Goal: Task Accomplishment & Management: Manage account settings

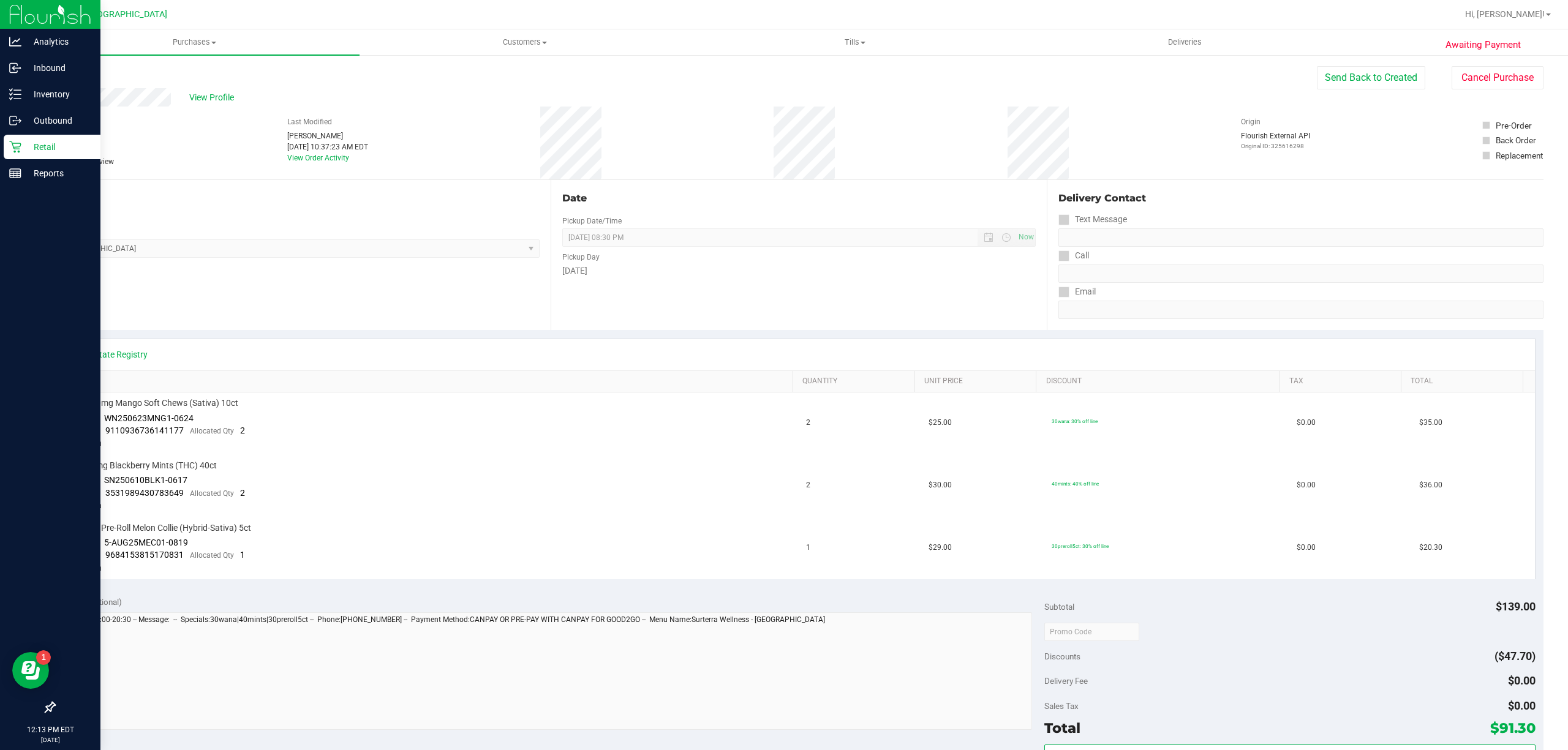
click at [59, 153] on p "Retail" at bounding box center [58, 147] width 74 height 15
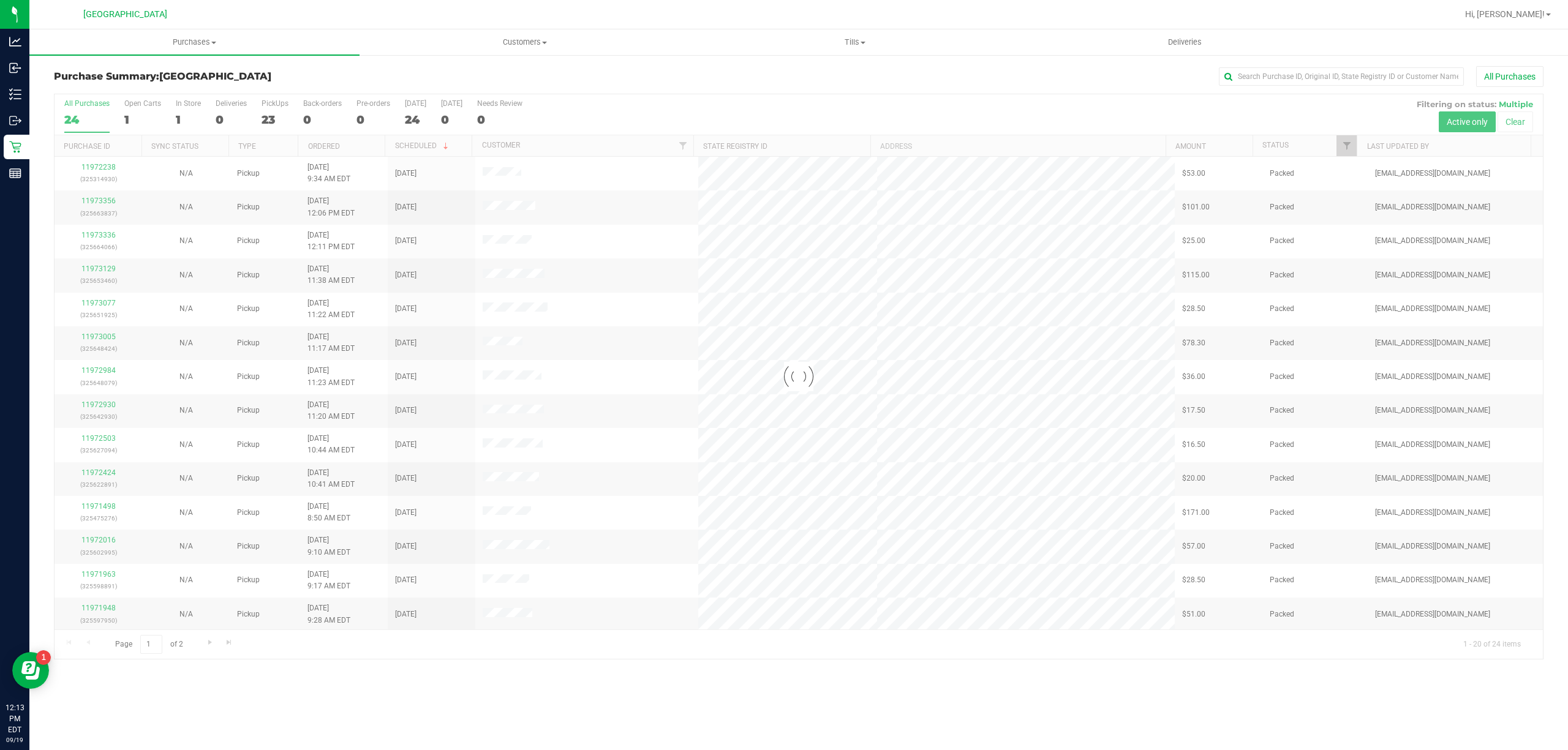
click at [1340, 145] on div at bounding box center [799, 376] width 1488 height 565
click at [1351, 147] on link "Filter" at bounding box center [1346, 146] width 20 height 21
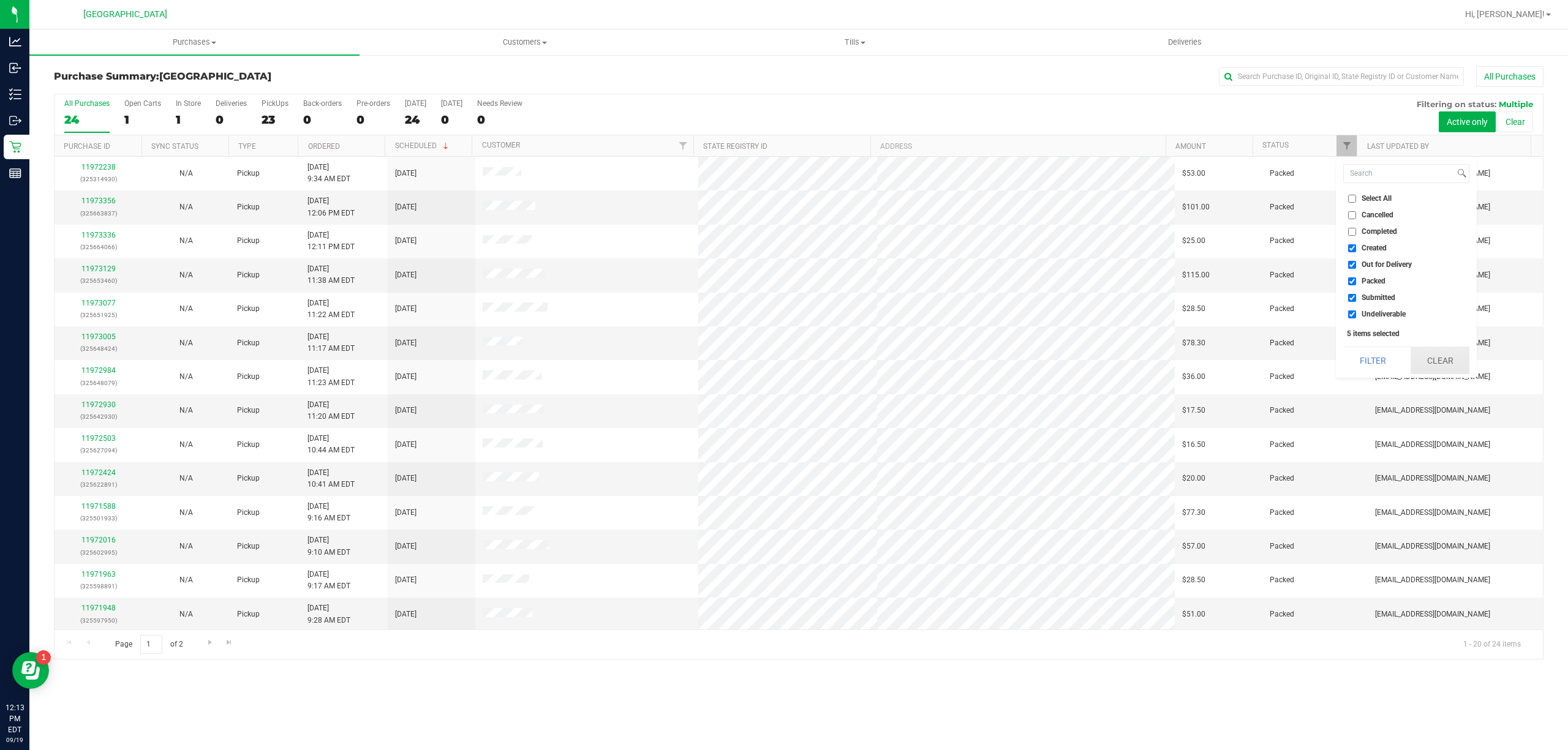
click at [1455, 361] on button "Clear" at bounding box center [1440, 361] width 59 height 27
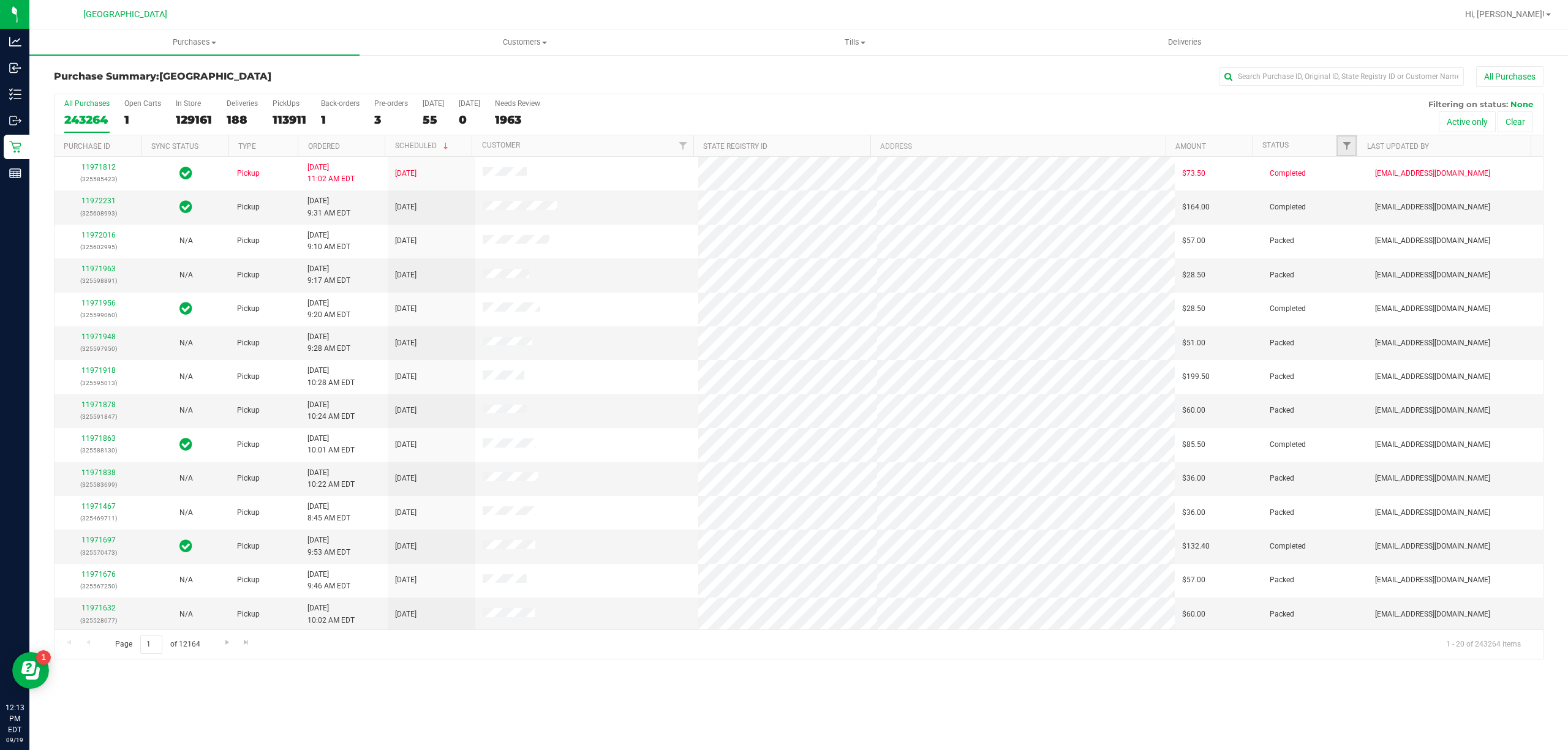
click at [1350, 140] on link "Filter" at bounding box center [1346, 146] width 20 height 21
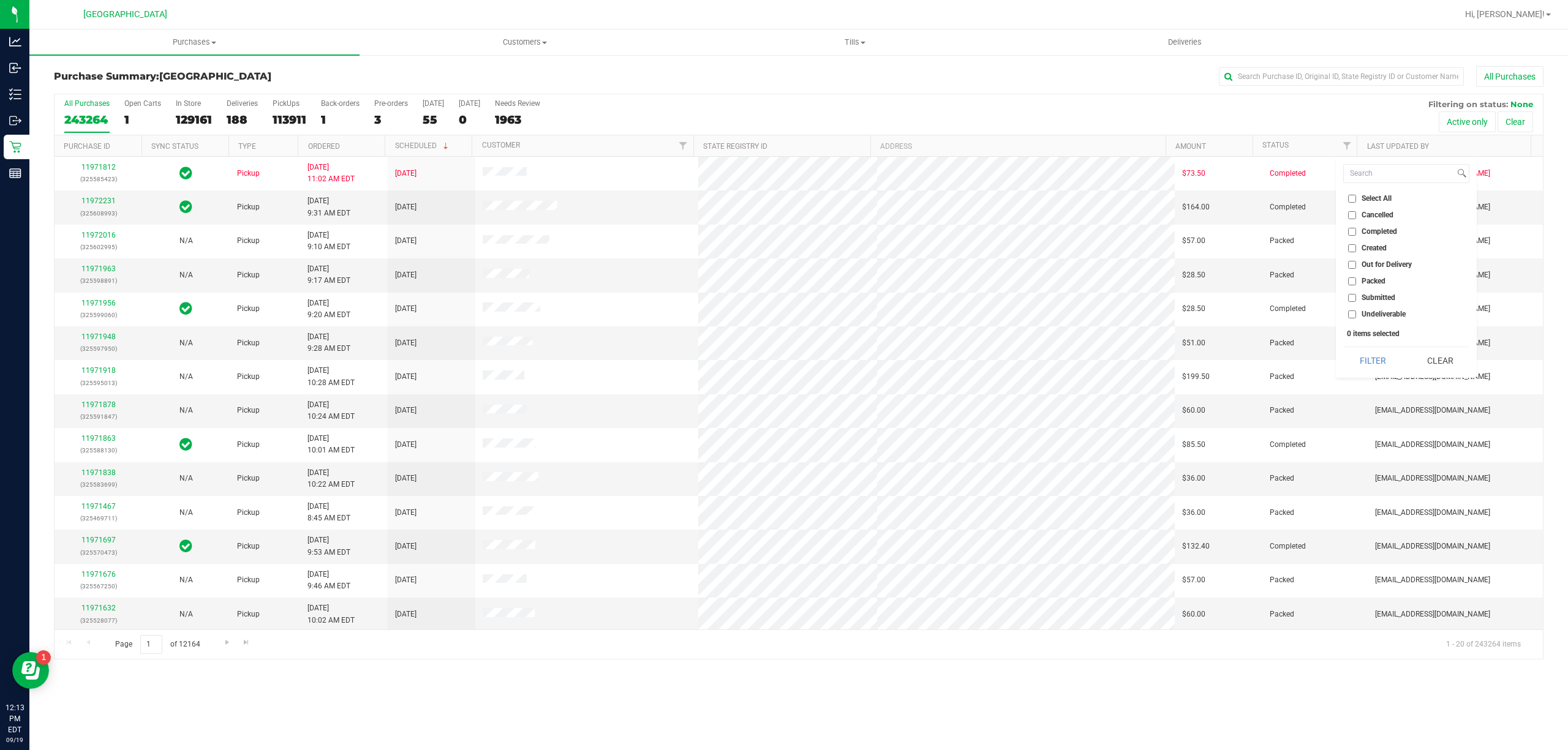
click at [1351, 299] on input "Submitted" at bounding box center [1352, 297] width 8 height 8
checkbox input "true"
click at [1382, 363] on button "Filter" at bounding box center [1373, 361] width 59 height 27
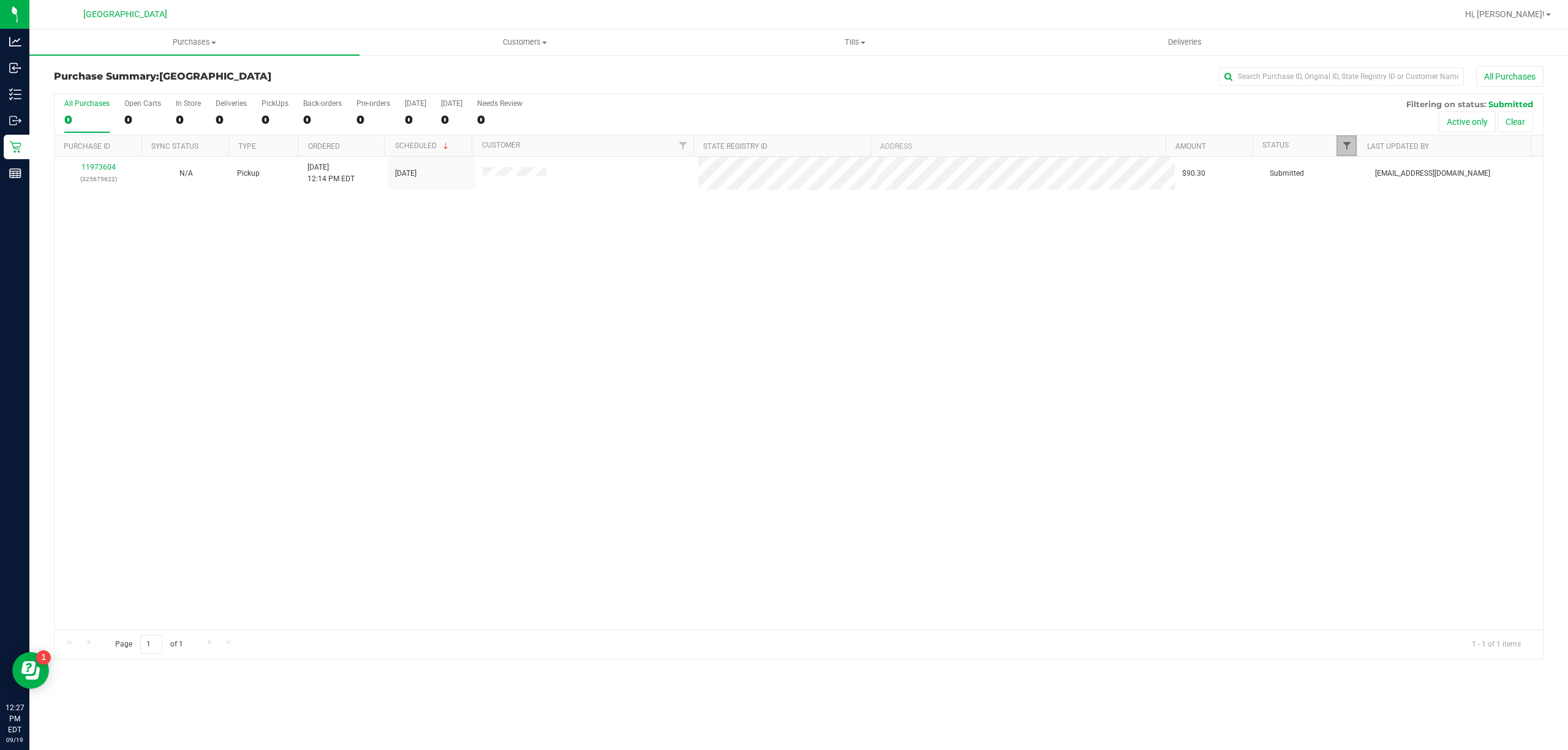
click at [1350, 141] on span "Filter" at bounding box center [1347, 146] width 10 height 10
click at [1346, 349] on button "Filter" at bounding box center [1373, 361] width 59 height 27
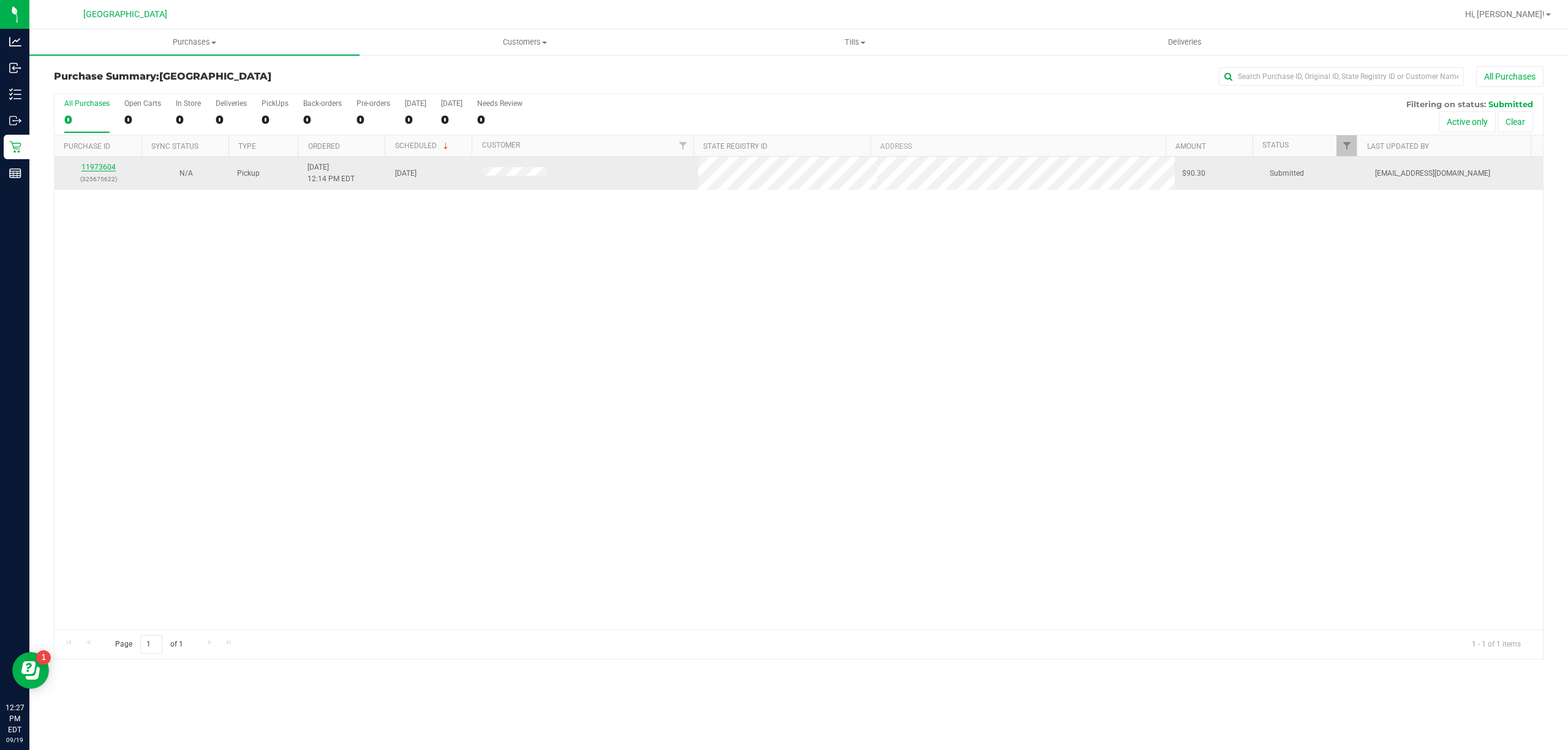
click at [106, 169] on link "11973604" at bounding box center [98, 167] width 34 height 8
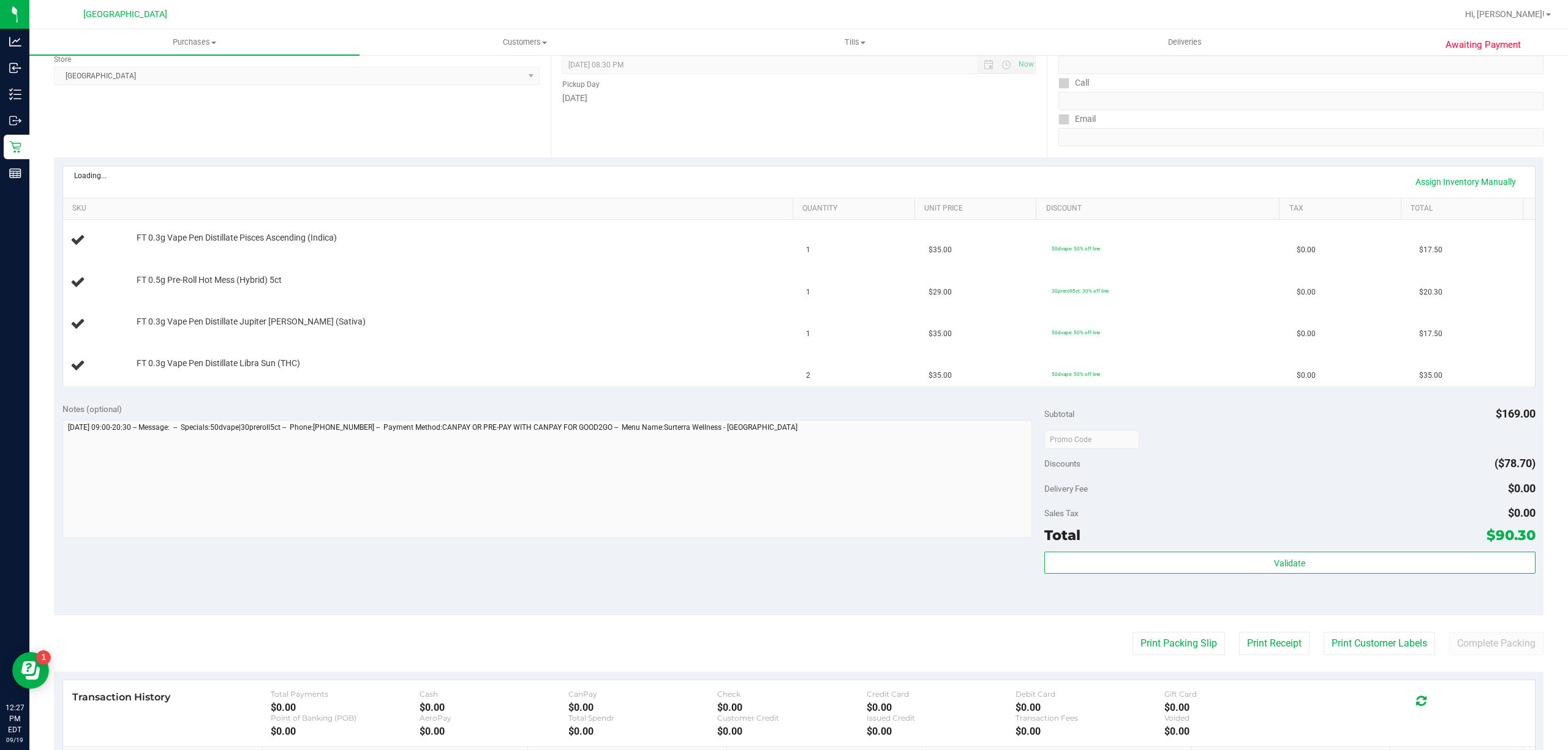
scroll to position [245, 0]
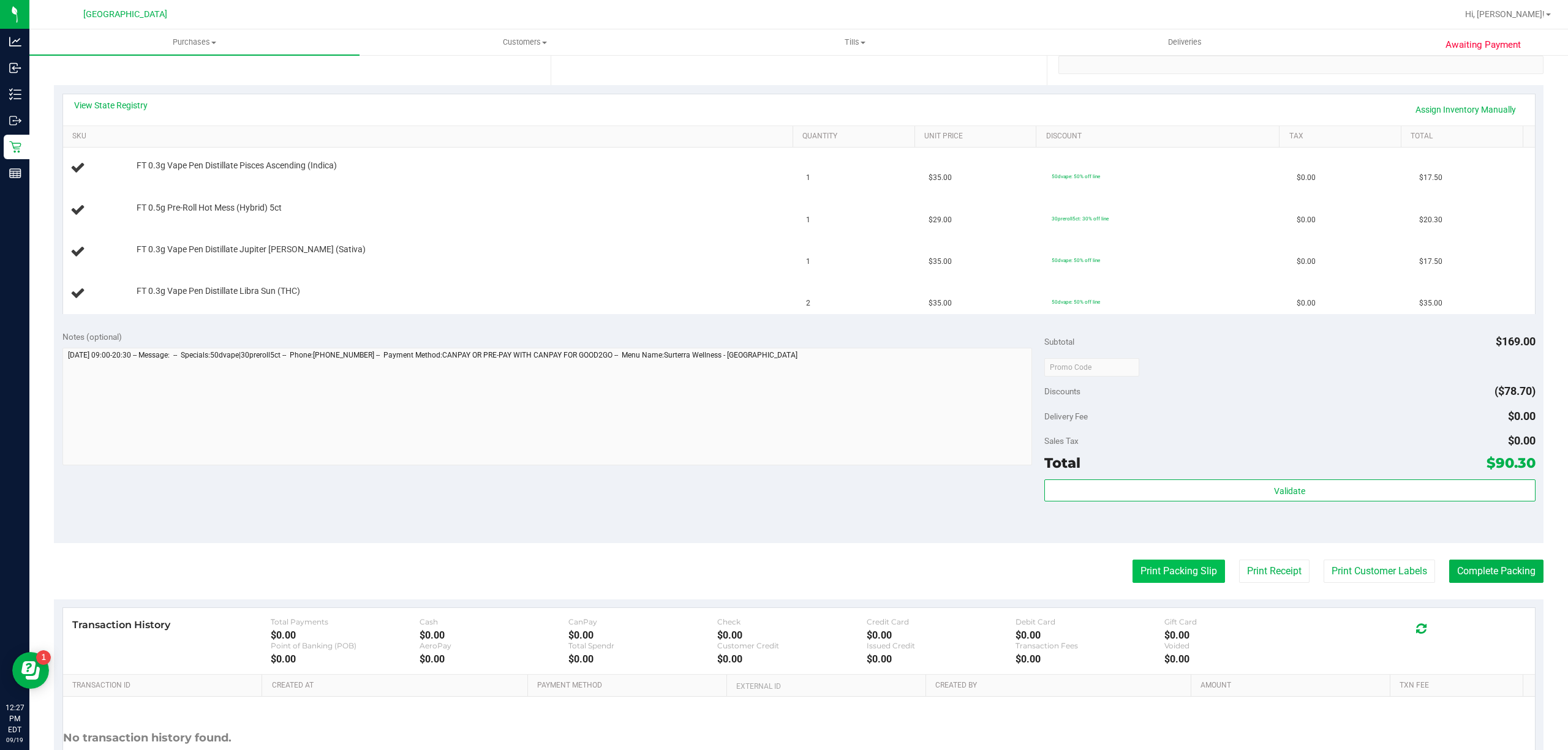
click at [1143, 567] on button "Print Packing Slip" at bounding box center [1178, 571] width 93 height 23
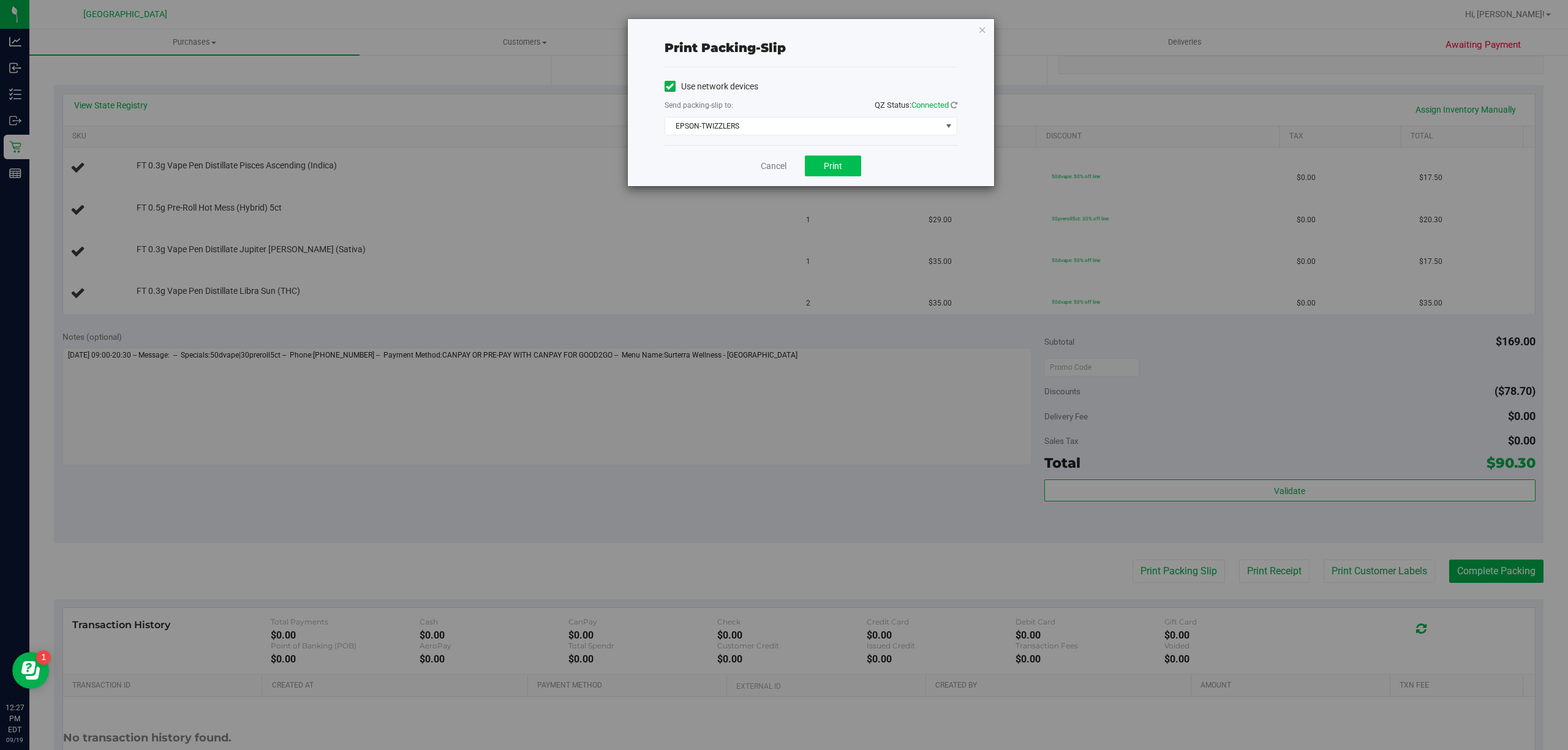
drag, startPoint x: 849, startPoint y: 153, endPoint x: 842, endPoint y: 161, distance: 10.6
click at [845, 157] on div "Cancel Print" at bounding box center [811, 166] width 293 height 41
click at [842, 163] on button "Print" at bounding box center [833, 166] width 56 height 21
click at [766, 171] on link "Cancel" at bounding box center [773, 166] width 26 height 13
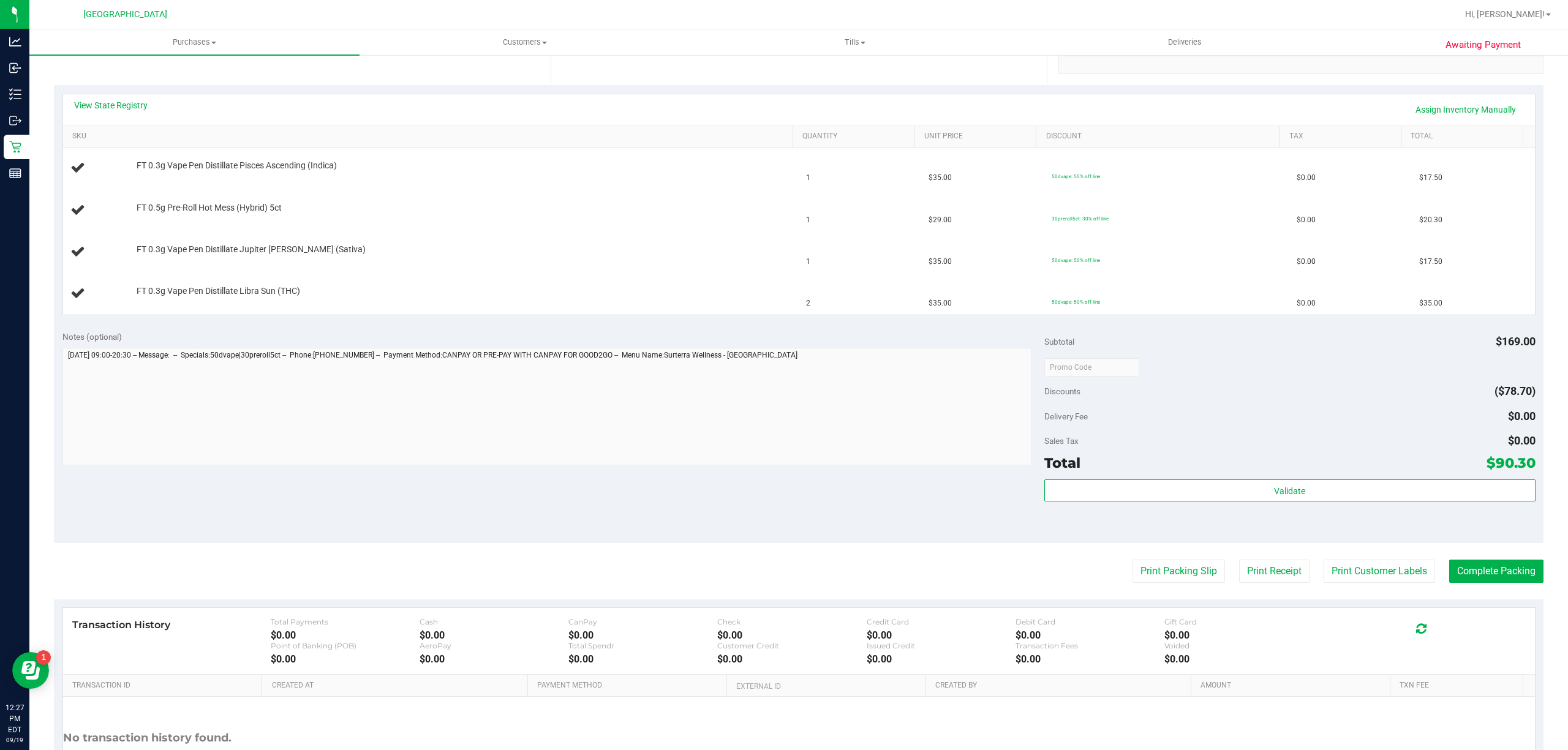
scroll to position [81, 0]
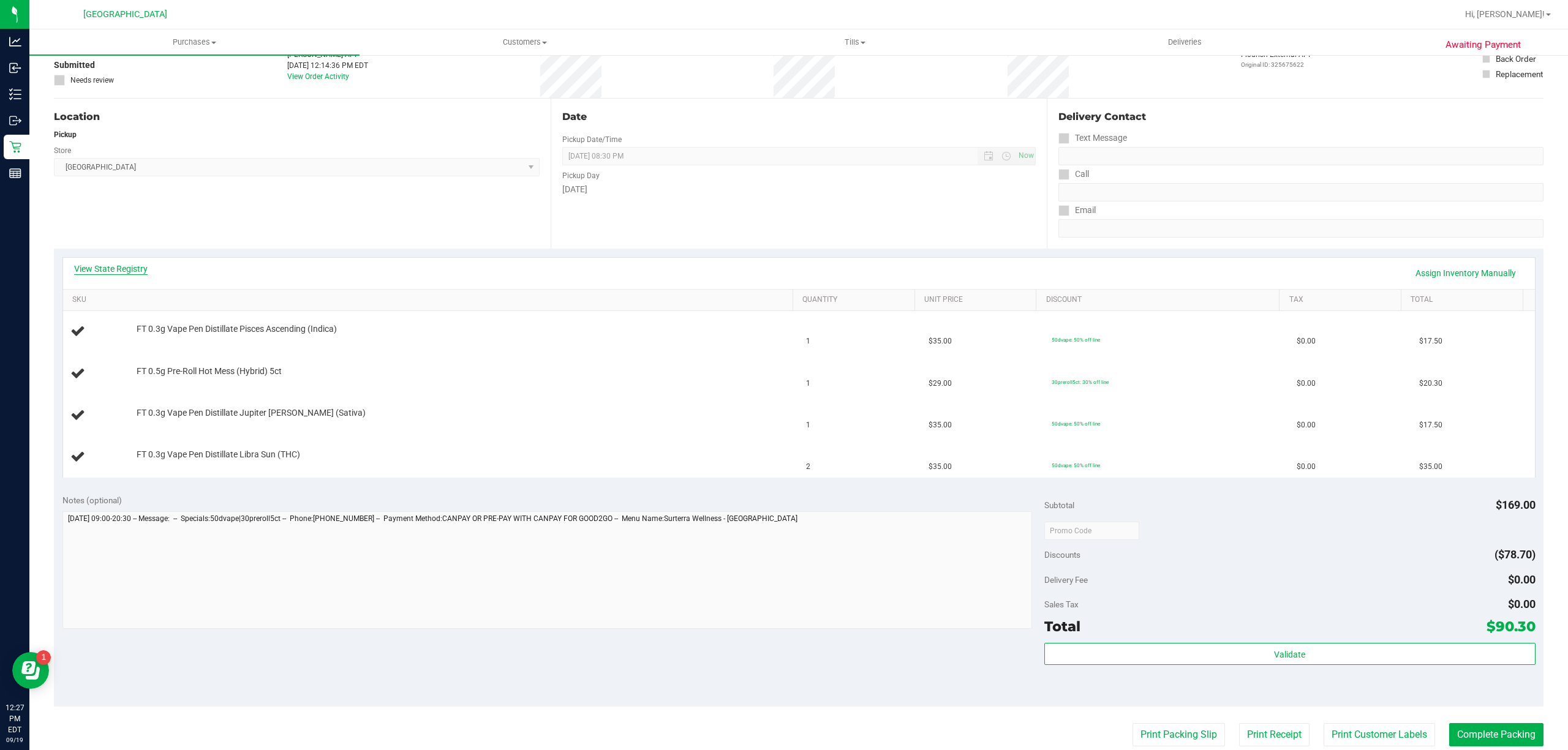
click at [98, 264] on link "View State Registry" at bounding box center [111, 268] width 74 height 12
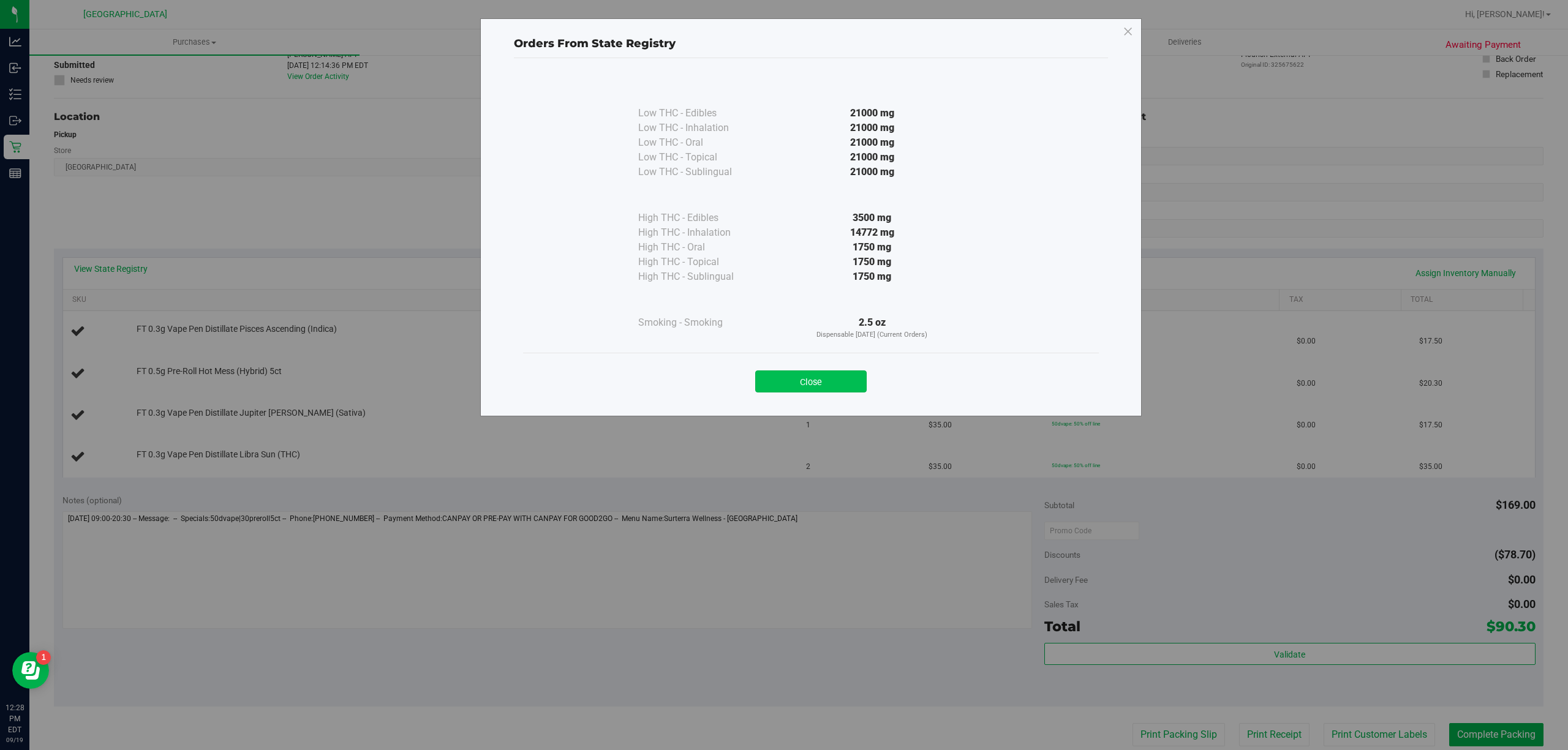
click at [825, 377] on button "Close" at bounding box center [811, 381] width 112 height 22
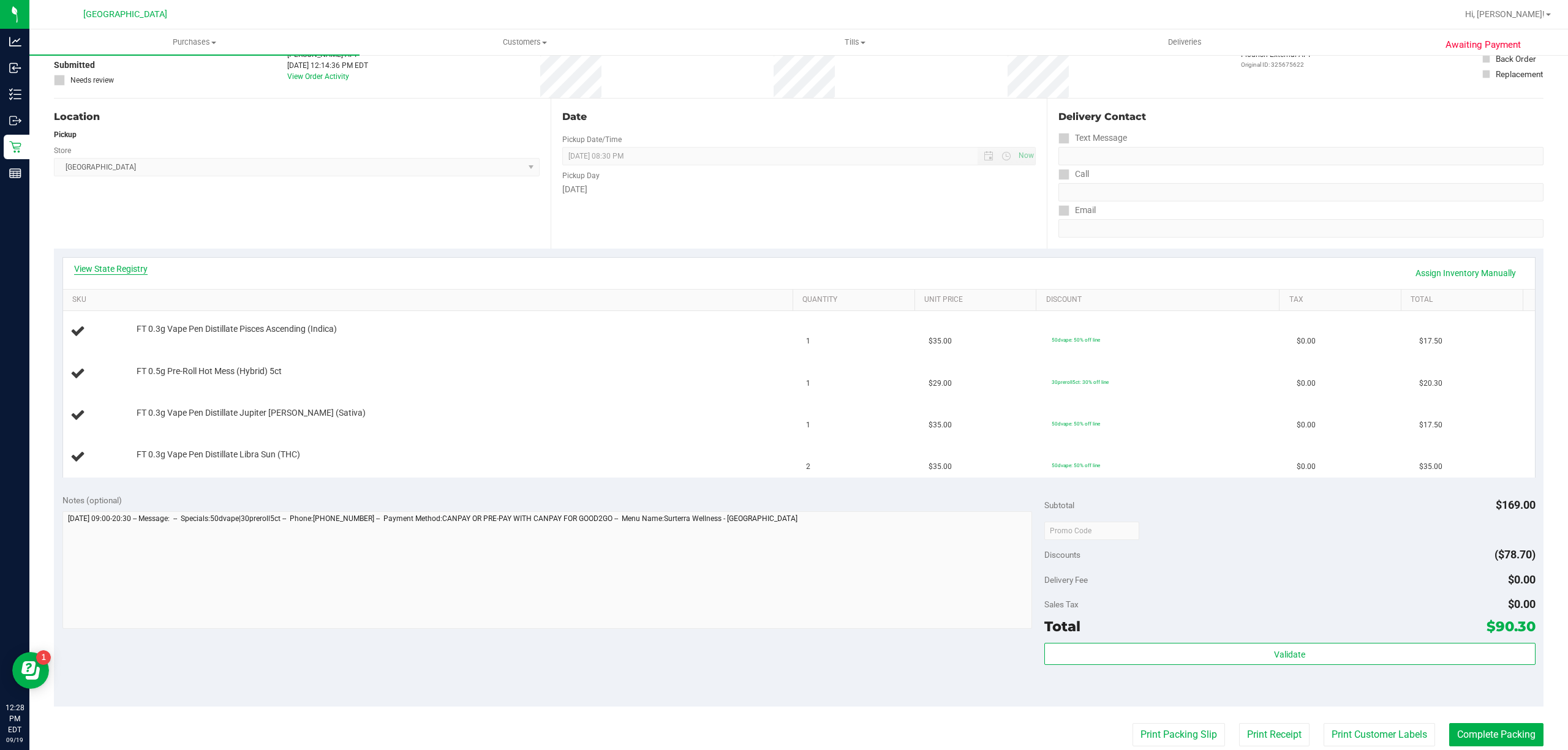
click at [124, 266] on link "View State Registry" at bounding box center [111, 268] width 74 height 12
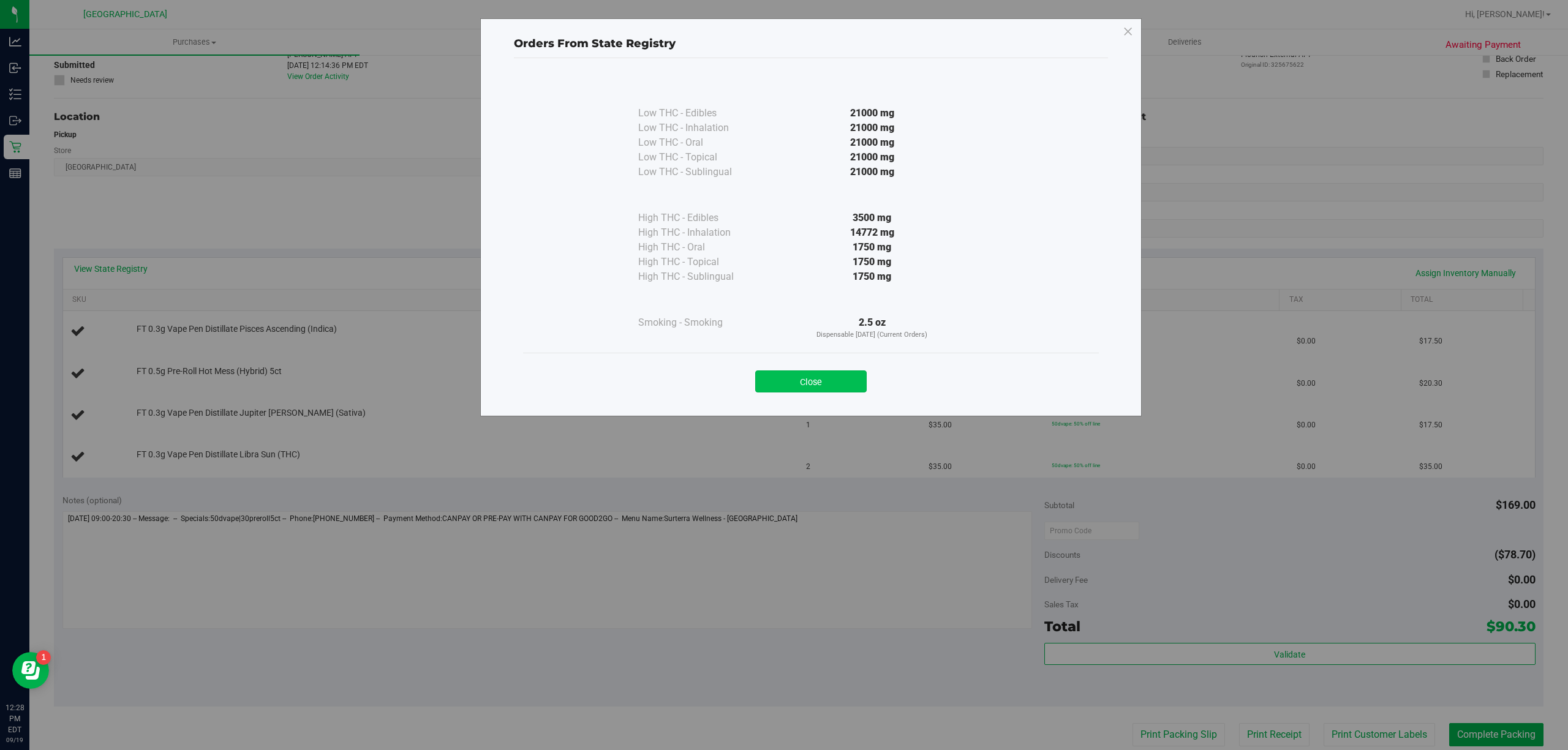
click at [804, 375] on button "Close" at bounding box center [811, 381] width 112 height 22
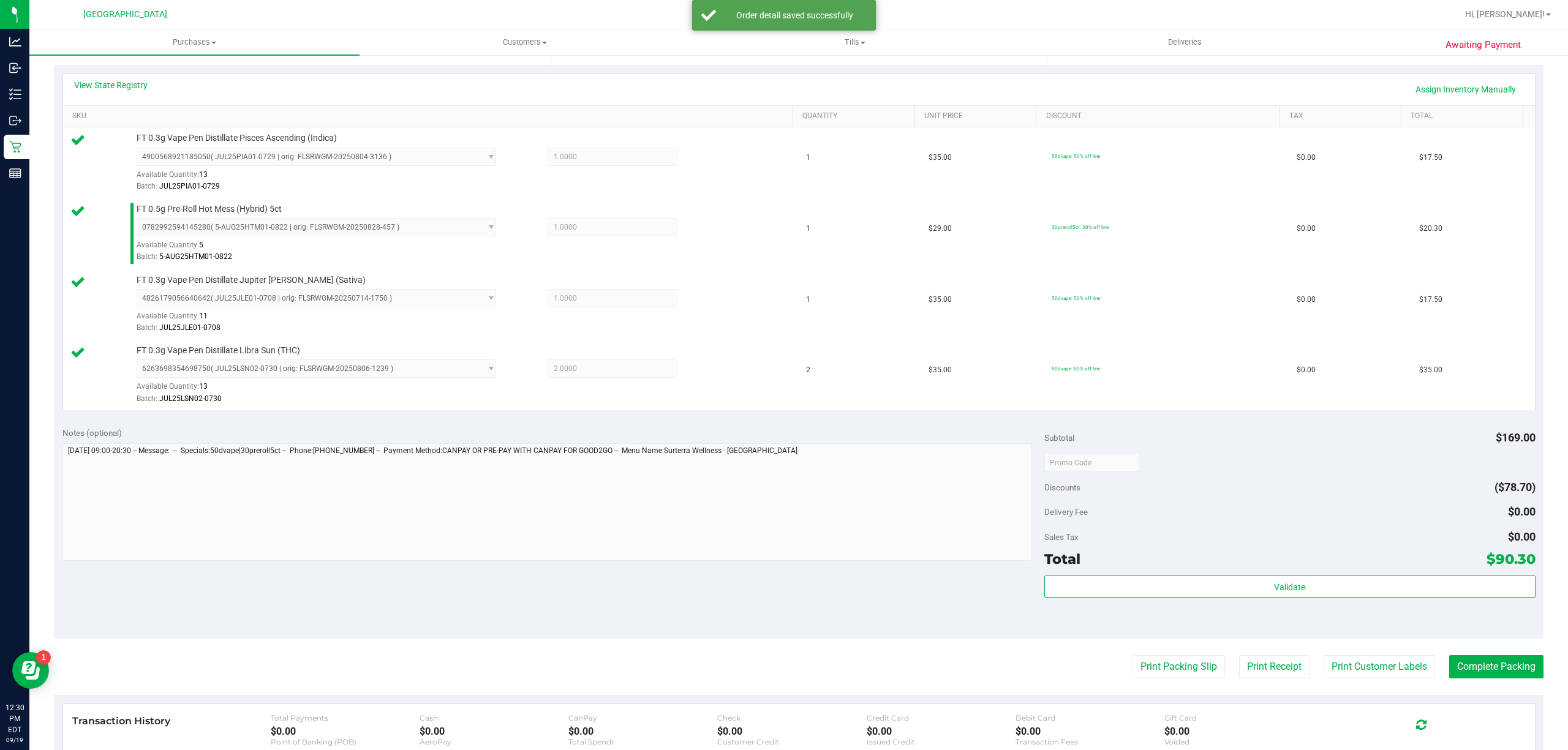
scroll to position [408, 0]
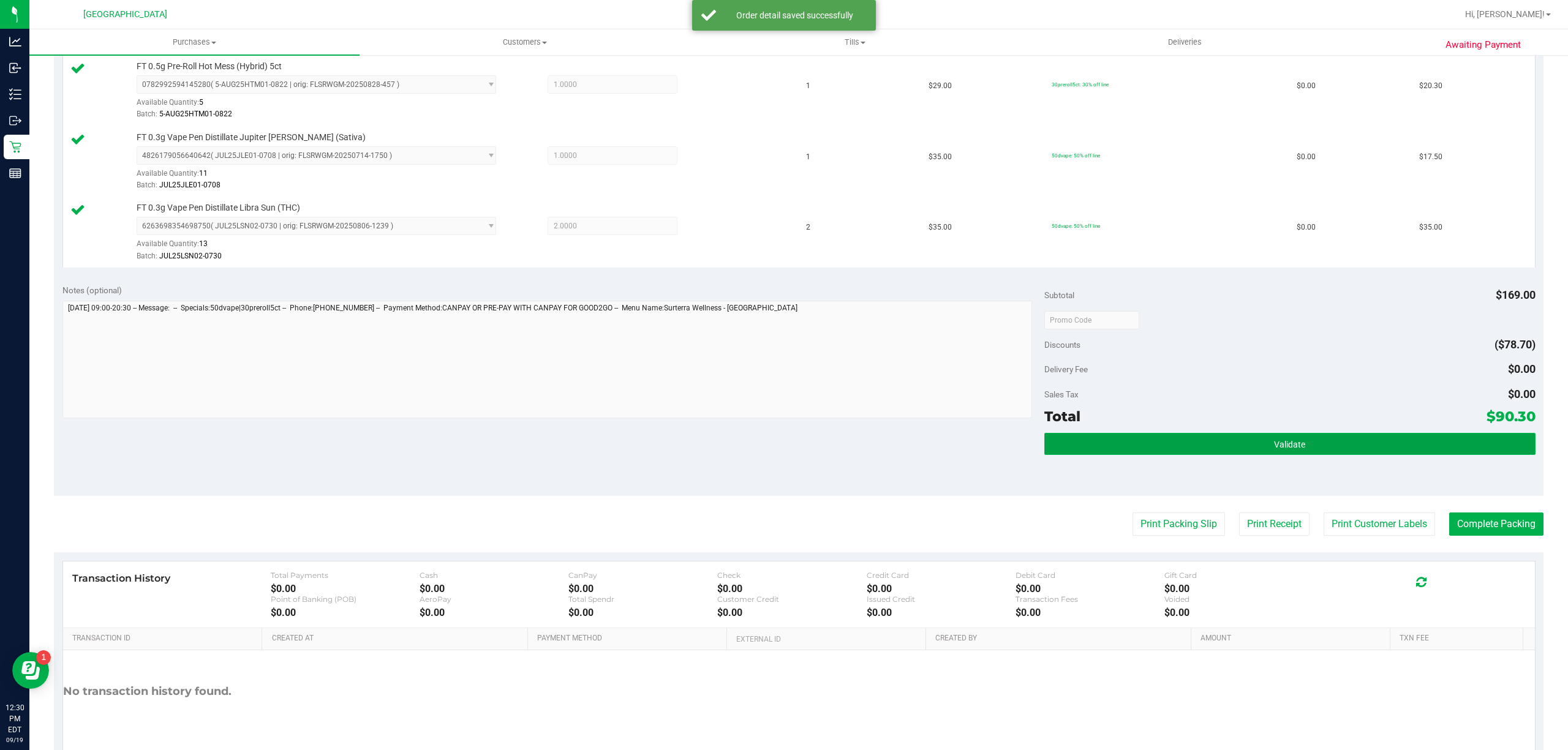
click at [1321, 449] on button "Validate" at bounding box center [1290, 443] width 491 height 22
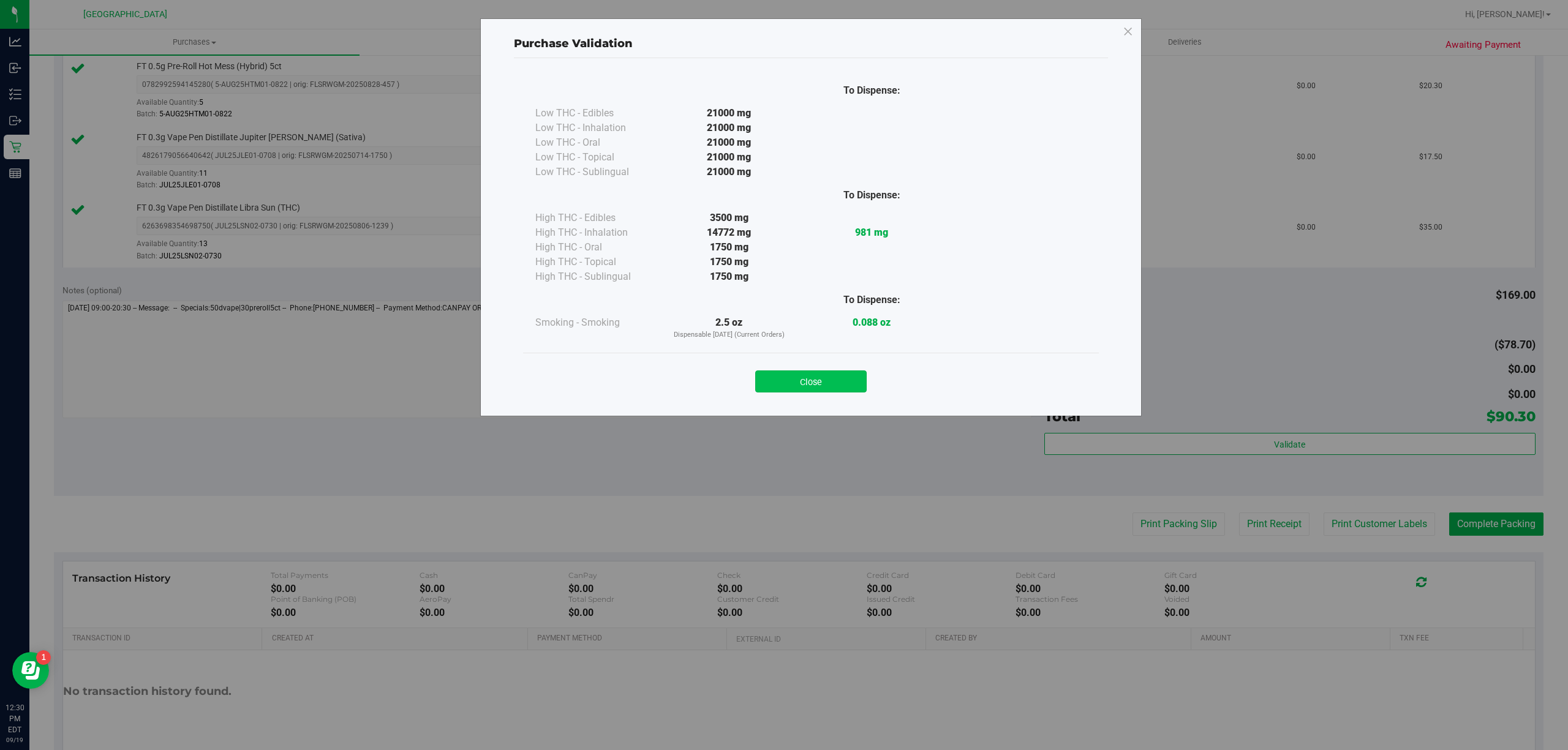
click at [830, 373] on button "Close" at bounding box center [811, 381] width 112 height 22
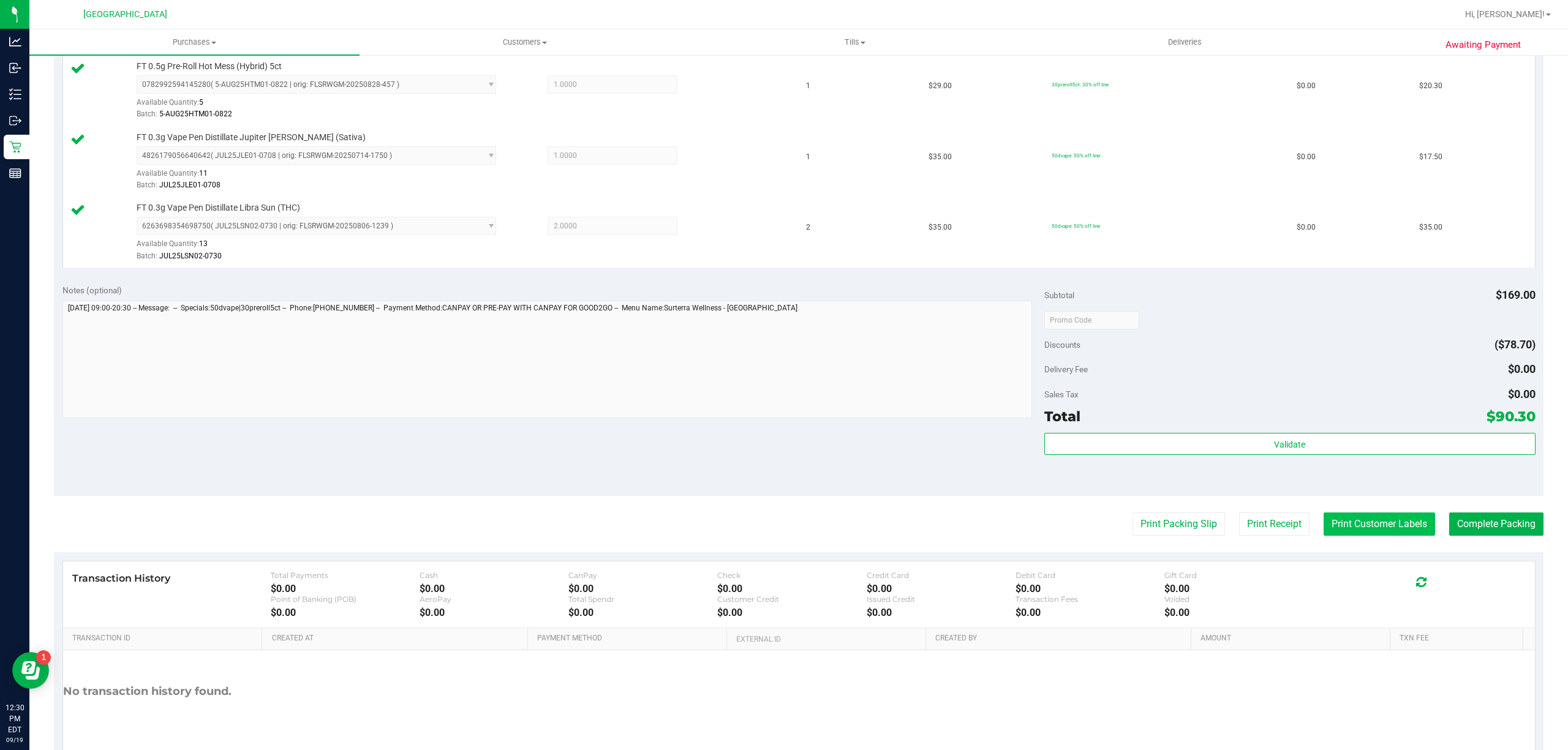
click at [1382, 530] on button "Print Customer Labels" at bounding box center [1379, 523] width 112 height 23
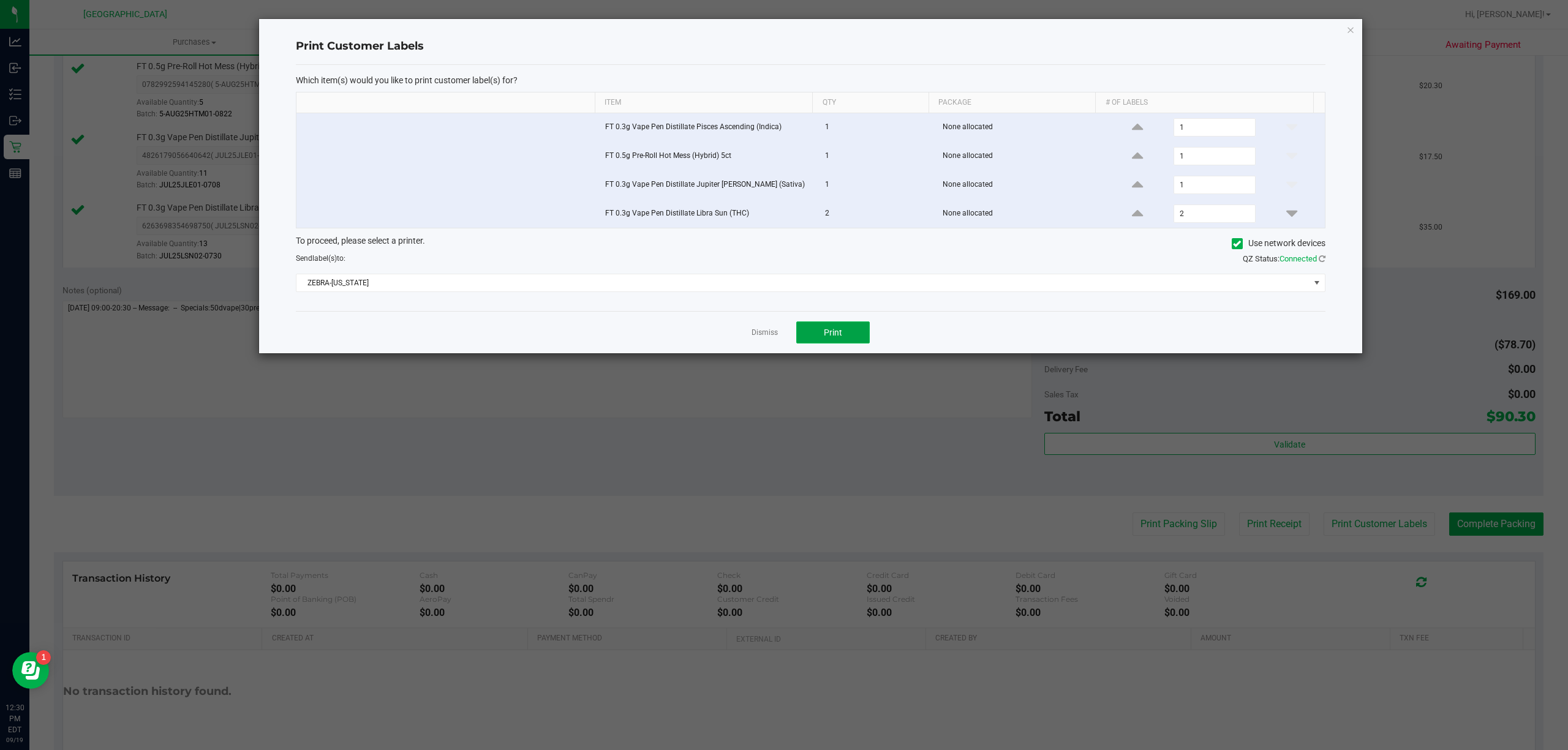
click at [822, 334] on button "Print" at bounding box center [832, 332] width 74 height 22
click at [766, 337] on link "Dismiss" at bounding box center [765, 333] width 27 height 11
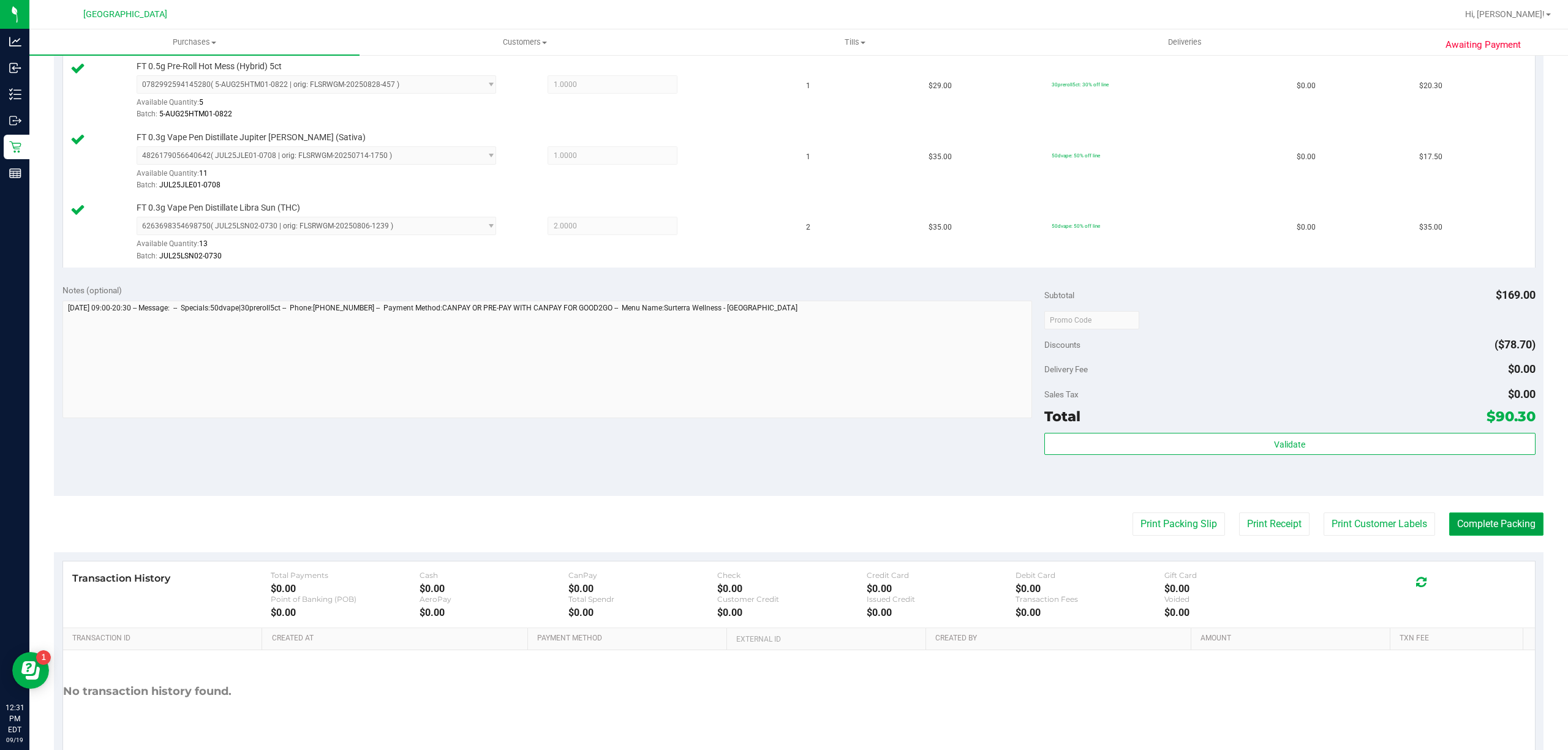
click at [1454, 532] on button "Complete Packing" at bounding box center [1496, 523] width 94 height 23
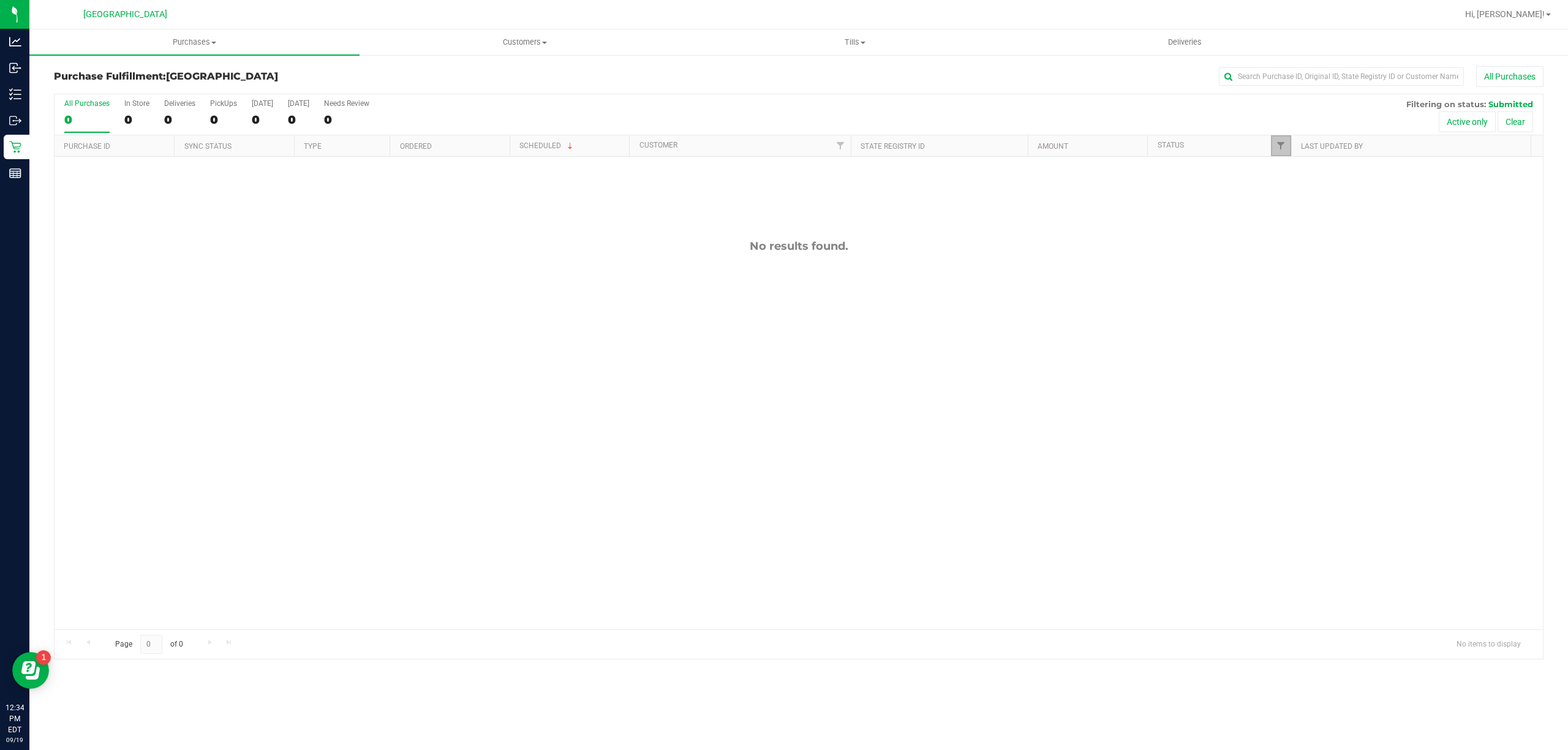
click at [1280, 152] on link "Filter" at bounding box center [1281, 146] width 20 height 21
click at [1310, 366] on button "Filter" at bounding box center [1307, 361] width 59 height 27
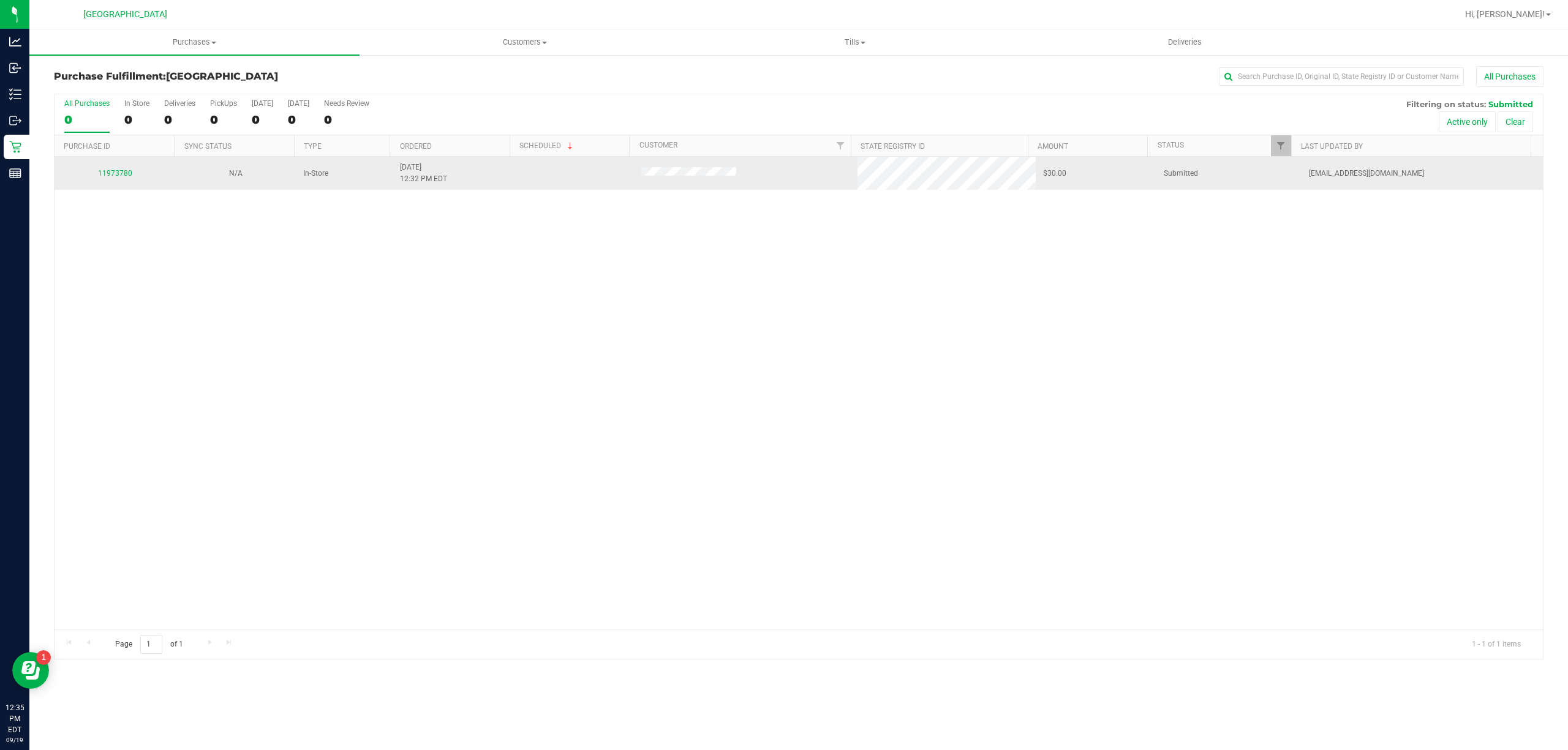
click at [115, 168] on div "11973780" at bounding box center [114, 173] width 106 height 12
click at [114, 181] on td "11973780" at bounding box center [115, 173] width 121 height 33
click at [123, 170] on link "11973780" at bounding box center [115, 173] width 34 height 8
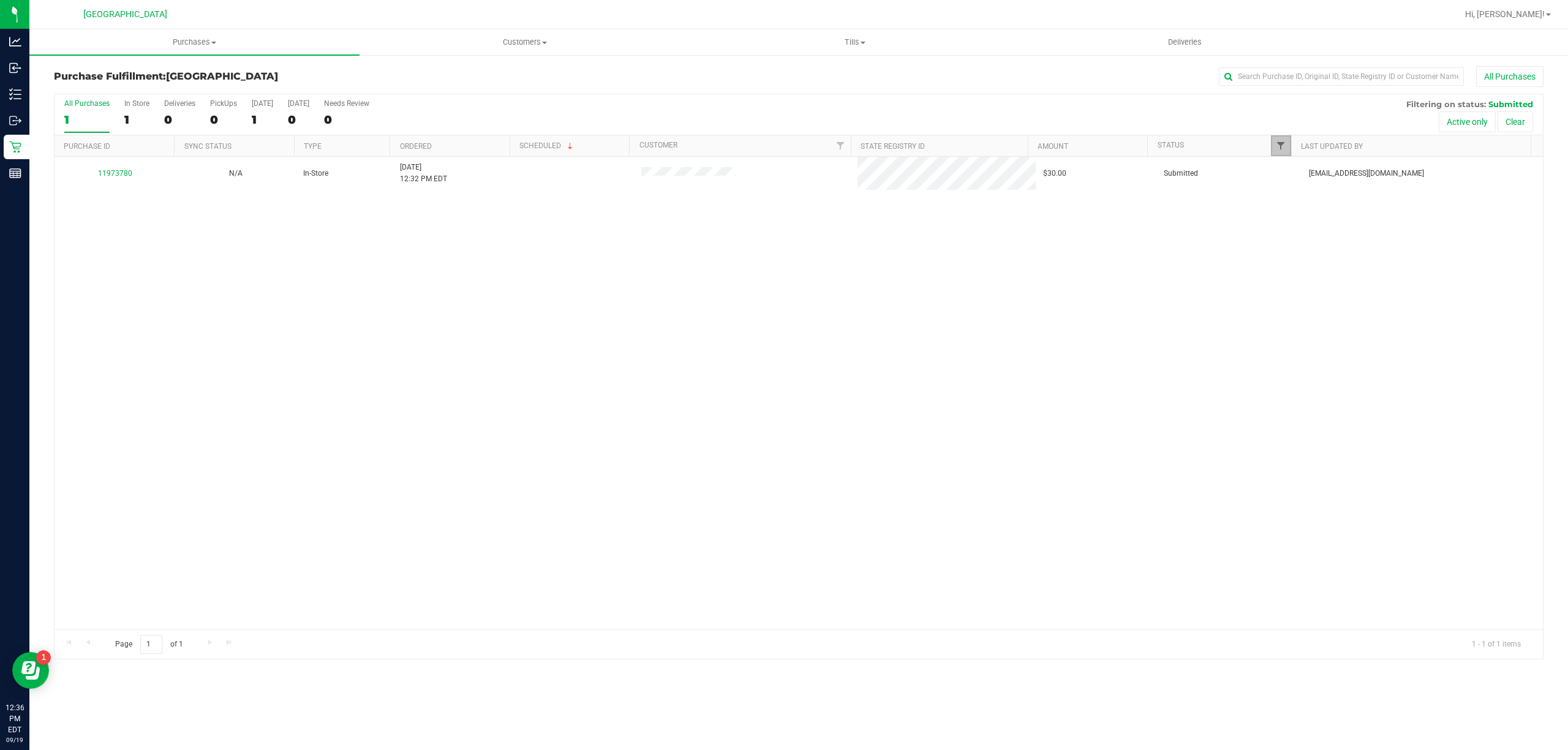
click at [1284, 147] on span "Filter" at bounding box center [1281, 146] width 10 height 10
click at [1316, 361] on button "Filter" at bounding box center [1307, 361] width 59 height 27
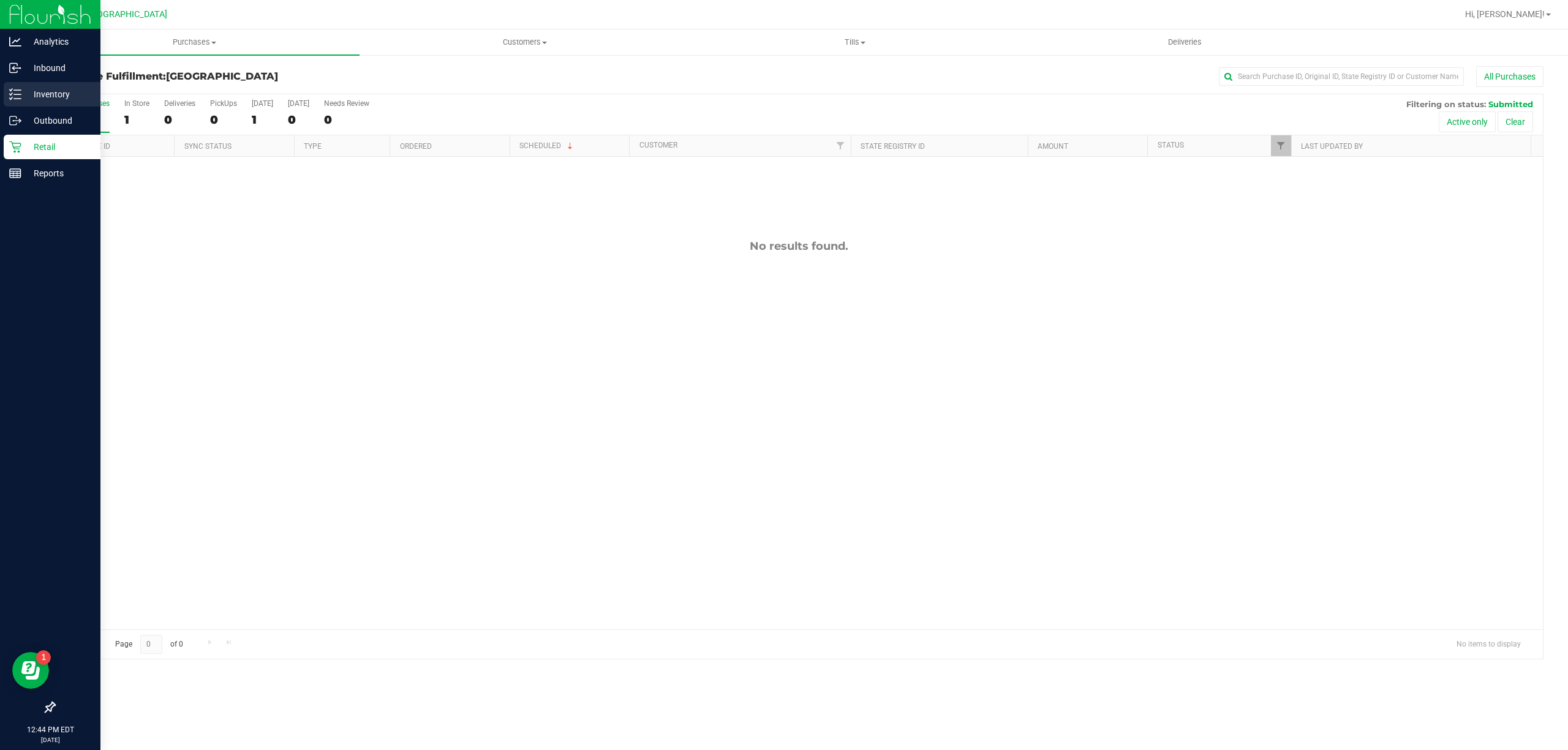
click at [57, 98] on p "Inventory" at bounding box center [58, 94] width 74 height 15
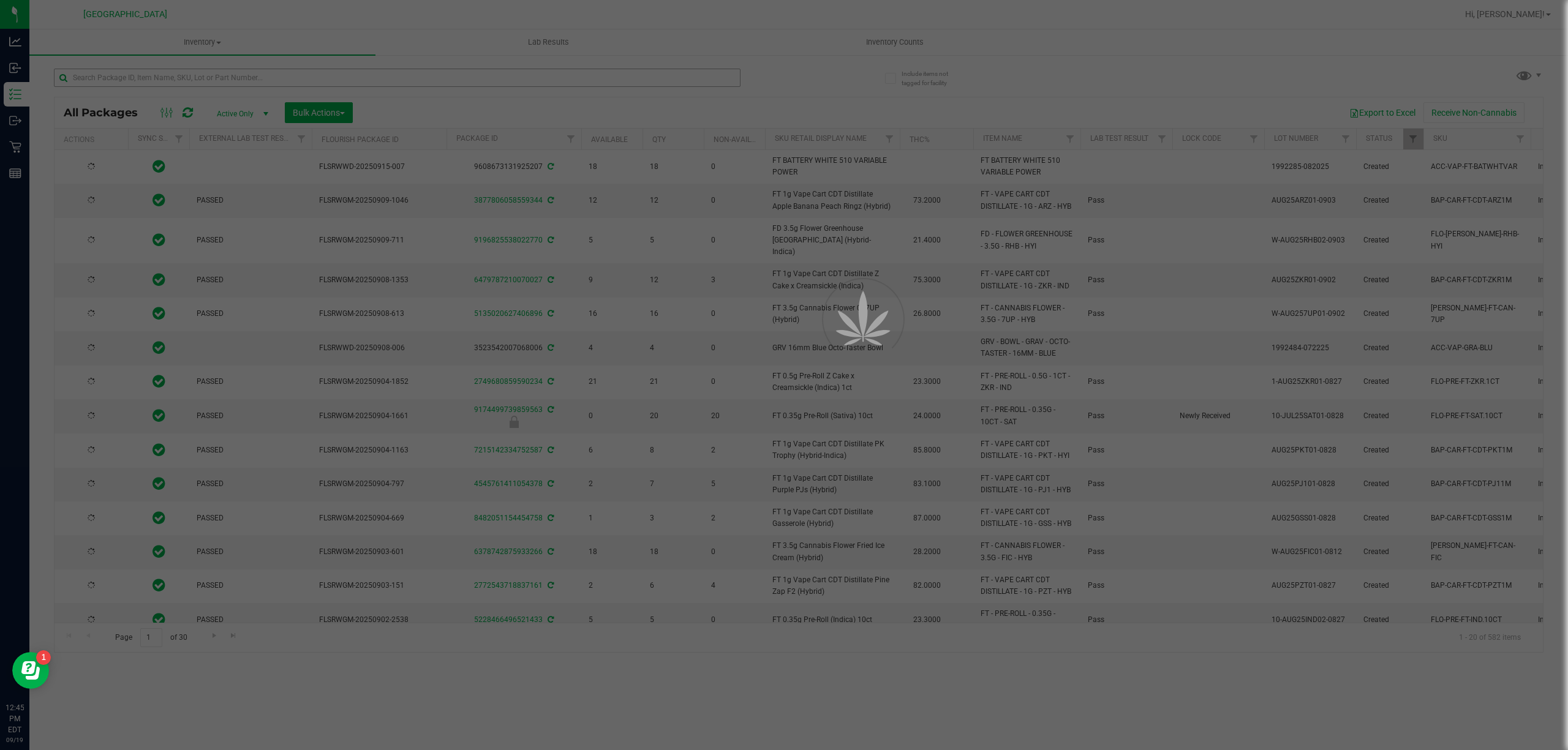
click at [109, 76] on div at bounding box center [784, 375] width 1568 height 750
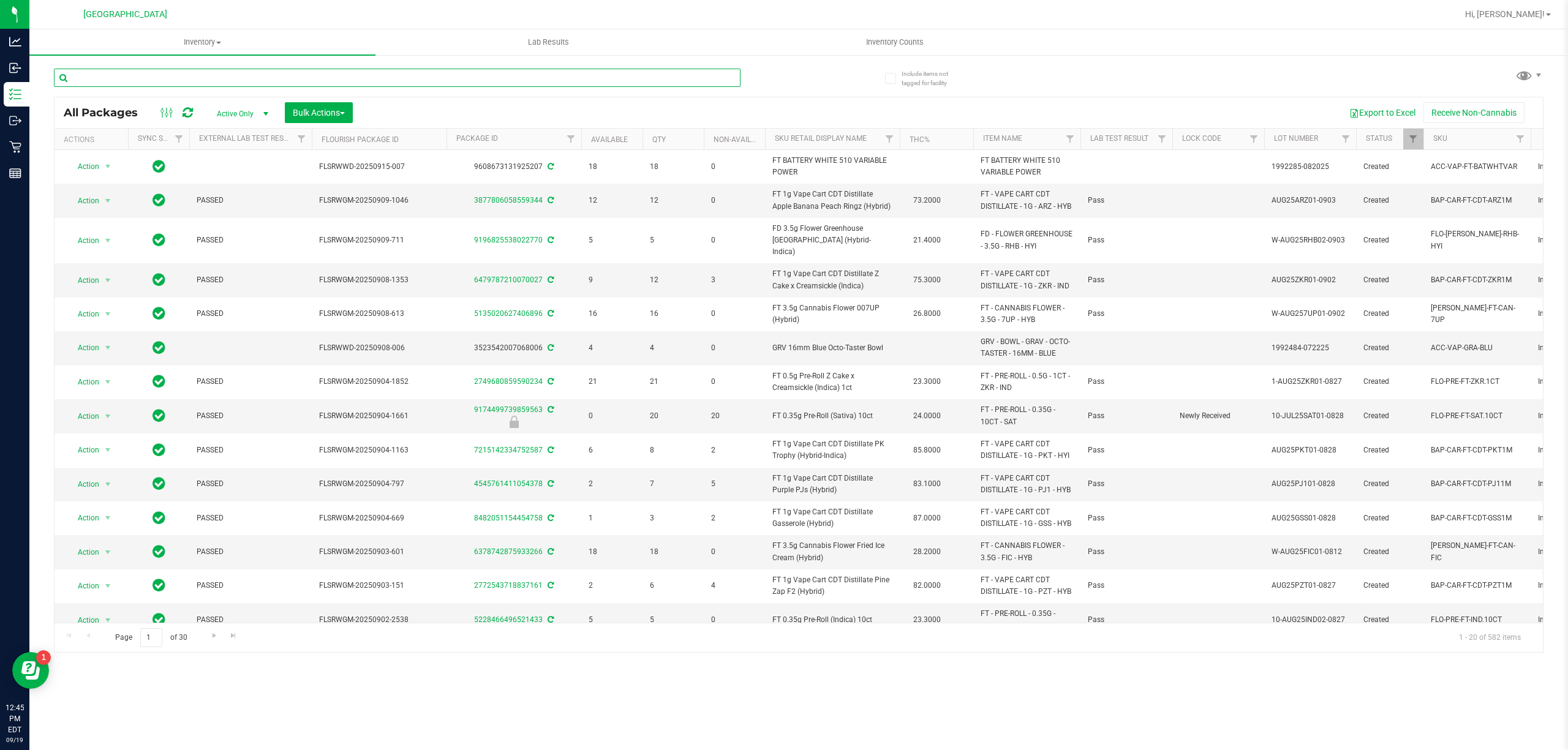
click at [72, 82] on input "text" at bounding box center [397, 78] width 686 height 18
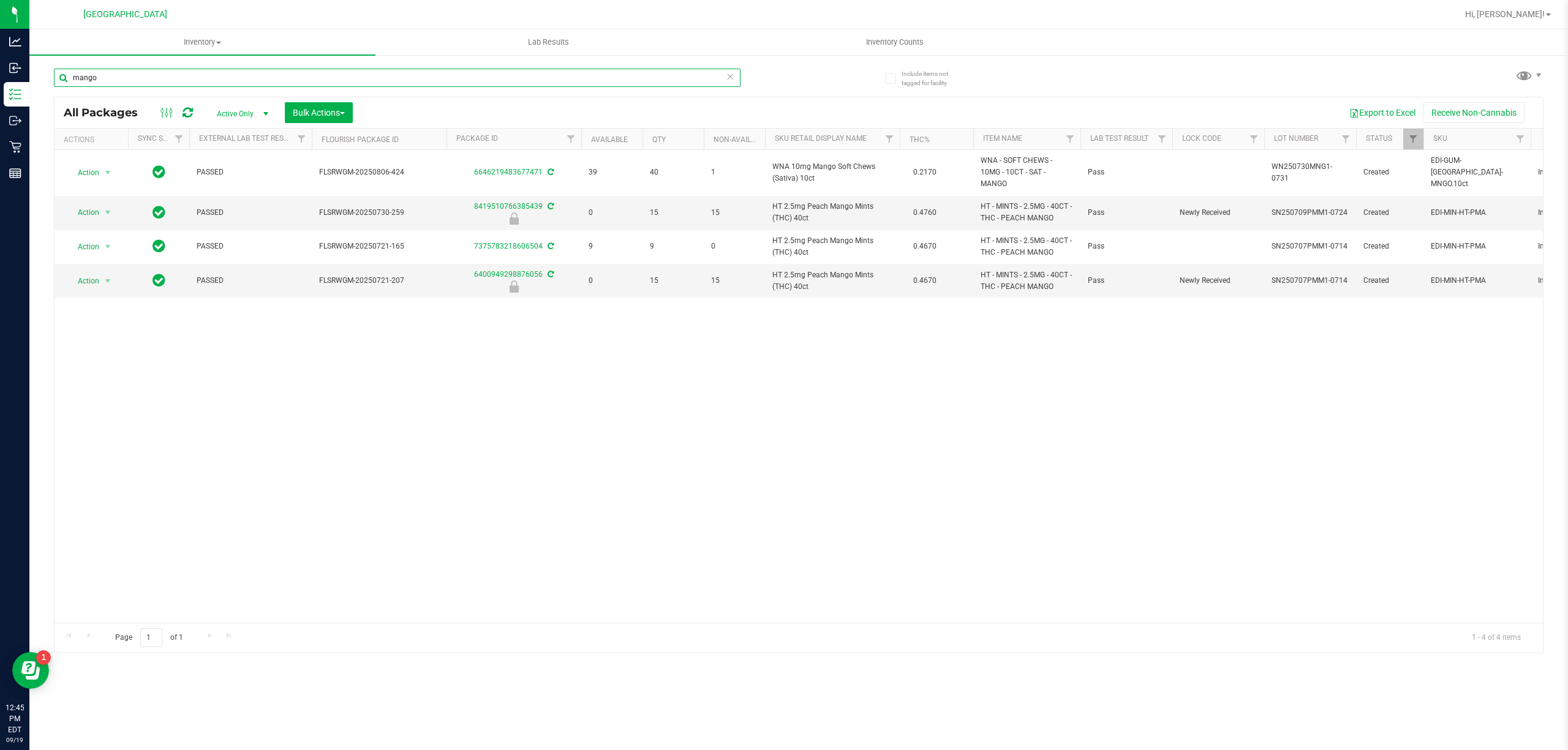
click at [735, 69] on input "mango" at bounding box center [397, 78] width 686 height 18
type input "mango"
click at [728, 76] on icon at bounding box center [730, 76] width 8 height 15
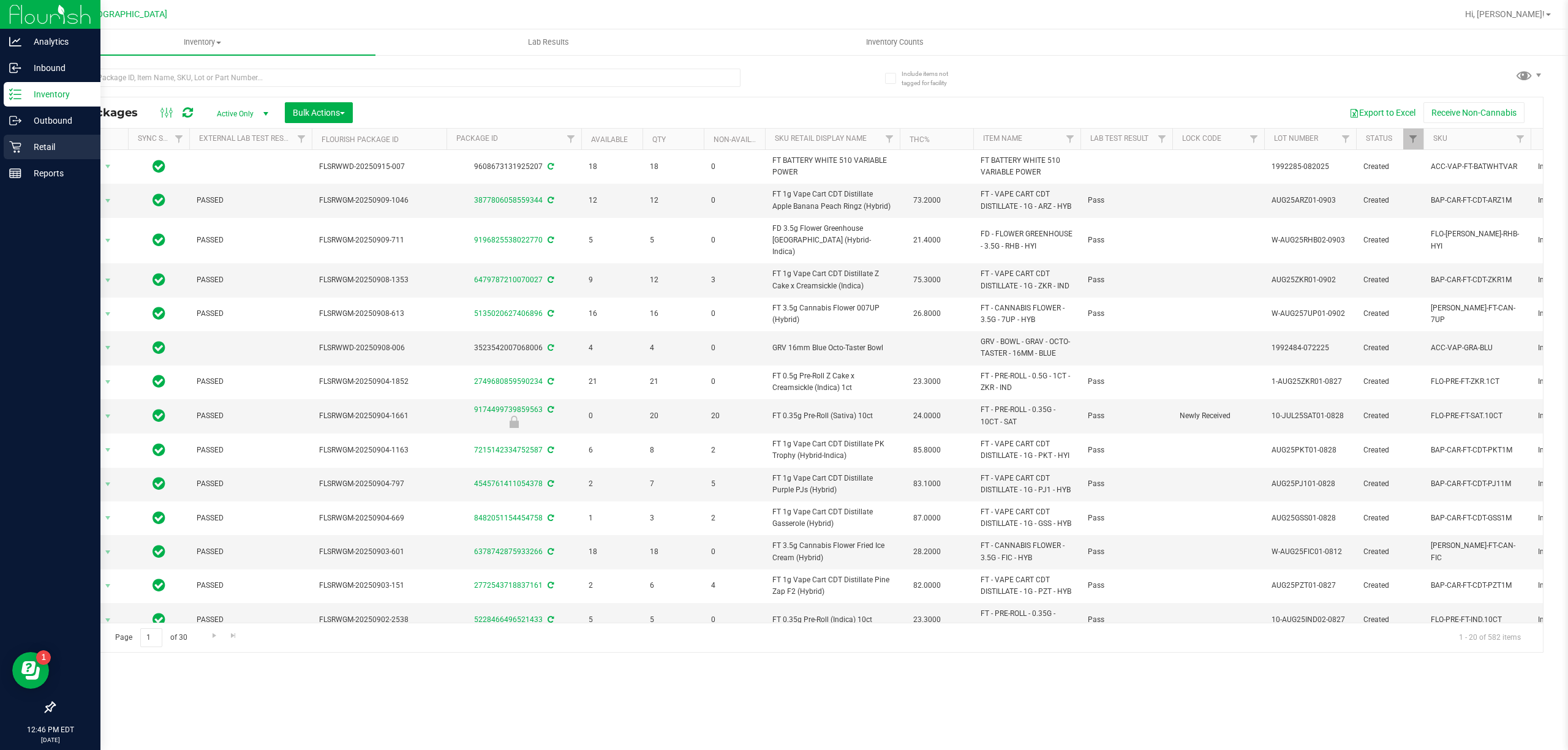
click at [44, 147] on p "Retail" at bounding box center [58, 147] width 74 height 15
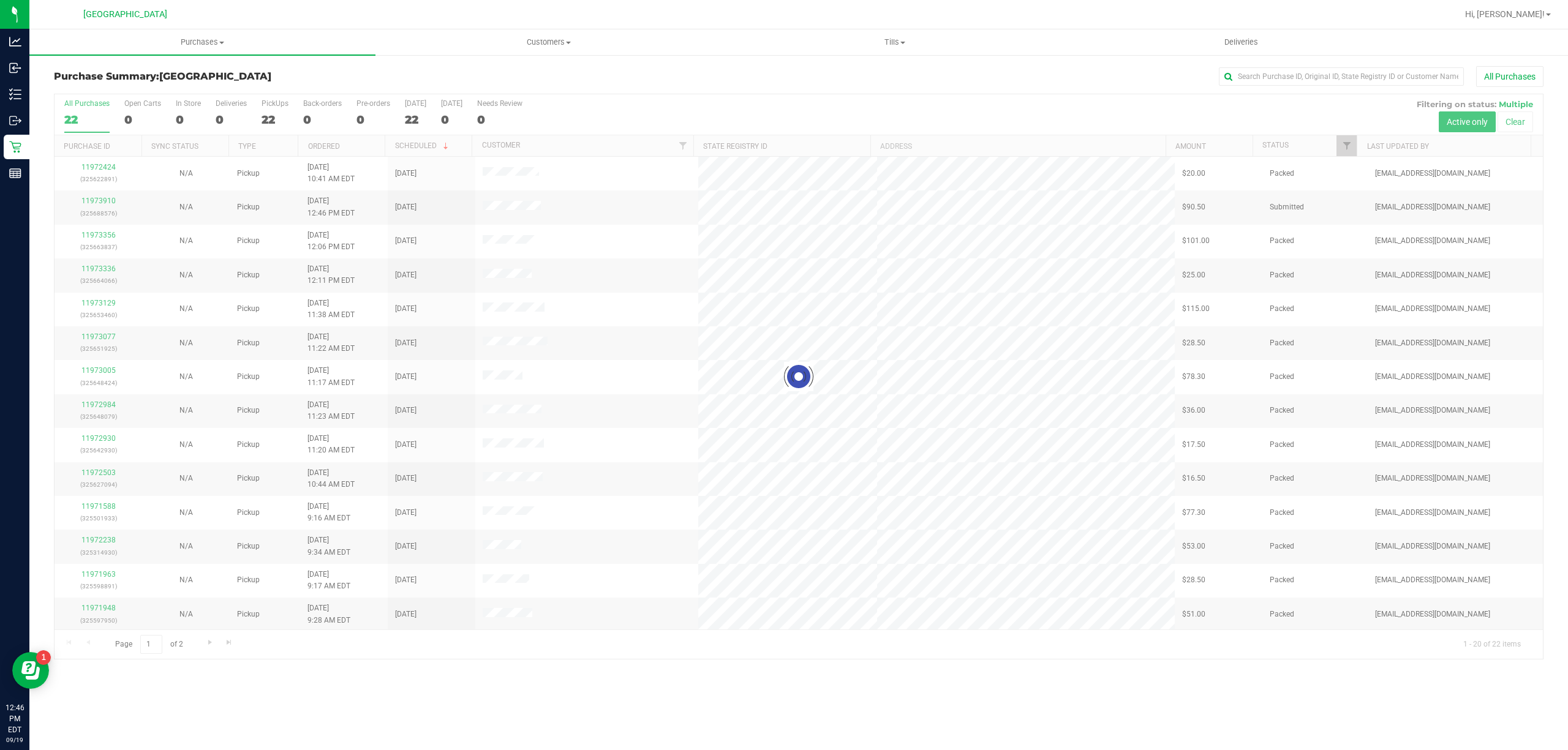
click at [1343, 151] on div at bounding box center [799, 376] width 1488 height 565
click at [1350, 153] on link "Filter" at bounding box center [1346, 146] width 20 height 21
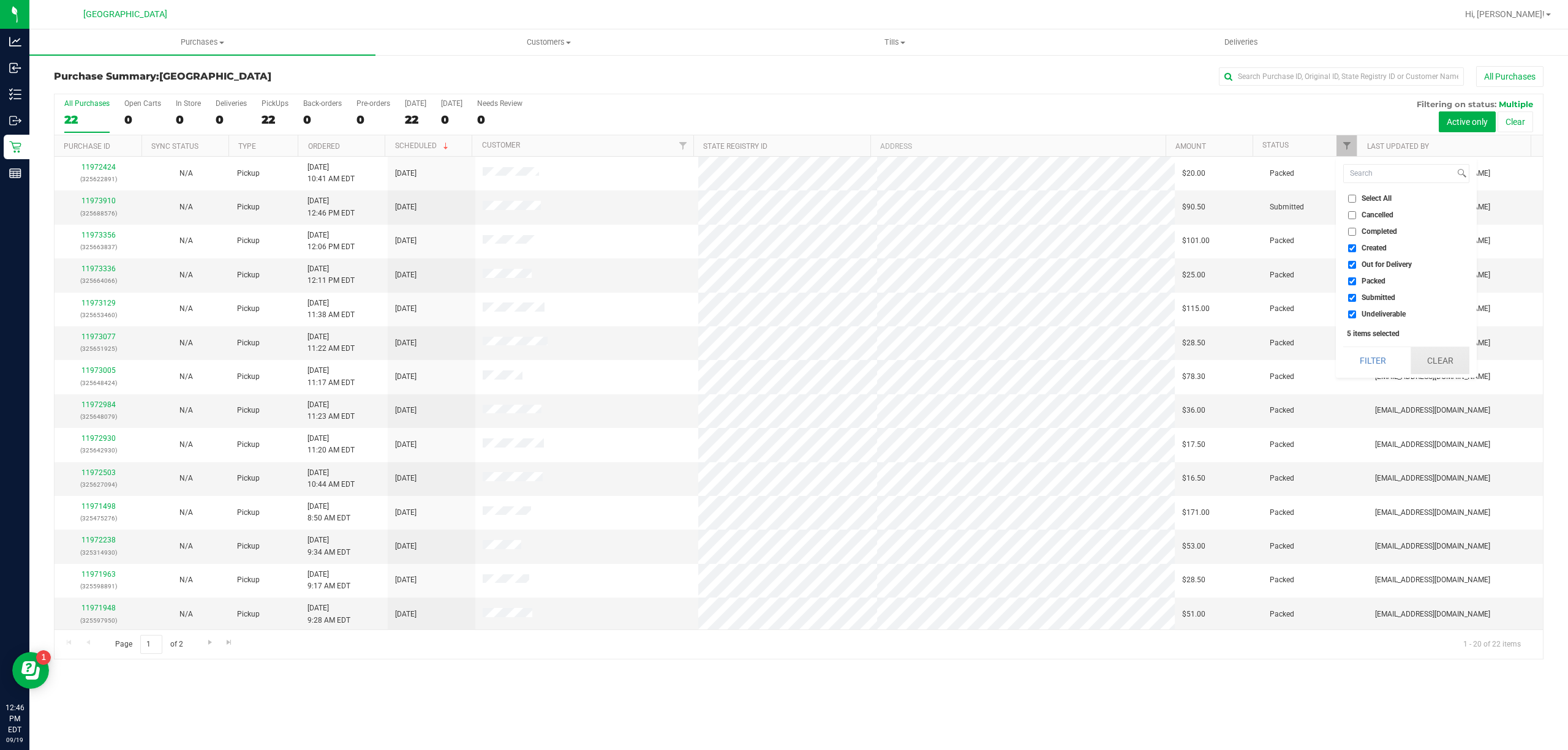
click at [1449, 368] on button "Clear" at bounding box center [1440, 361] width 59 height 27
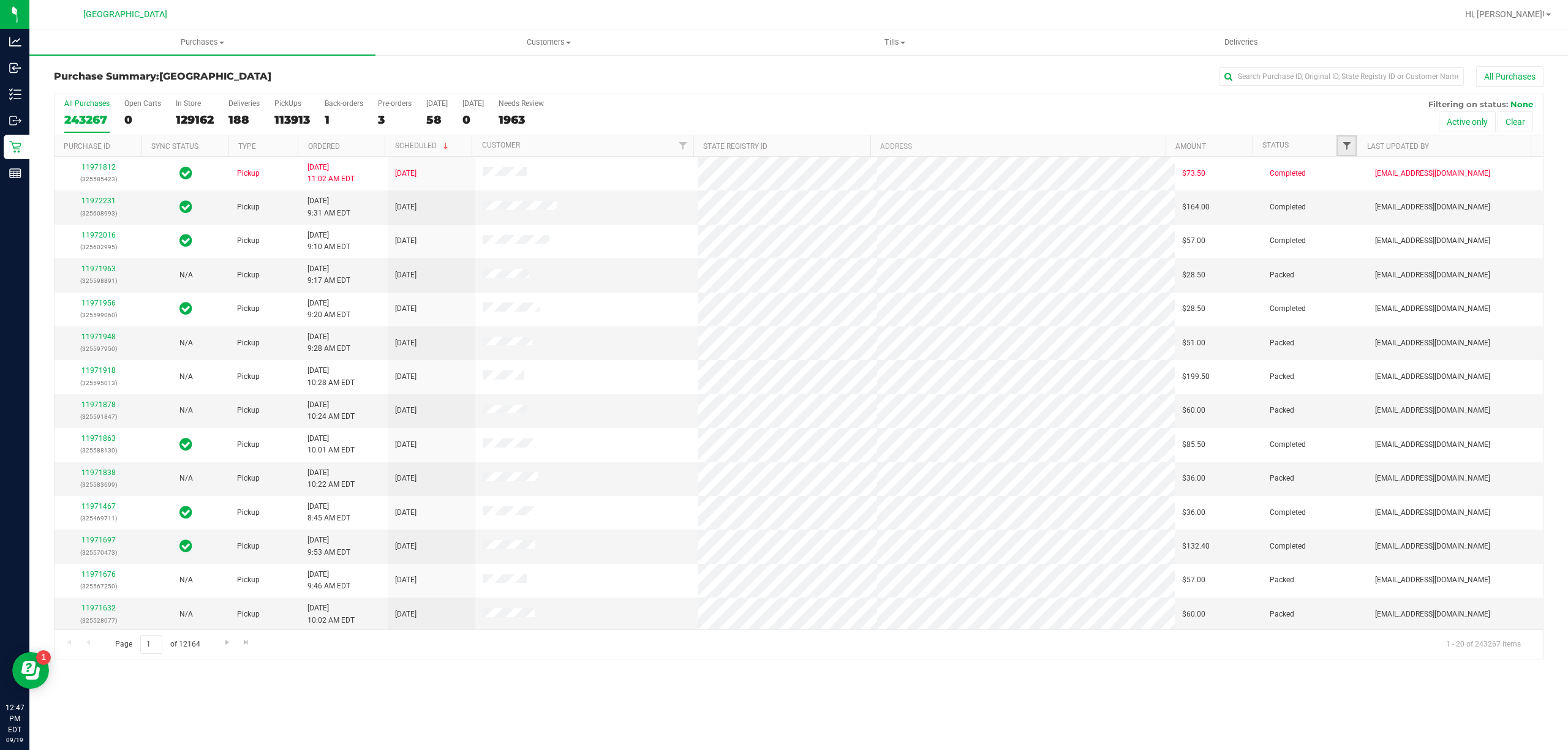
click at [1350, 145] on span "Filter" at bounding box center [1347, 146] width 10 height 10
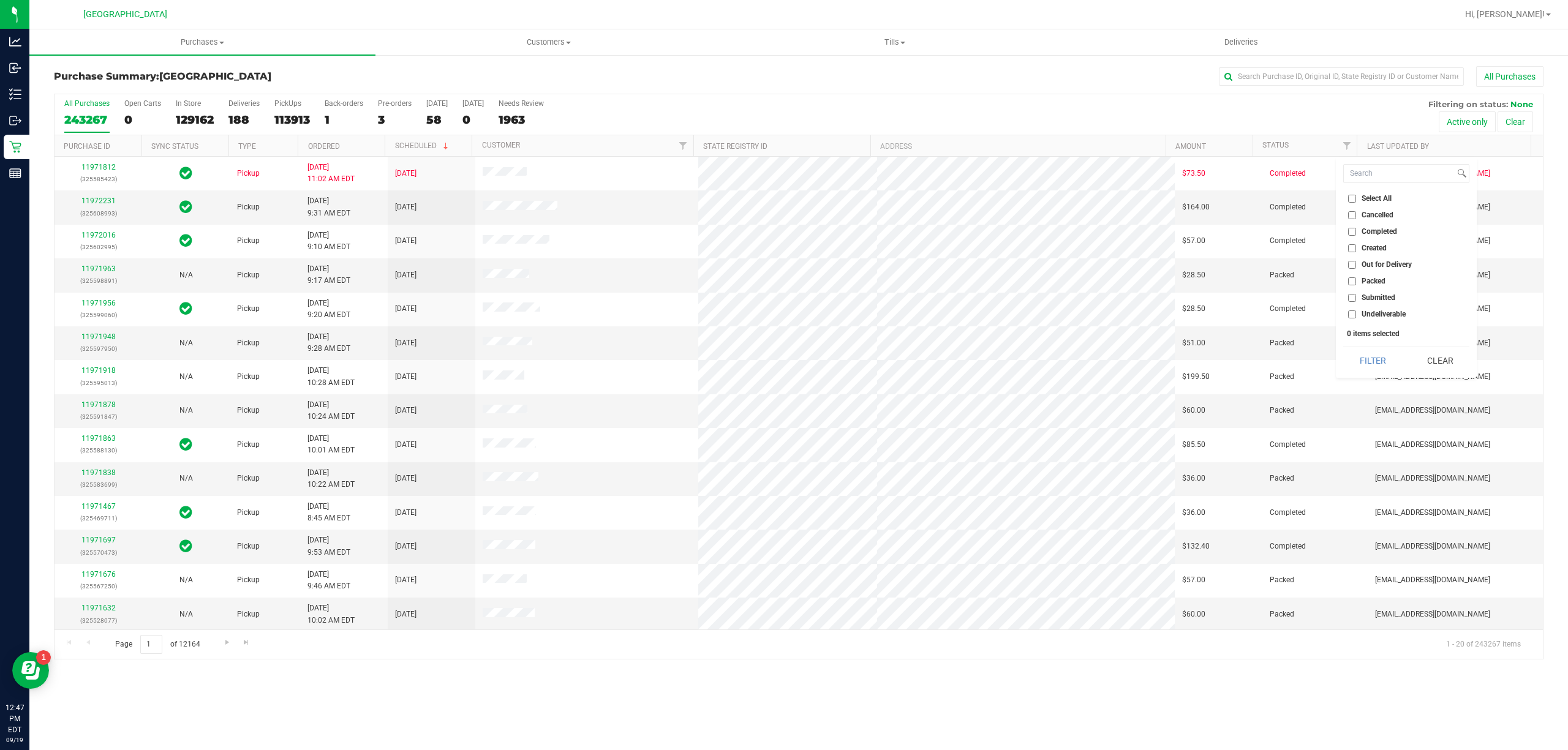
click at [1353, 301] on input "Submitted" at bounding box center [1352, 297] width 8 height 8
checkbox input "true"
click at [1378, 363] on button "Filter" at bounding box center [1373, 361] width 59 height 27
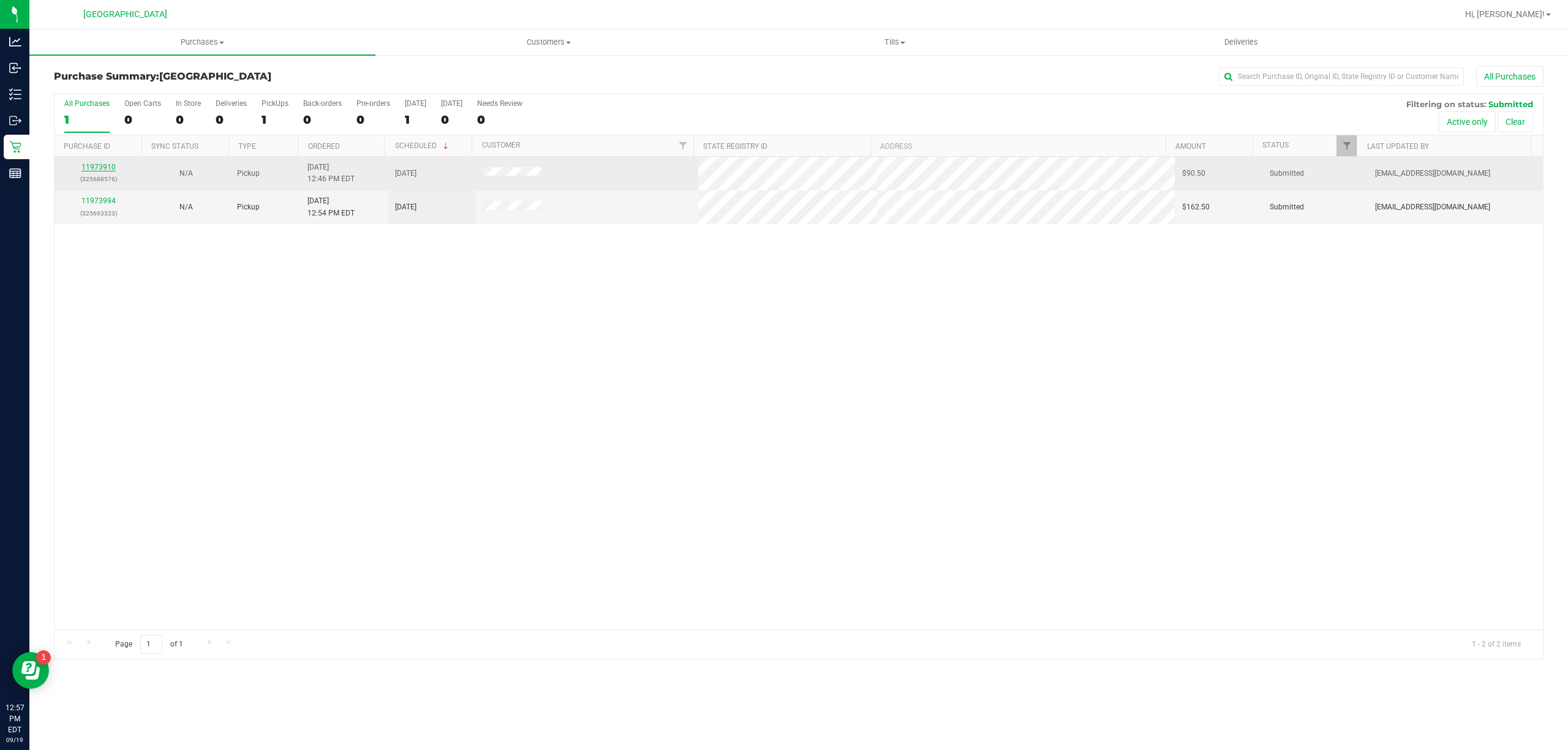
click at [110, 170] on link "11973910" at bounding box center [98, 167] width 34 height 8
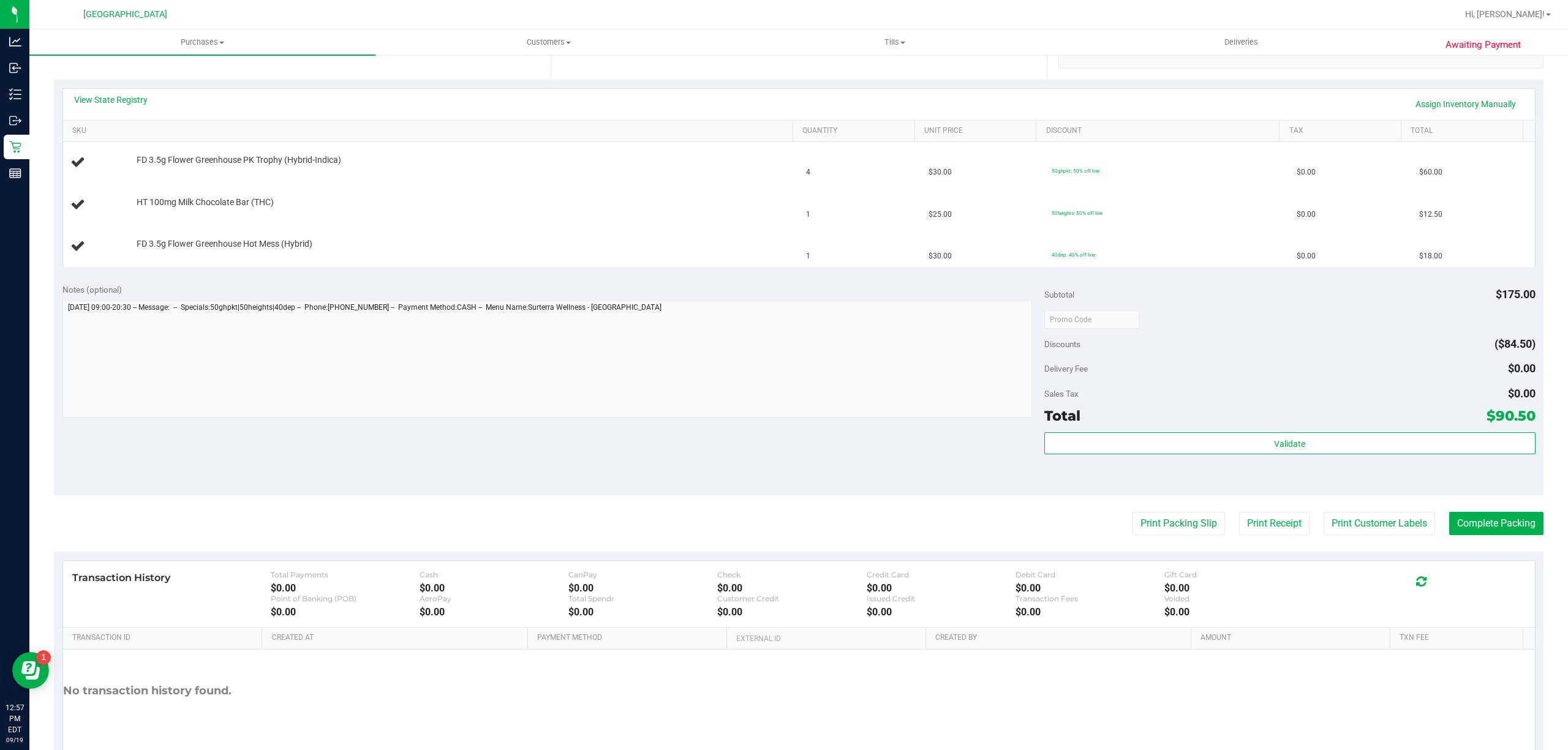
scroll to position [307, 0]
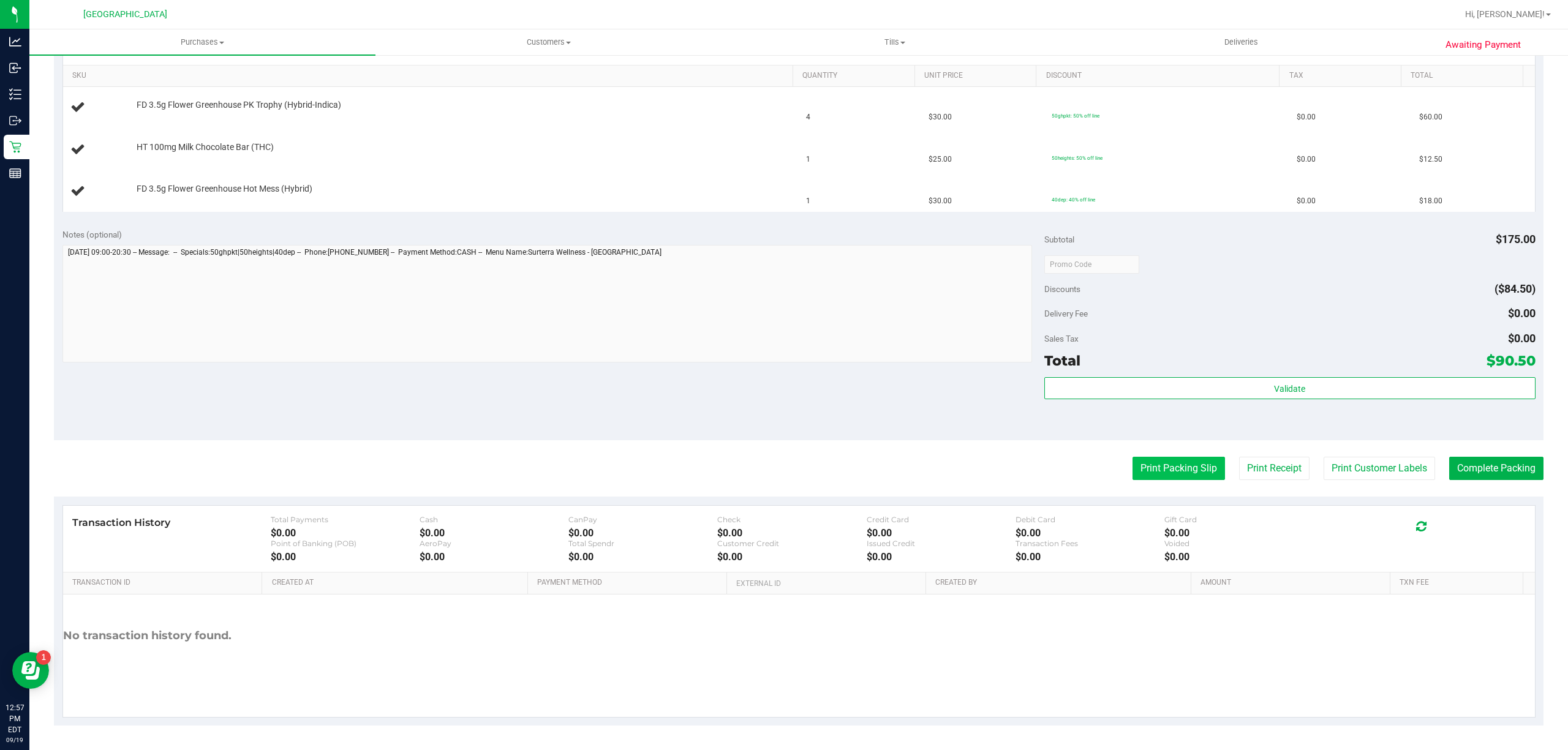
click at [1167, 469] on button "Print Packing Slip" at bounding box center [1178, 468] width 93 height 23
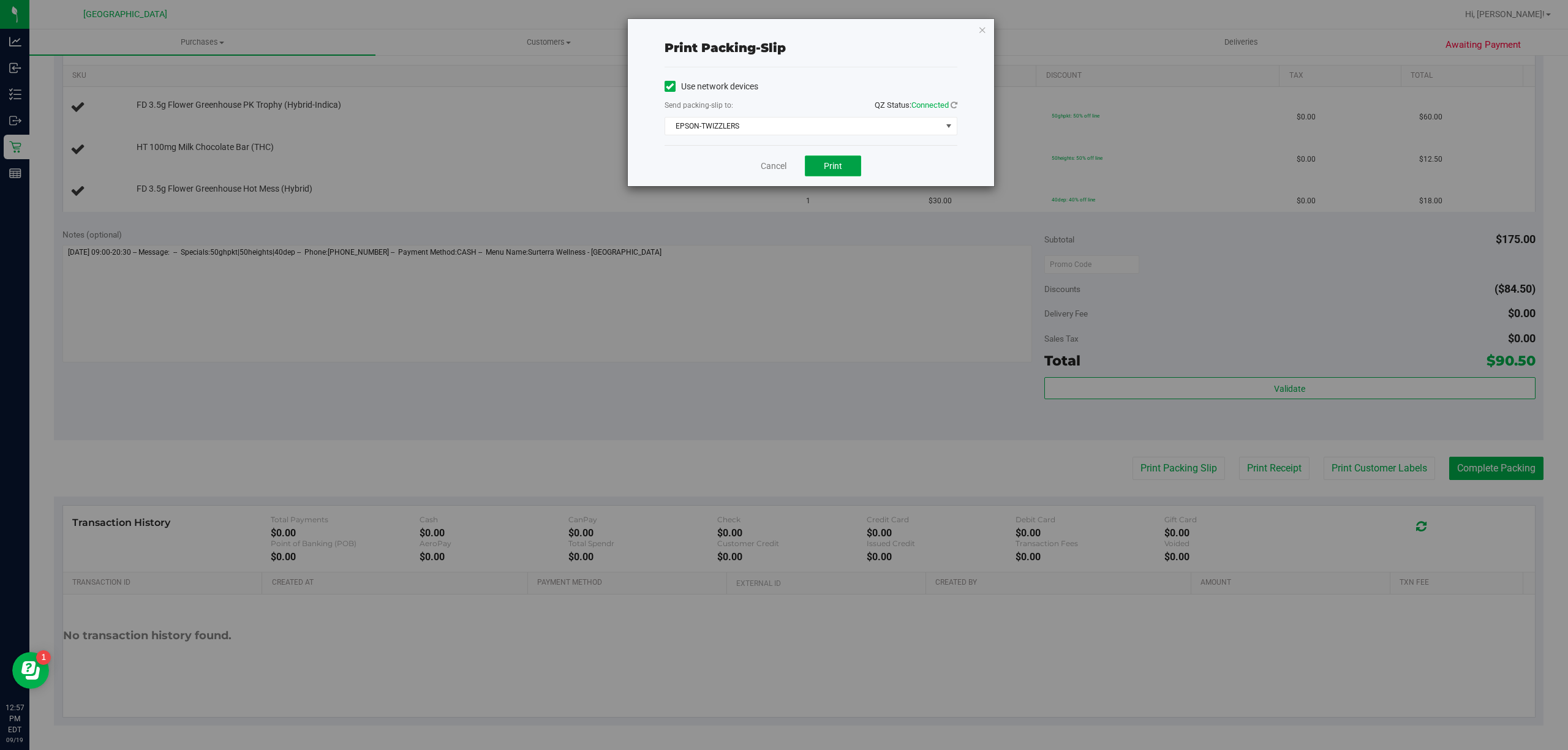
click at [825, 161] on span "Print" at bounding box center [833, 166] width 18 height 10
click at [775, 170] on link "Cancel" at bounding box center [773, 166] width 26 height 13
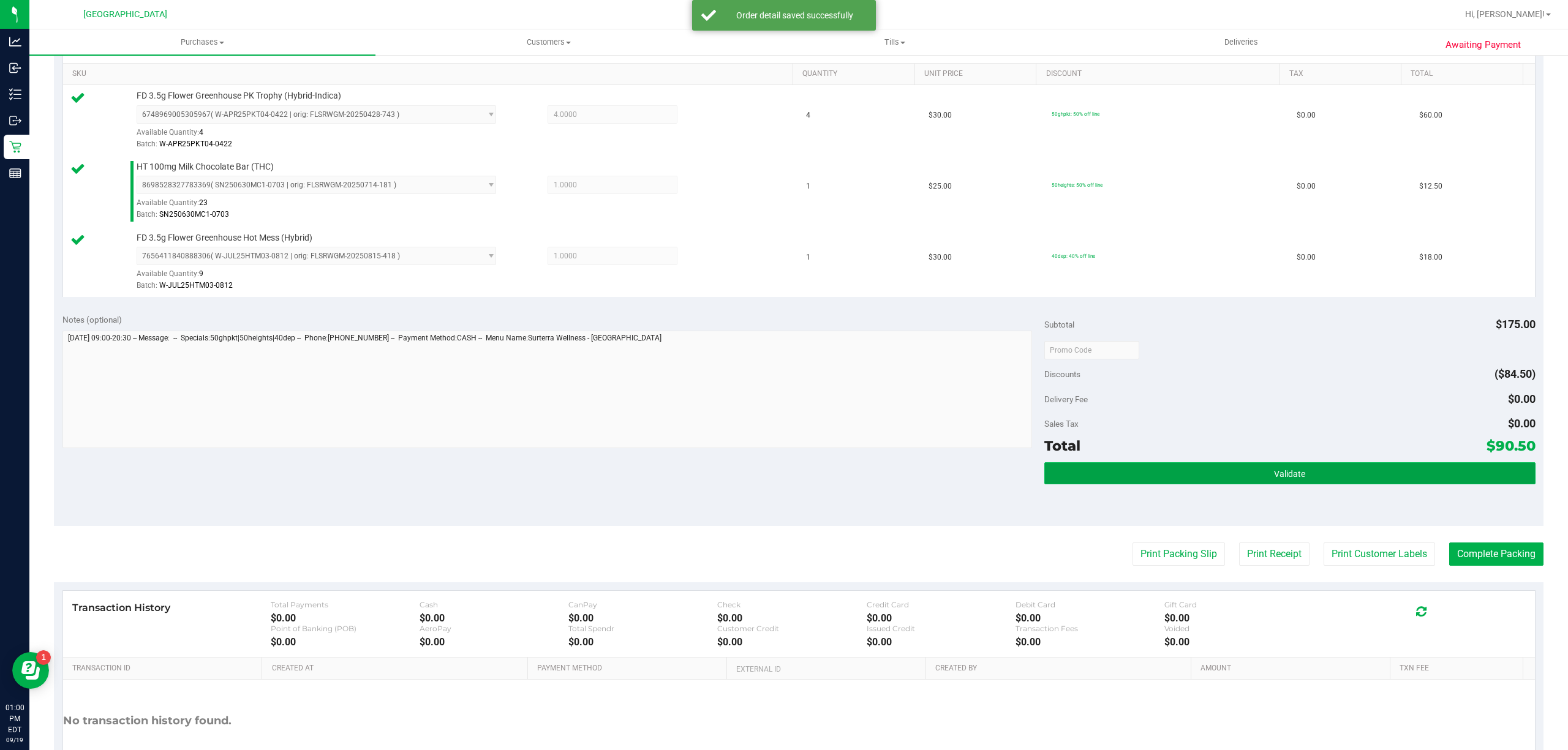
click at [1323, 483] on button "Validate" at bounding box center [1290, 473] width 491 height 22
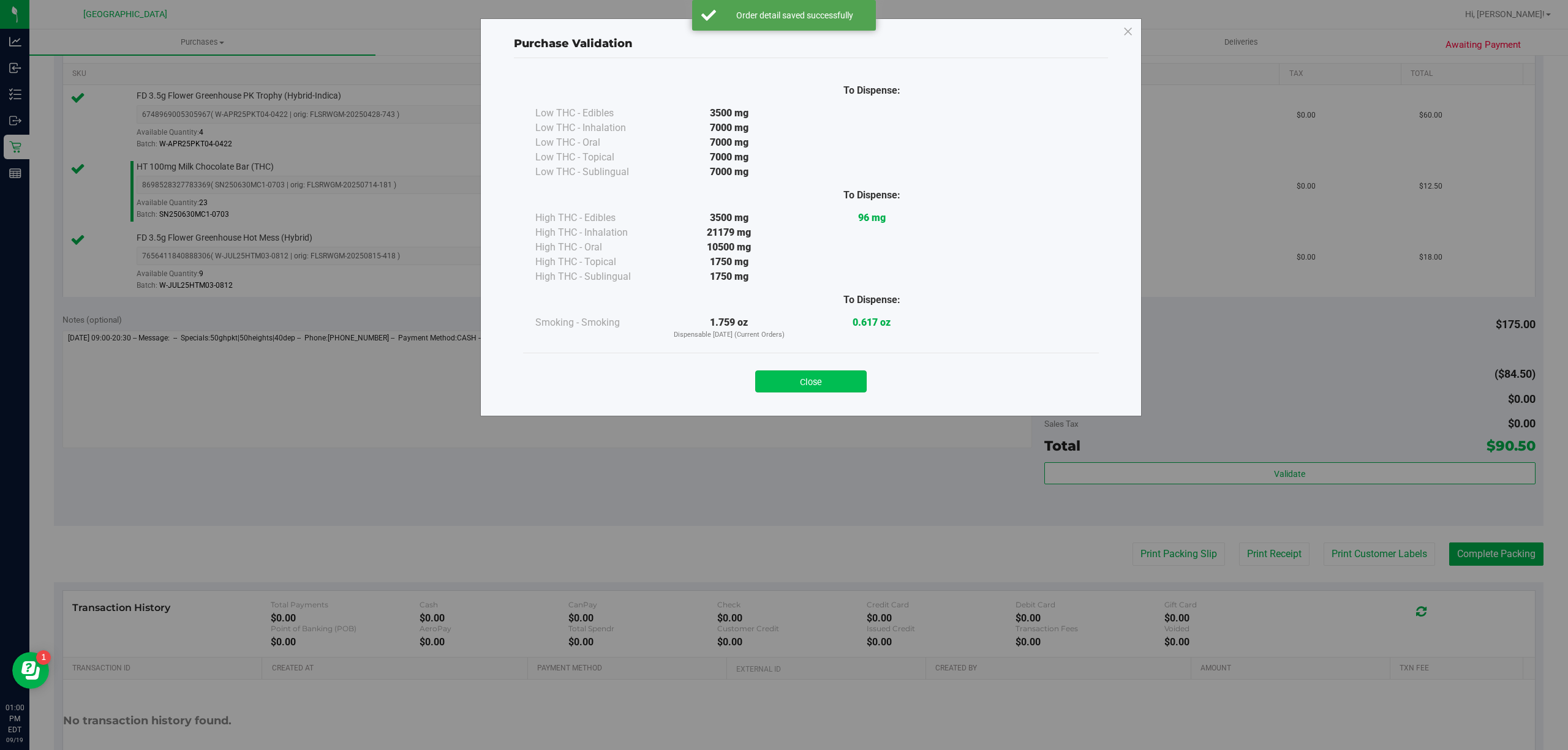
click at [792, 386] on button "Close" at bounding box center [811, 381] width 112 height 22
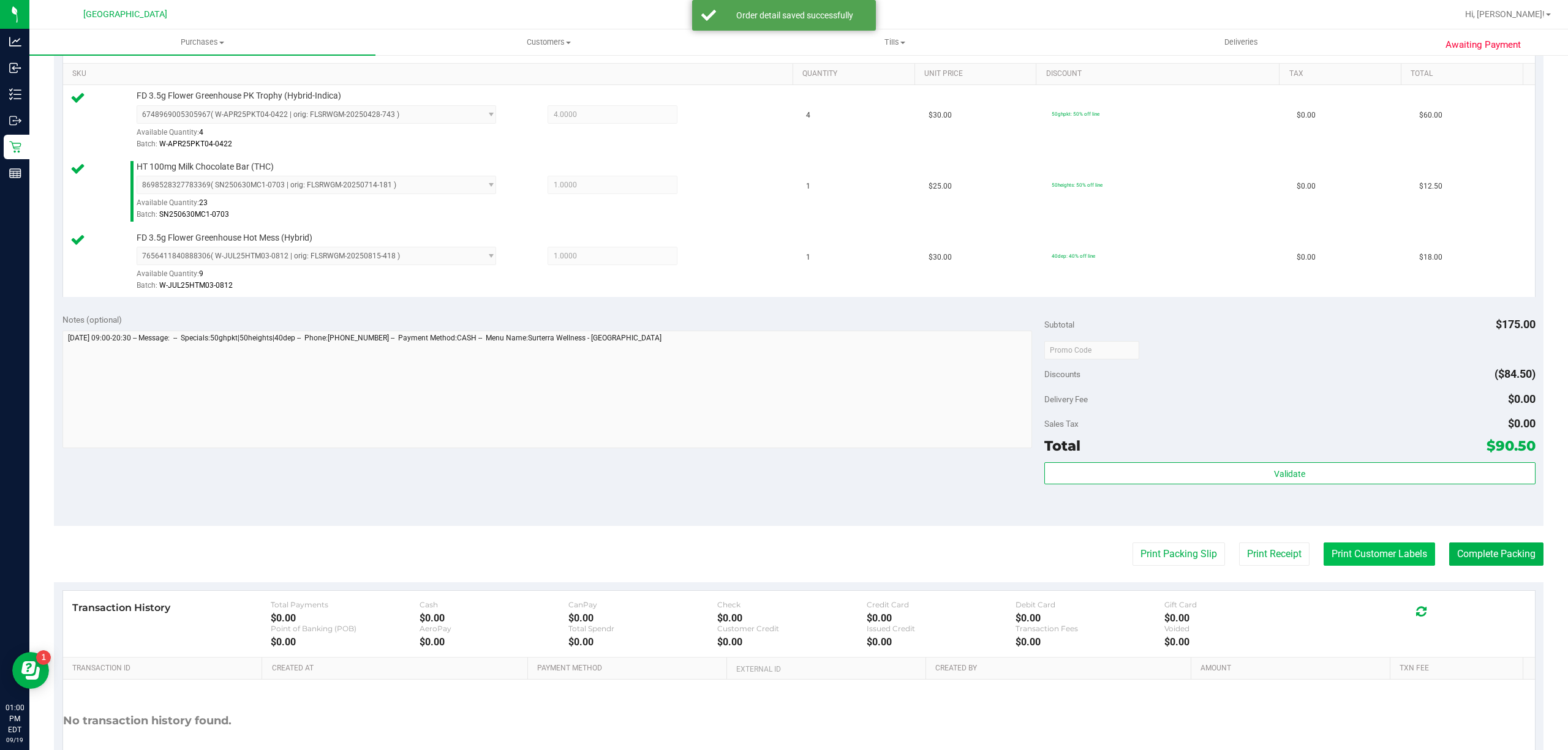
click at [1375, 559] on button "Print Customer Labels" at bounding box center [1379, 554] width 112 height 23
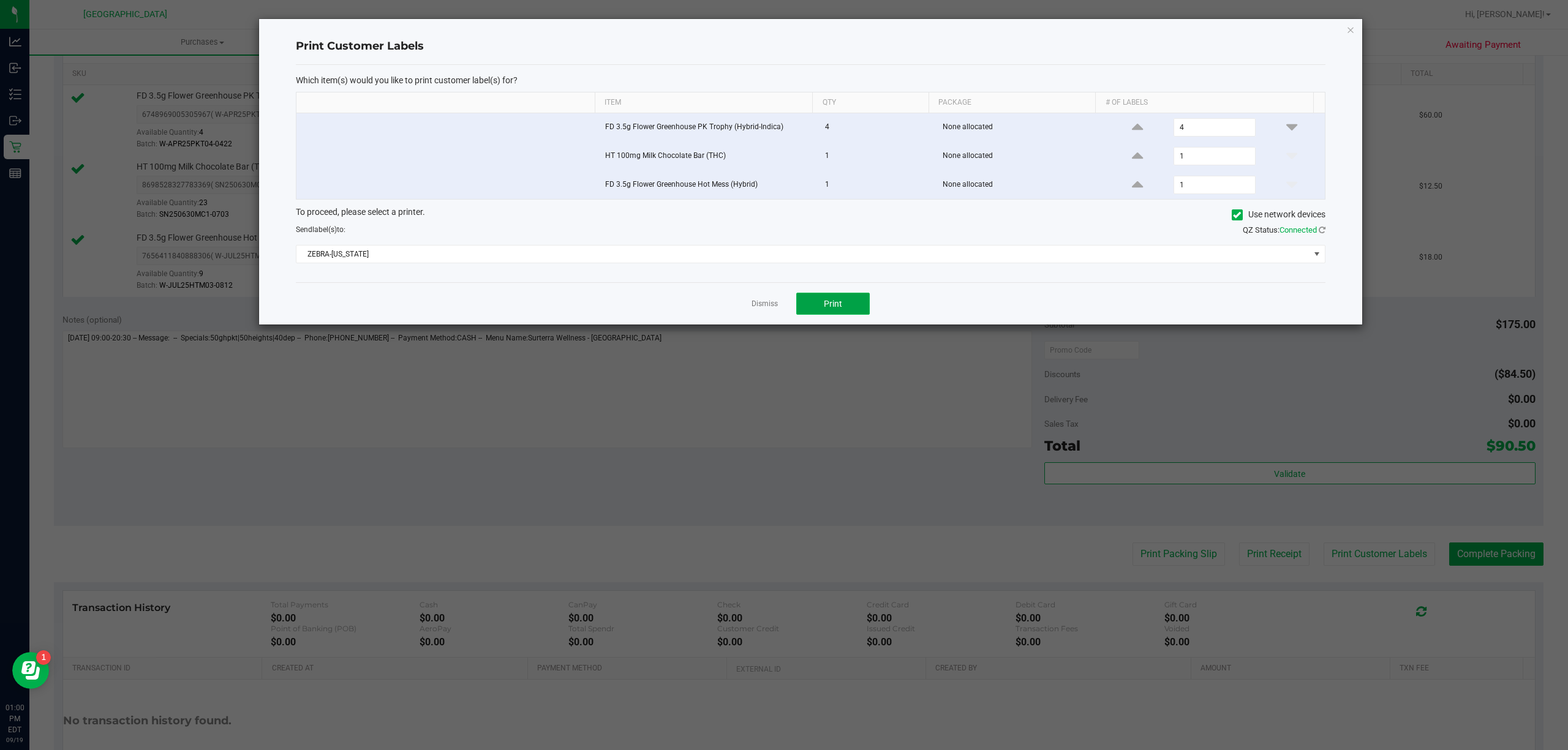
click at [834, 300] on button "Print" at bounding box center [832, 303] width 74 height 22
click at [767, 309] on link "Dismiss" at bounding box center [765, 304] width 27 height 11
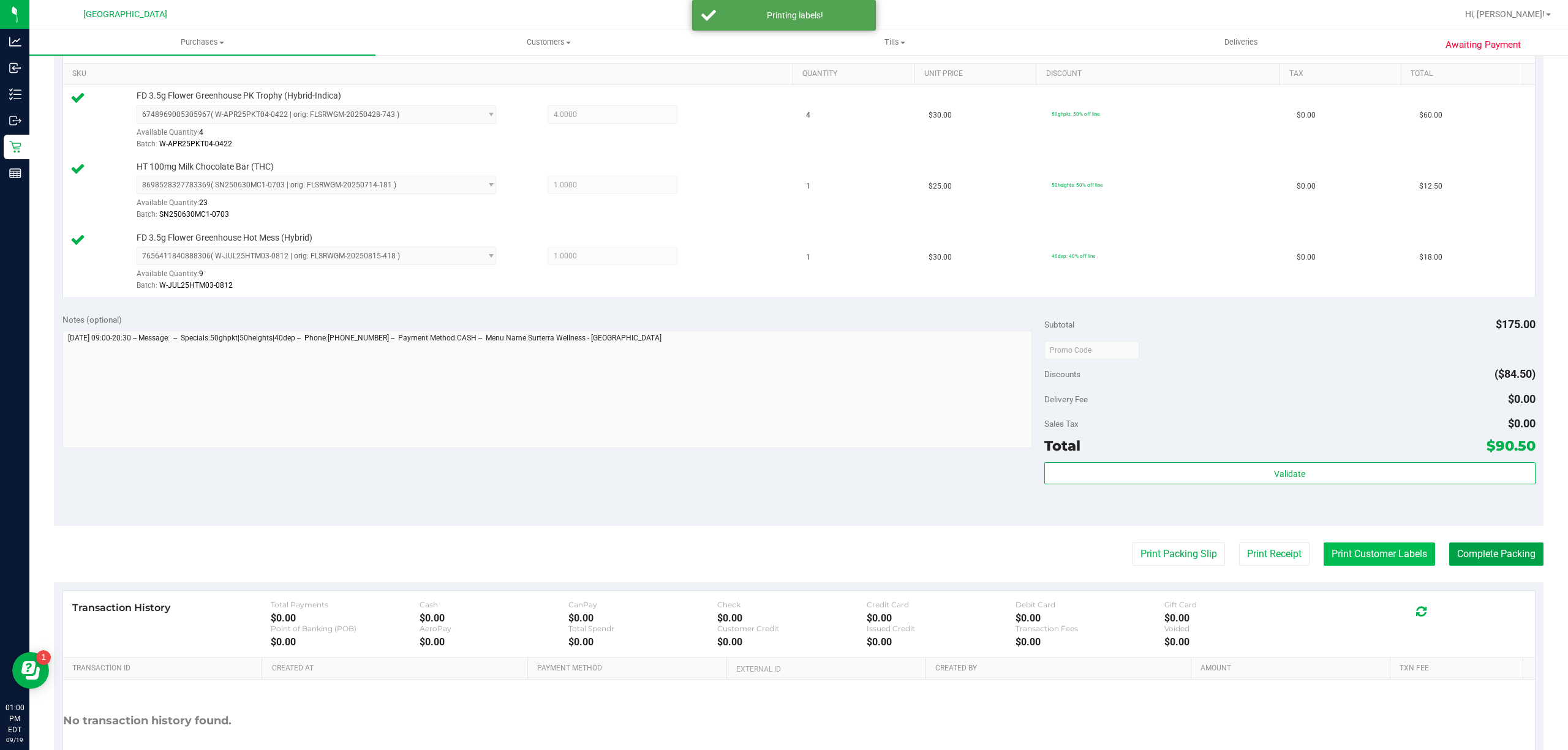
drag, startPoint x: 1498, startPoint y: 551, endPoint x: 1400, endPoint y: 561, distance: 98.5
click at [1498, 547] on button "Complete Packing" at bounding box center [1496, 554] width 94 height 23
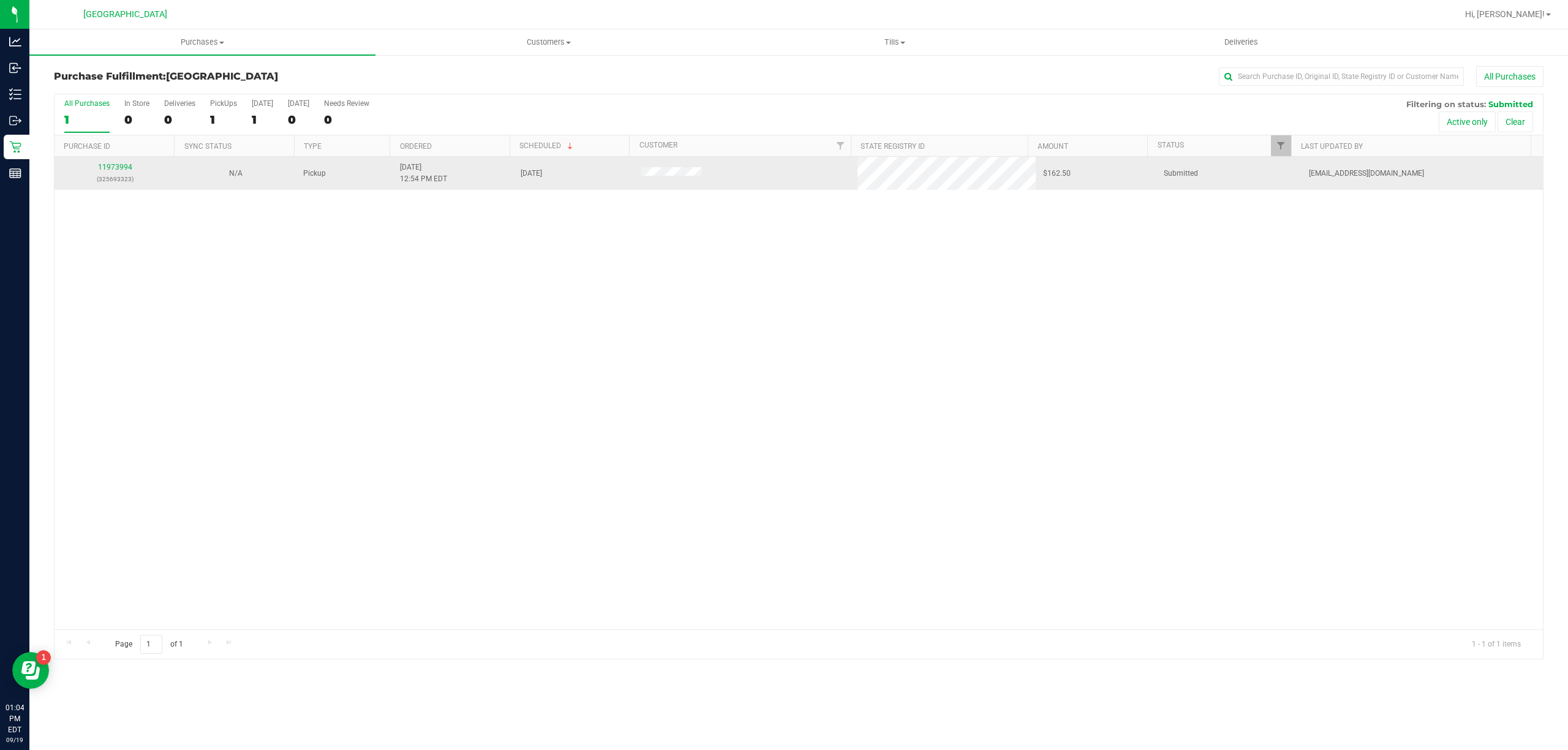
click at [110, 161] on td "11973994 (325693323)" at bounding box center [115, 173] width 121 height 33
click at [112, 167] on link "11973994" at bounding box center [115, 167] width 34 height 8
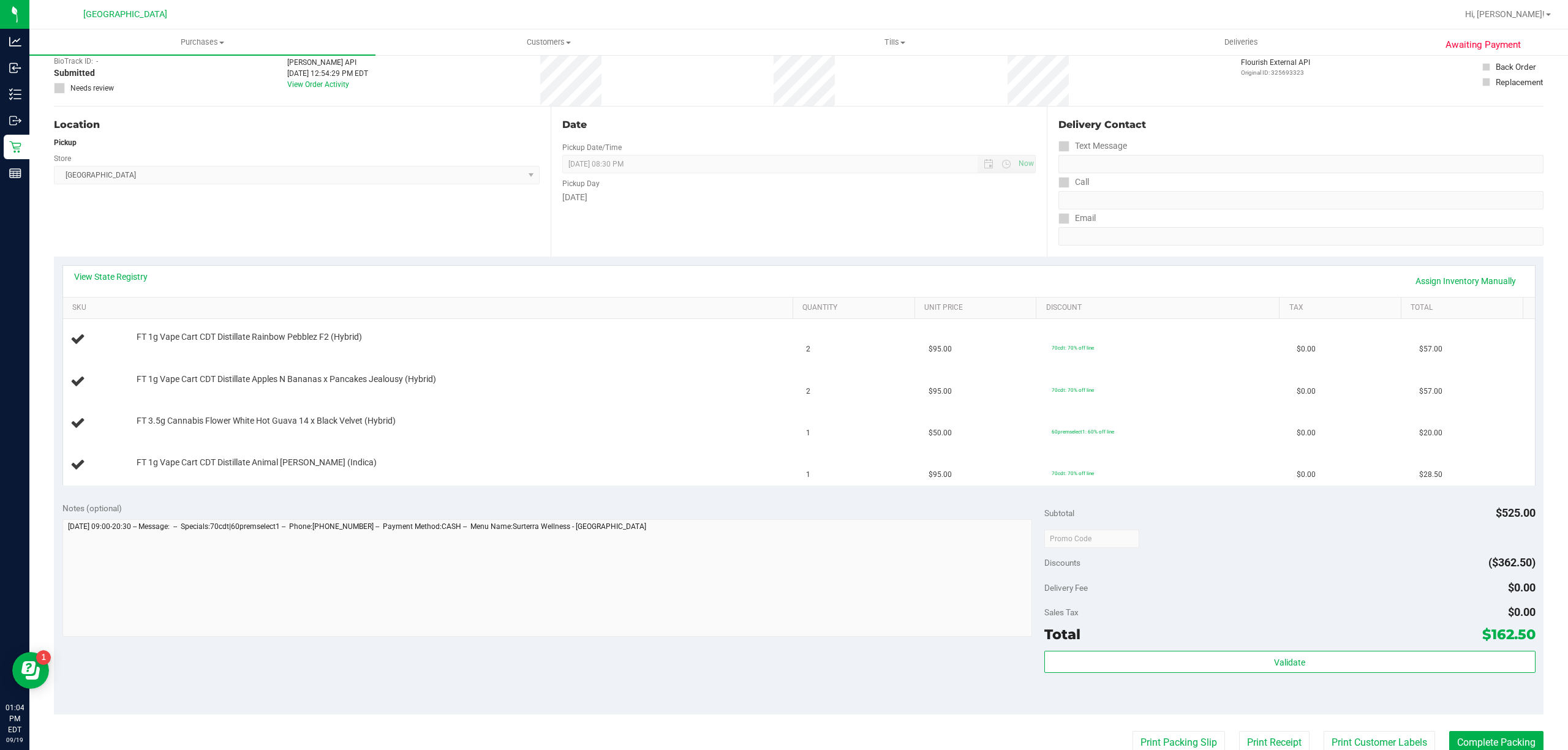
scroll to position [163, 0]
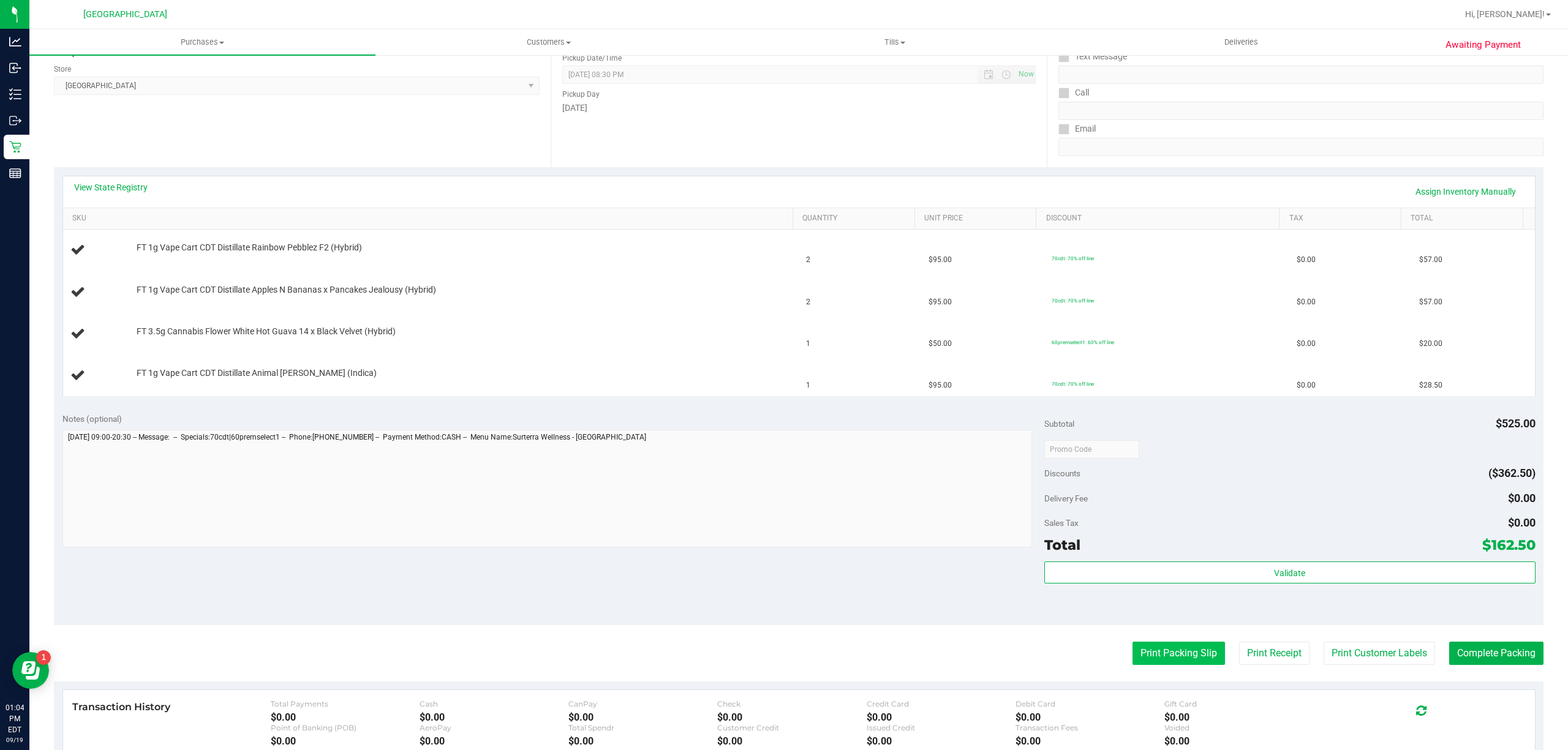
click at [1188, 657] on button "Print Packing Slip" at bounding box center [1178, 652] width 93 height 23
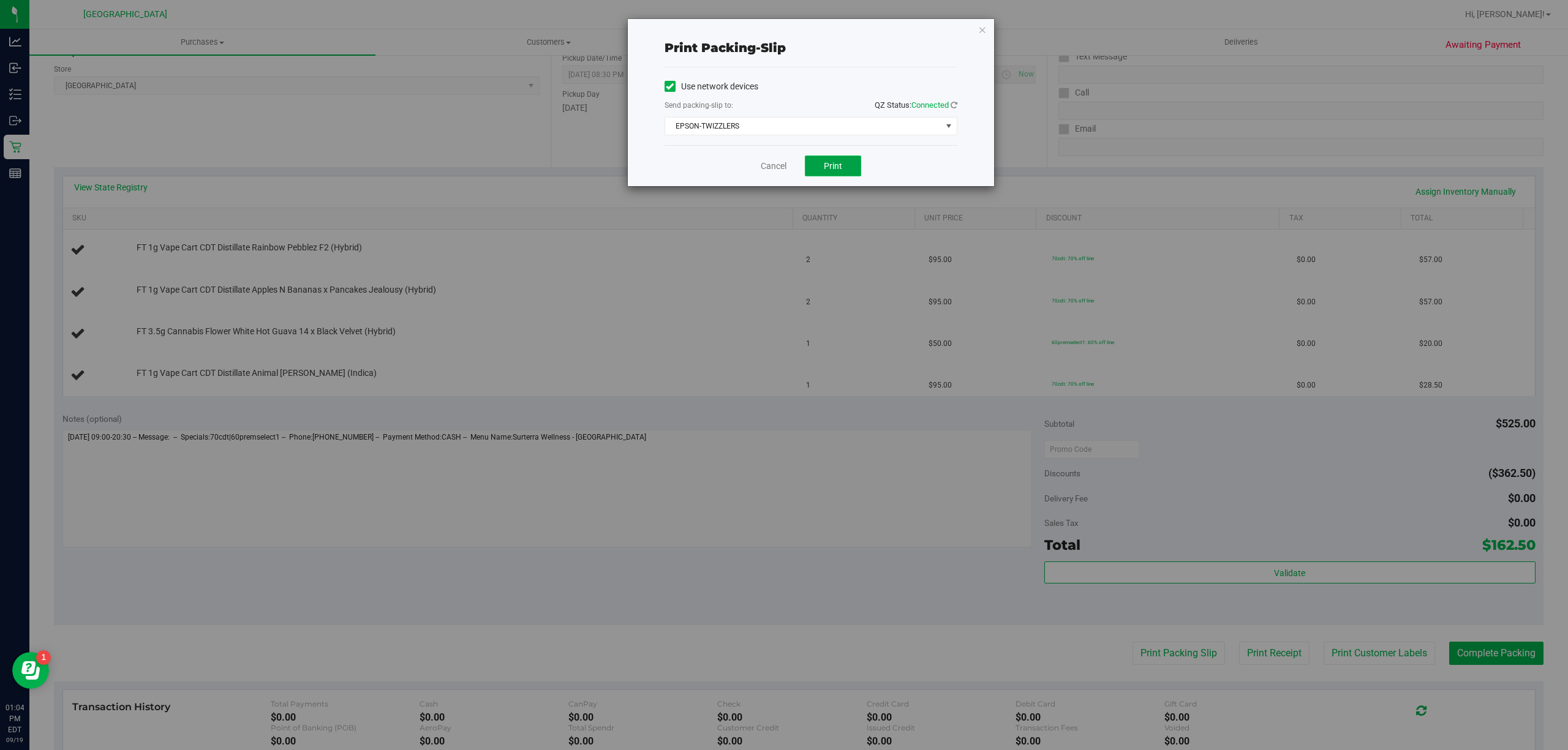
click at [823, 158] on button "Print" at bounding box center [833, 166] width 56 height 21
click at [769, 170] on link "Cancel" at bounding box center [773, 166] width 26 height 13
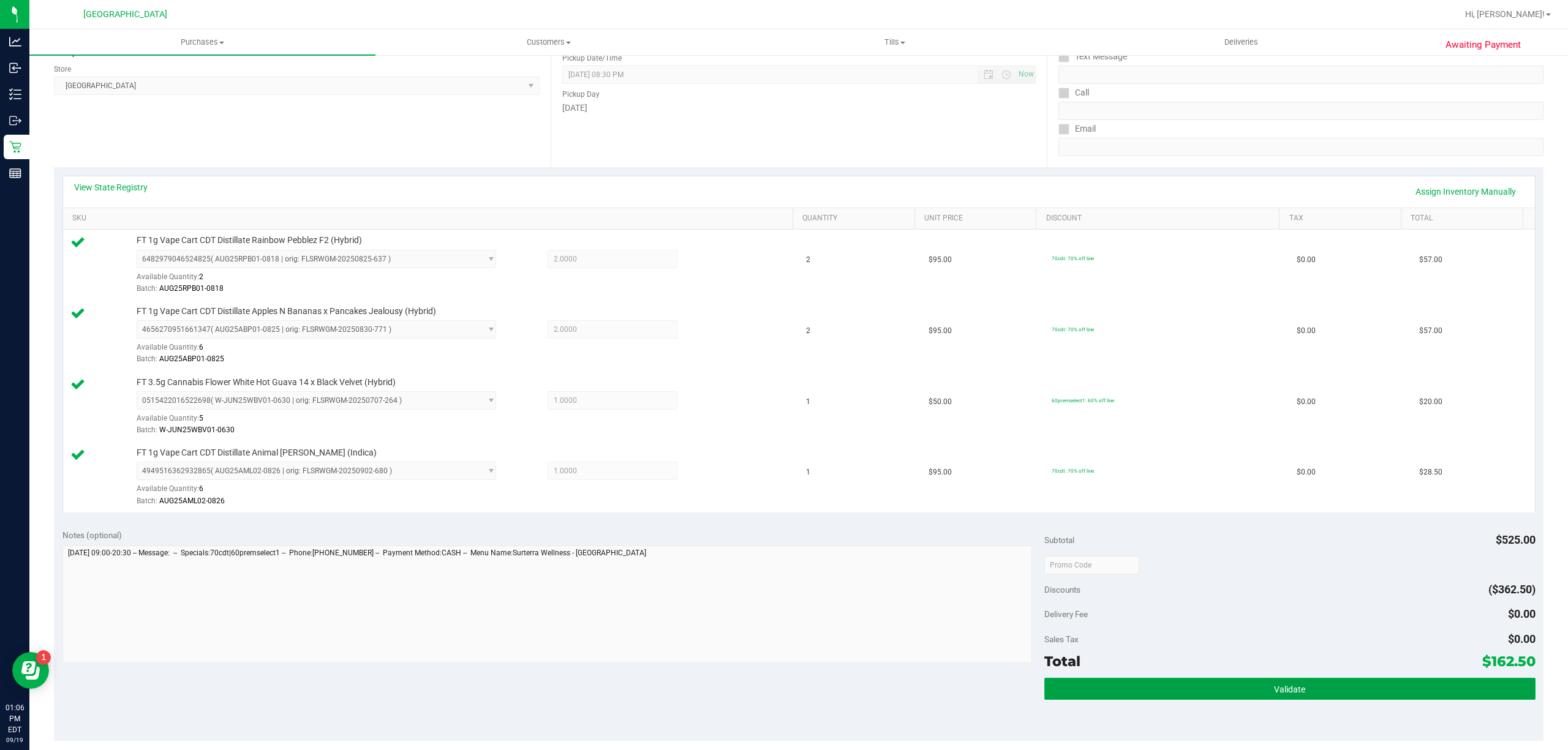
click at [1355, 684] on button "Validate" at bounding box center [1290, 688] width 491 height 22
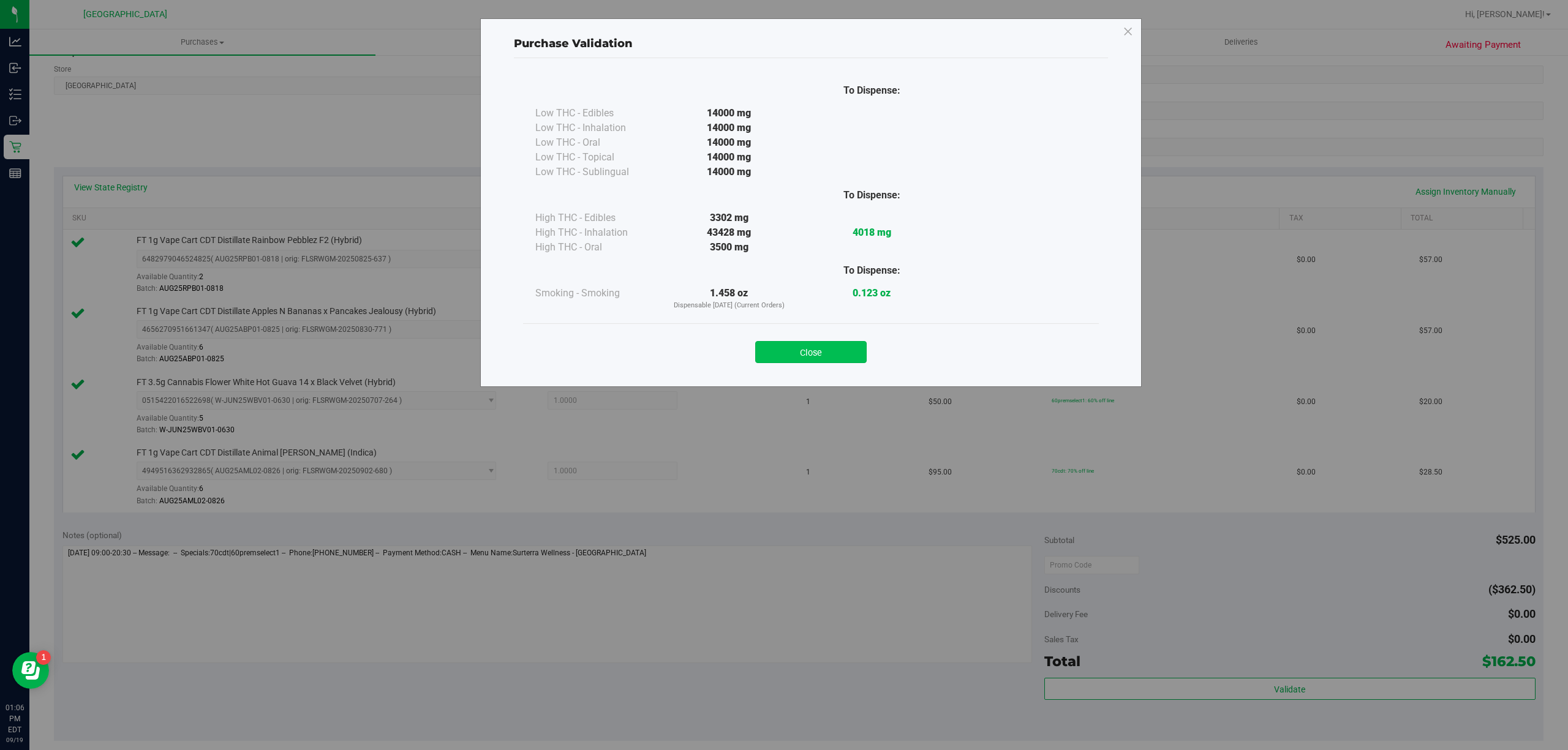
click at [856, 356] on button "Close" at bounding box center [811, 351] width 112 height 22
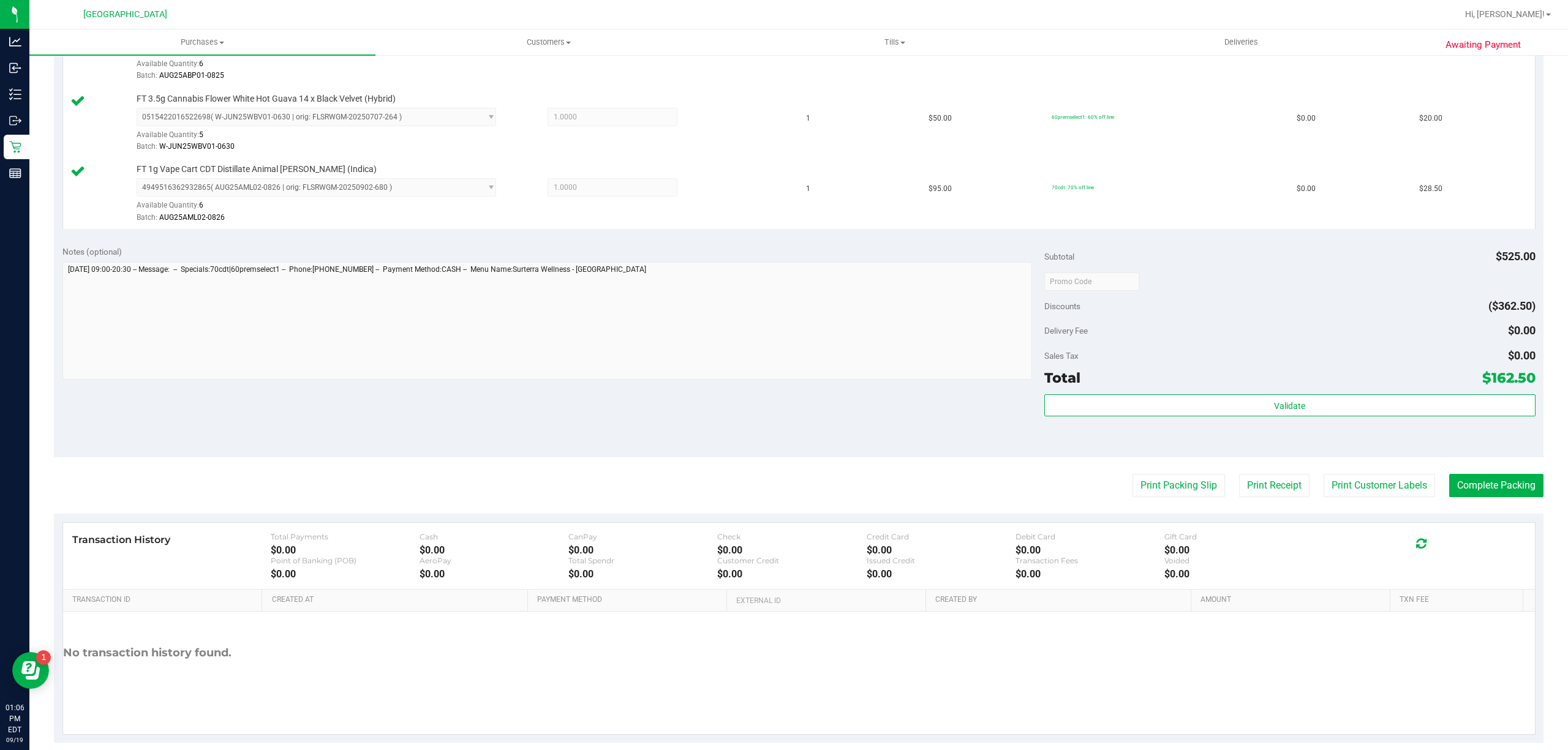
scroll to position [467, 0]
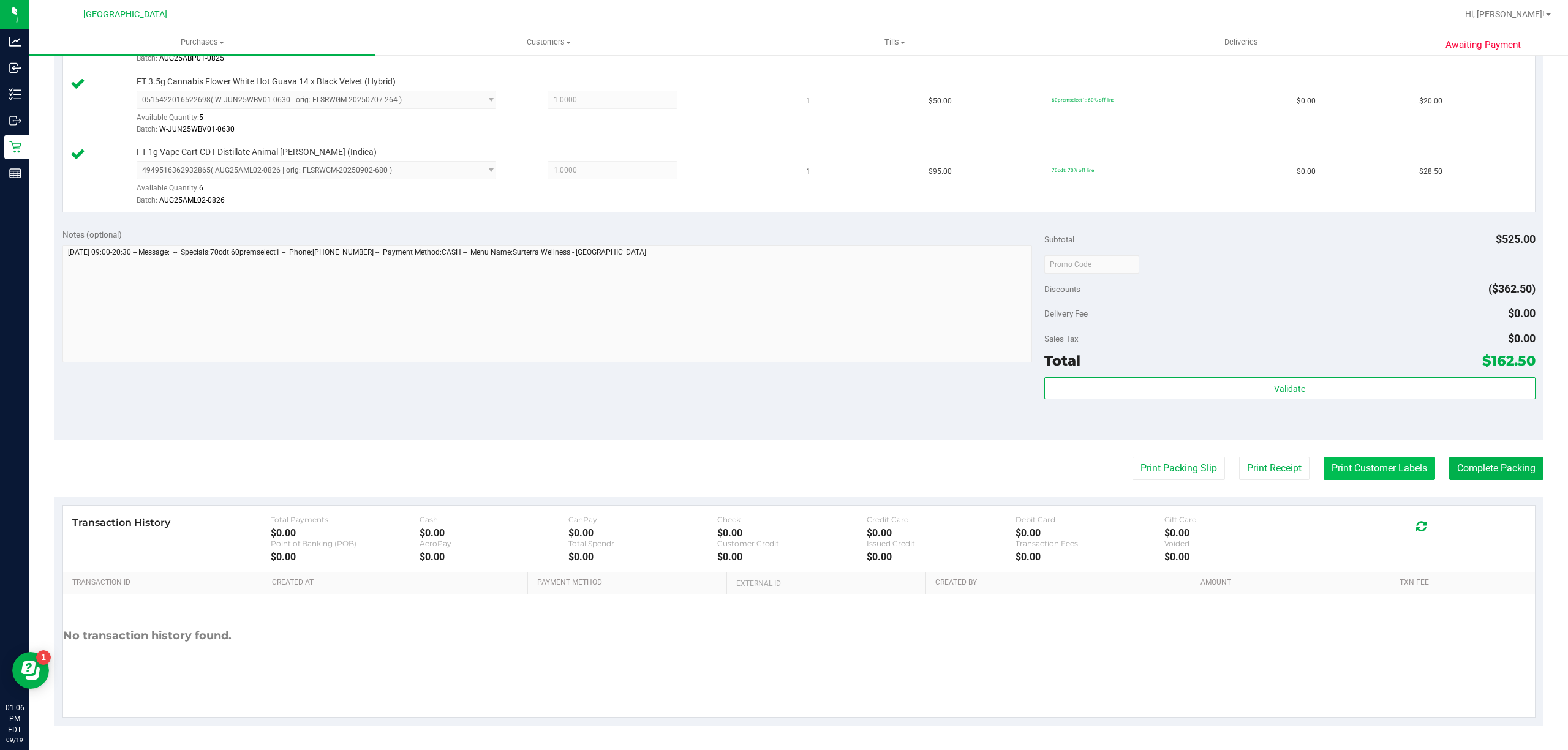
click at [1360, 468] on button "Print Customer Labels" at bounding box center [1379, 468] width 112 height 23
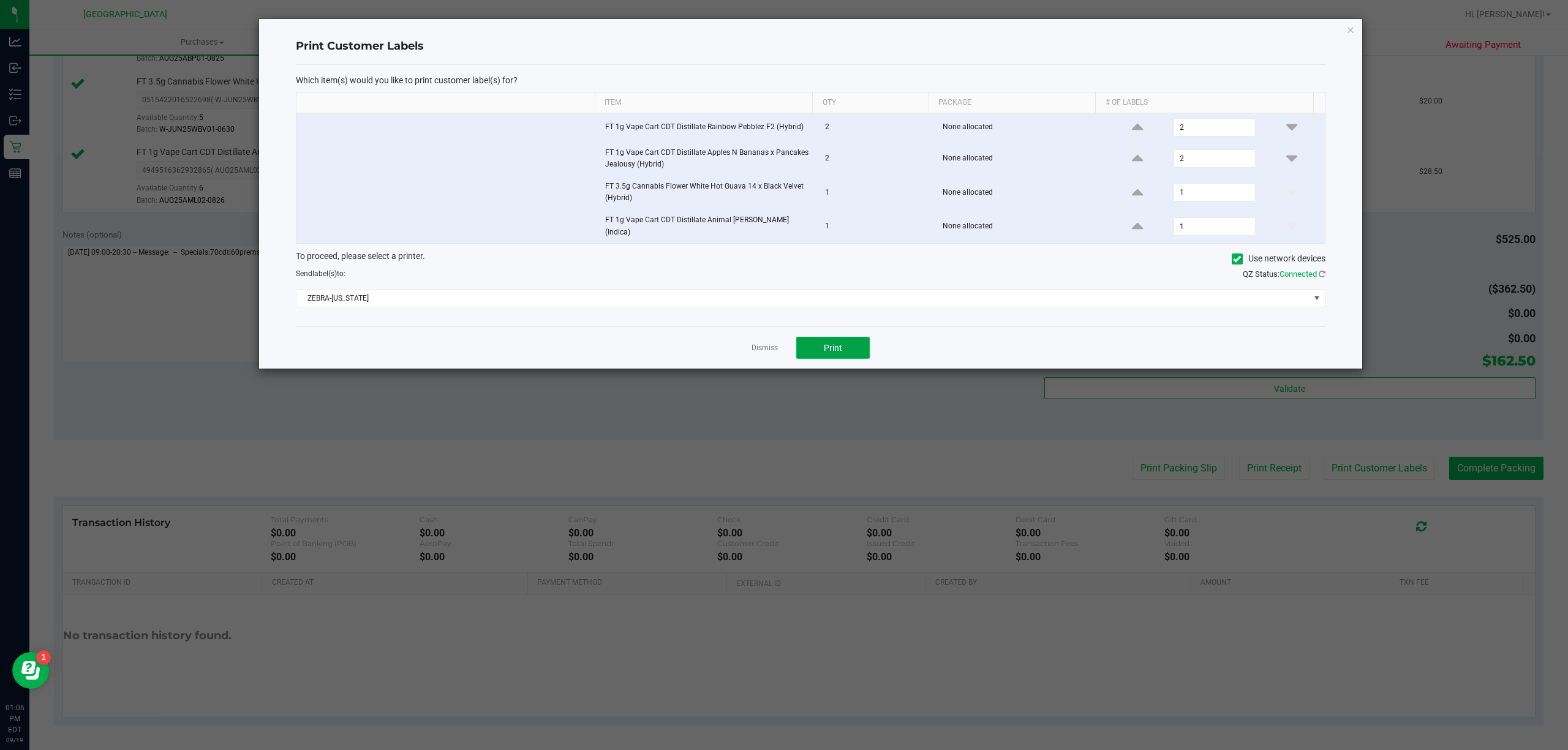
click at [820, 346] on button "Print" at bounding box center [832, 347] width 74 height 22
click at [771, 348] on link "Dismiss" at bounding box center [765, 348] width 27 height 11
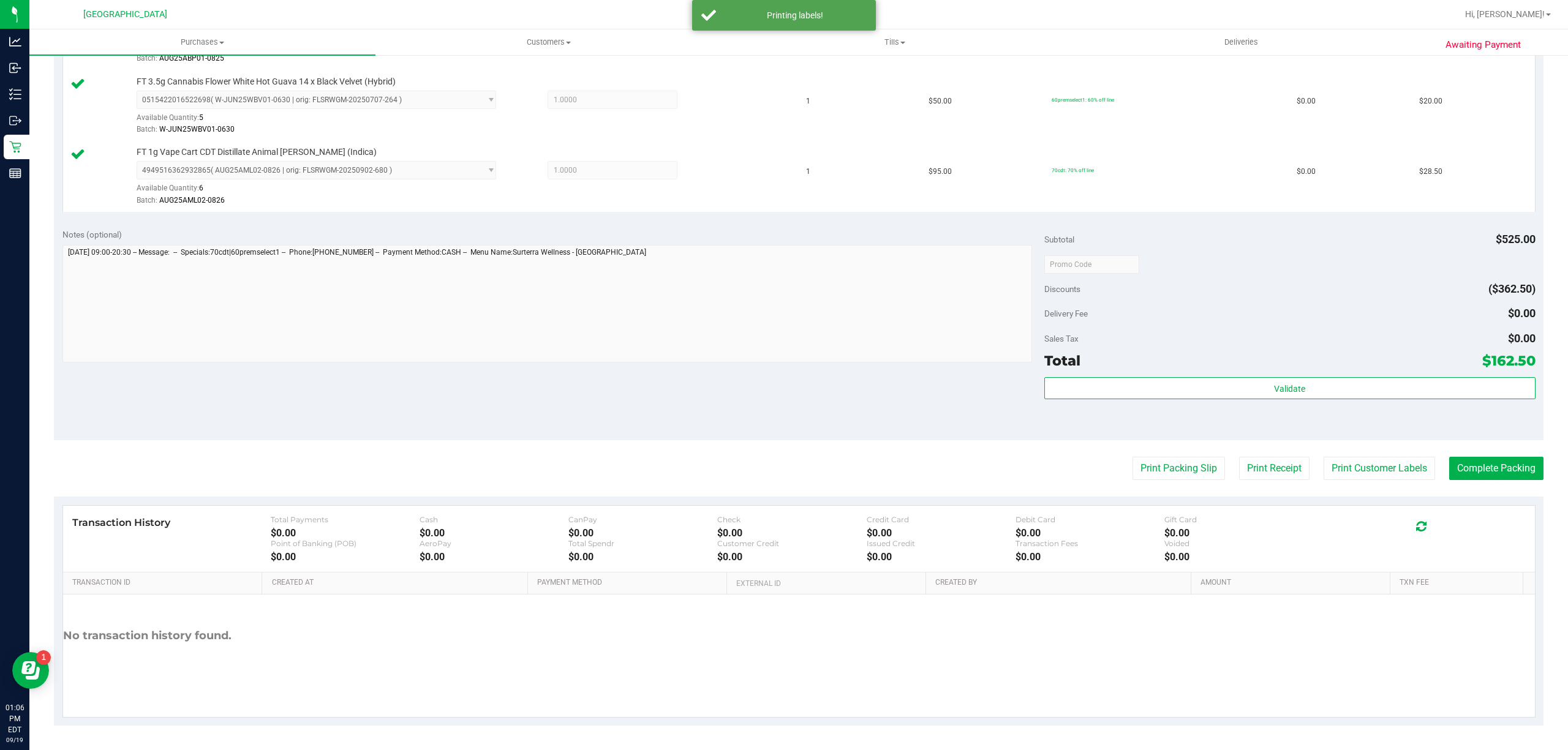
click at [1470, 455] on purchase-details "Back Edit Purchase Cancel Purchase View Profile # 11973994 BioTrack ID: - Submi…" at bounding box center [799, 164] width 1489 height 1123
click at [1470, 458] on button "Complete Packing" at bounding box center [1496, 468] width 94 height 23
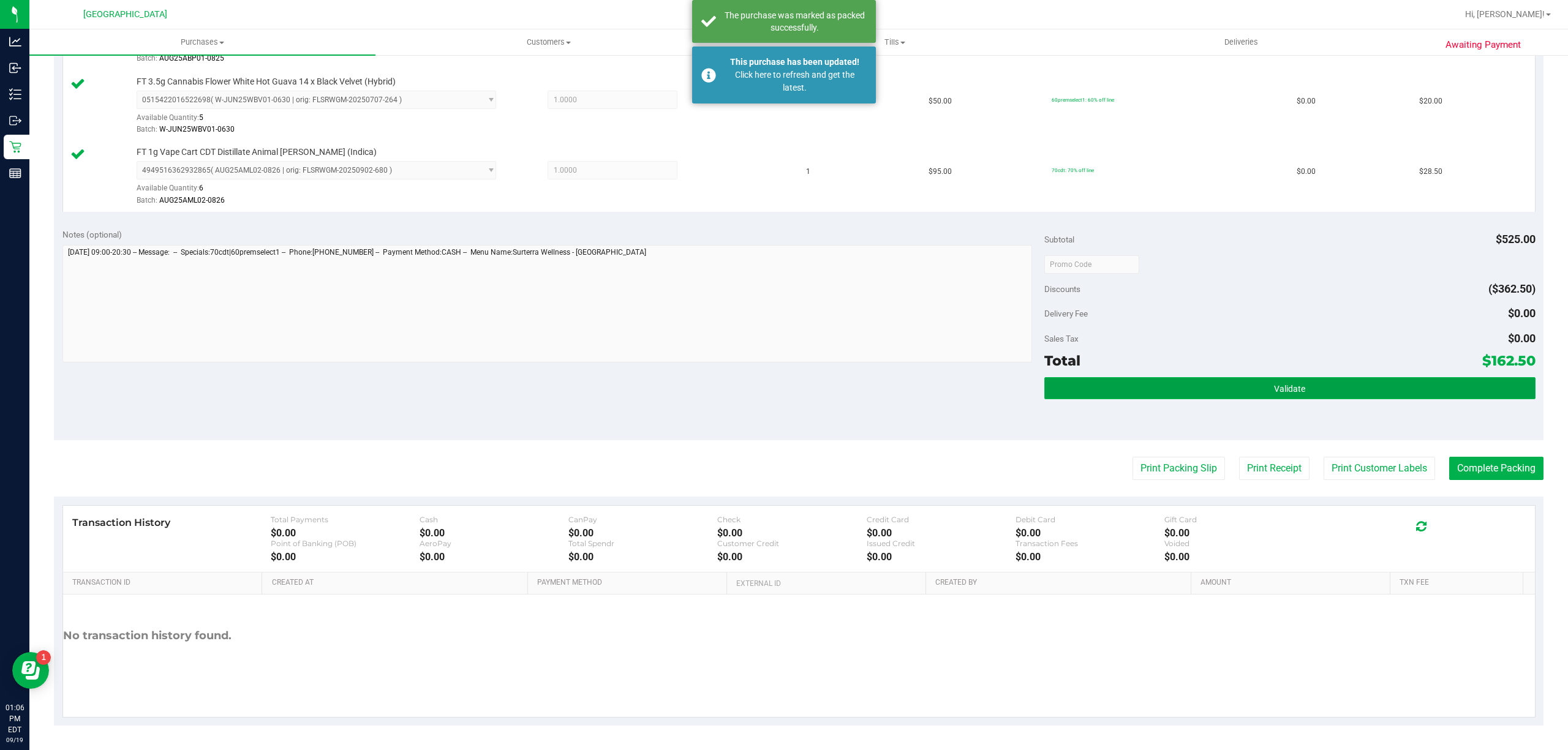
click at [1126, 381] on button "Validate" at bounding box center [1290, 388] width 491 height 22
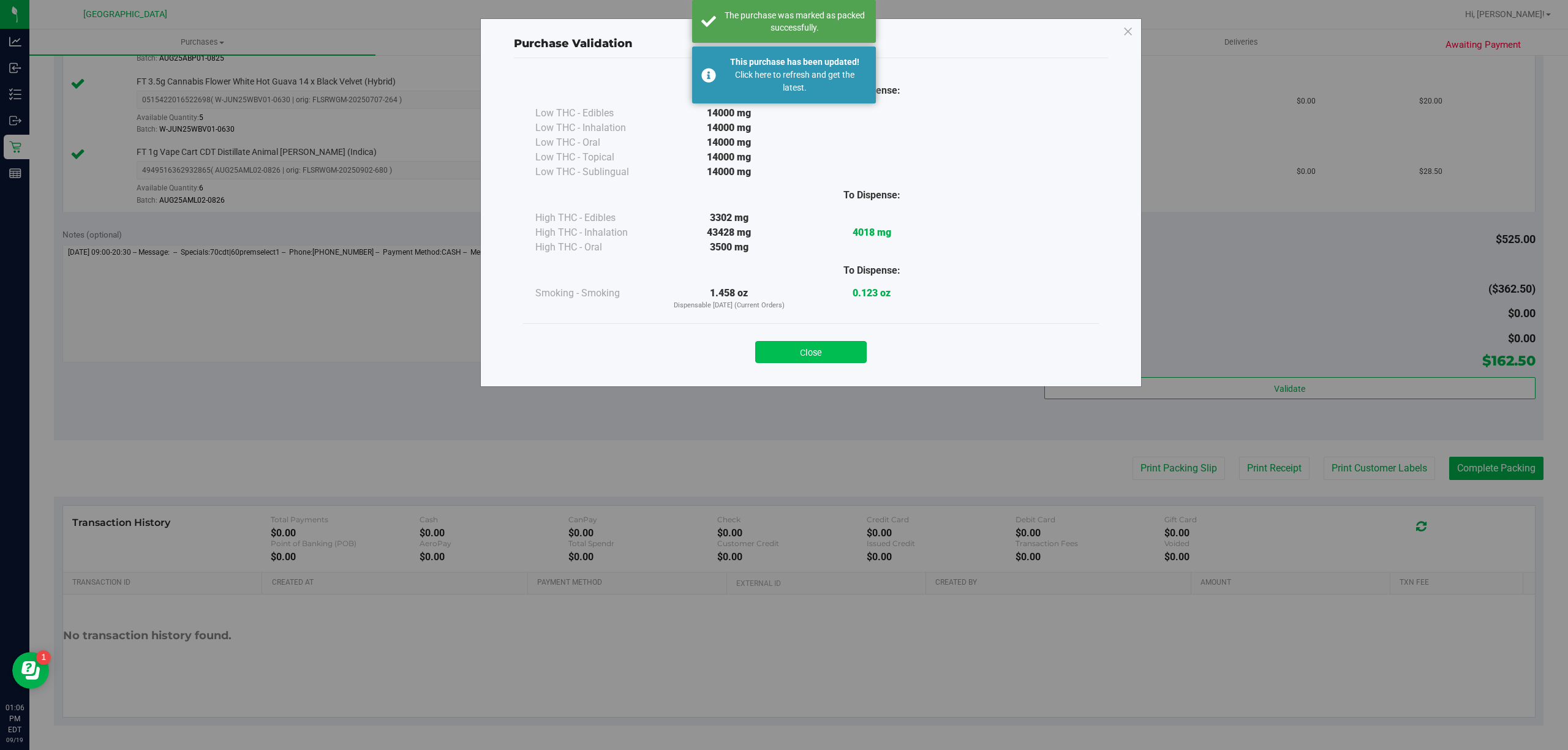
click at [840, 354] on button "Close" at bounding box center [811, 351] width 112 height 22
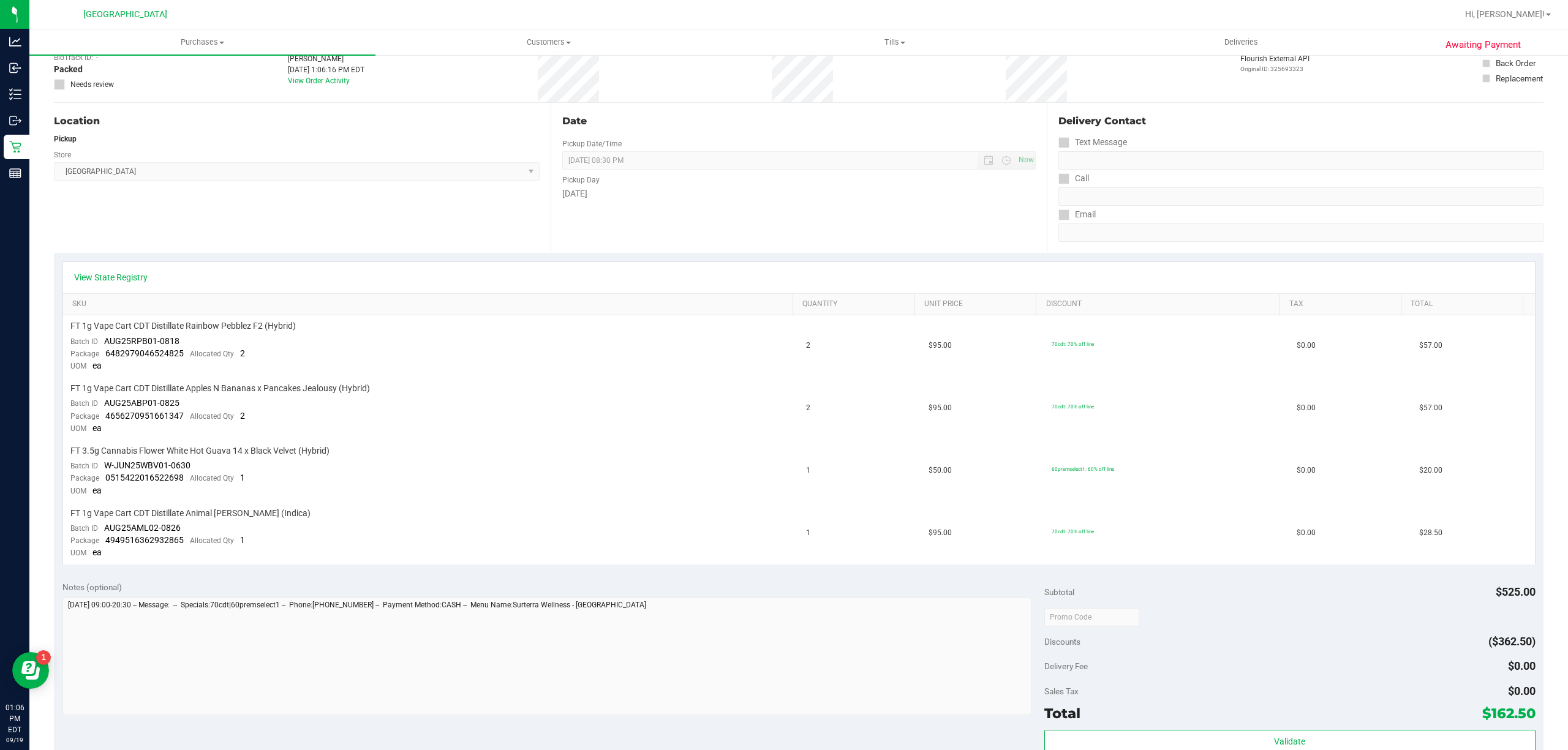
scroll to position [163, 0]
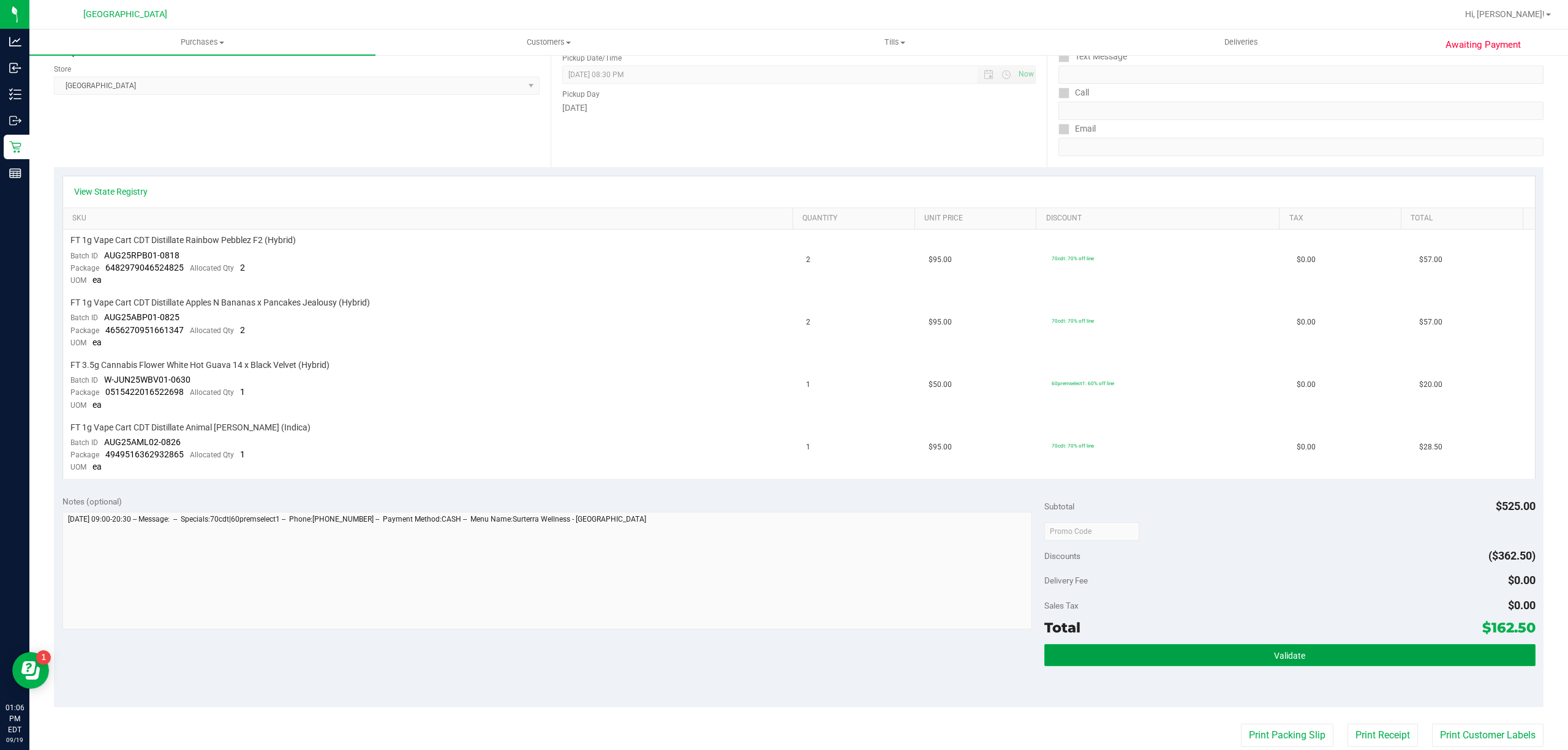
click at [1242, 646] on button "Validate" at bounding box center [1290, 655] width 491 height 22
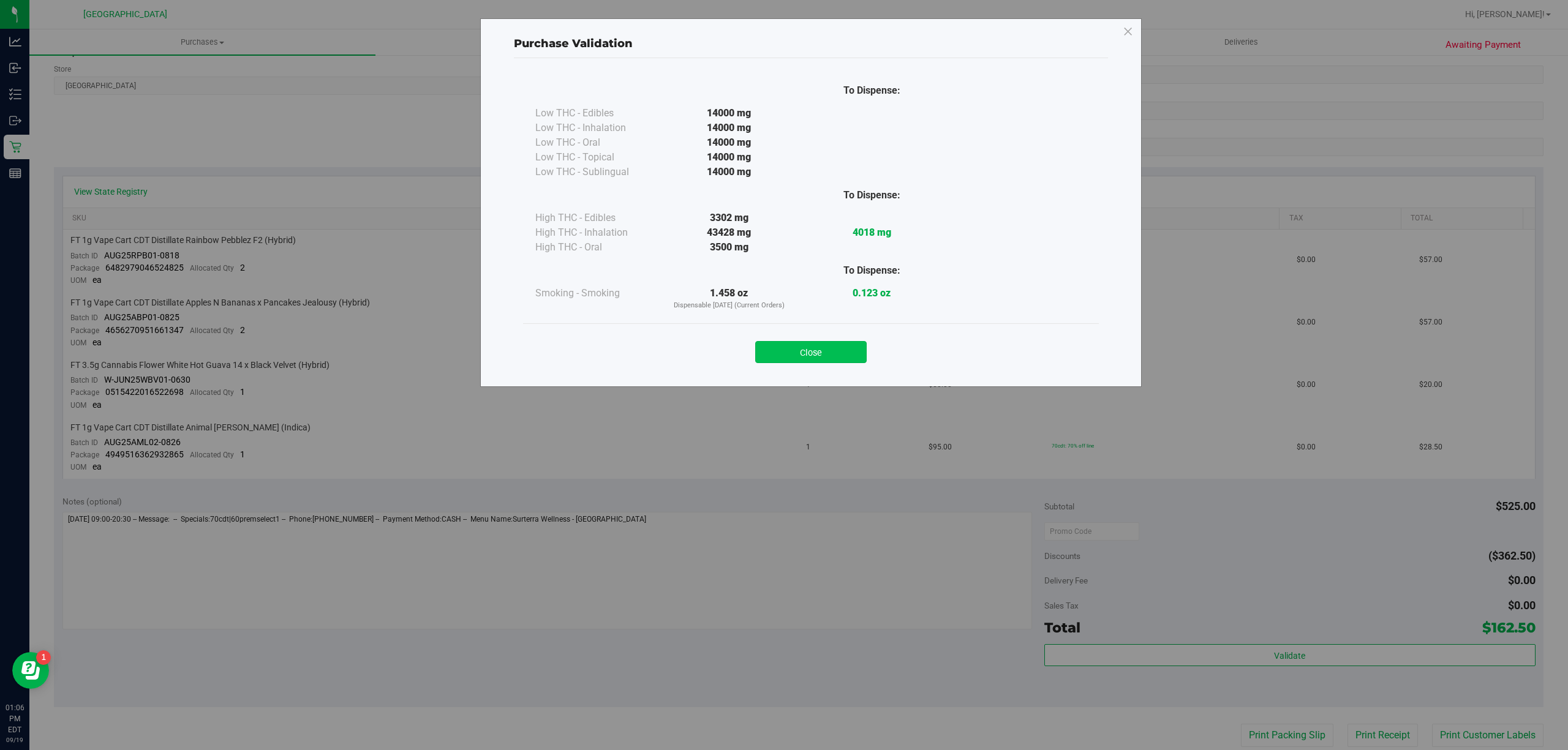
click at [790, 344] on button "Close" at bounding box center [811, 351] width 112 height 22
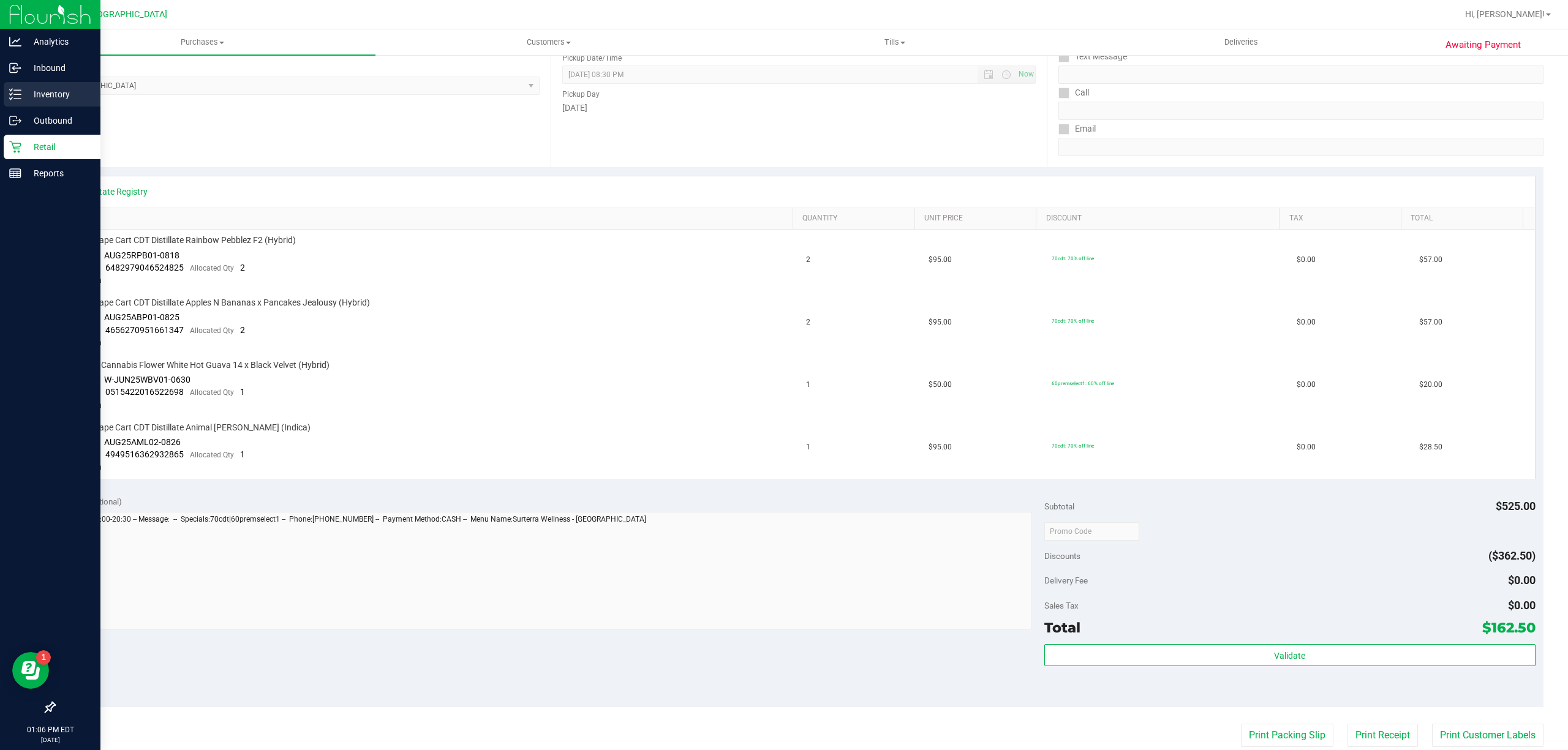
click at [27, 102] on div "Inventory" at bounding box center [52, 94] width 97 height 25
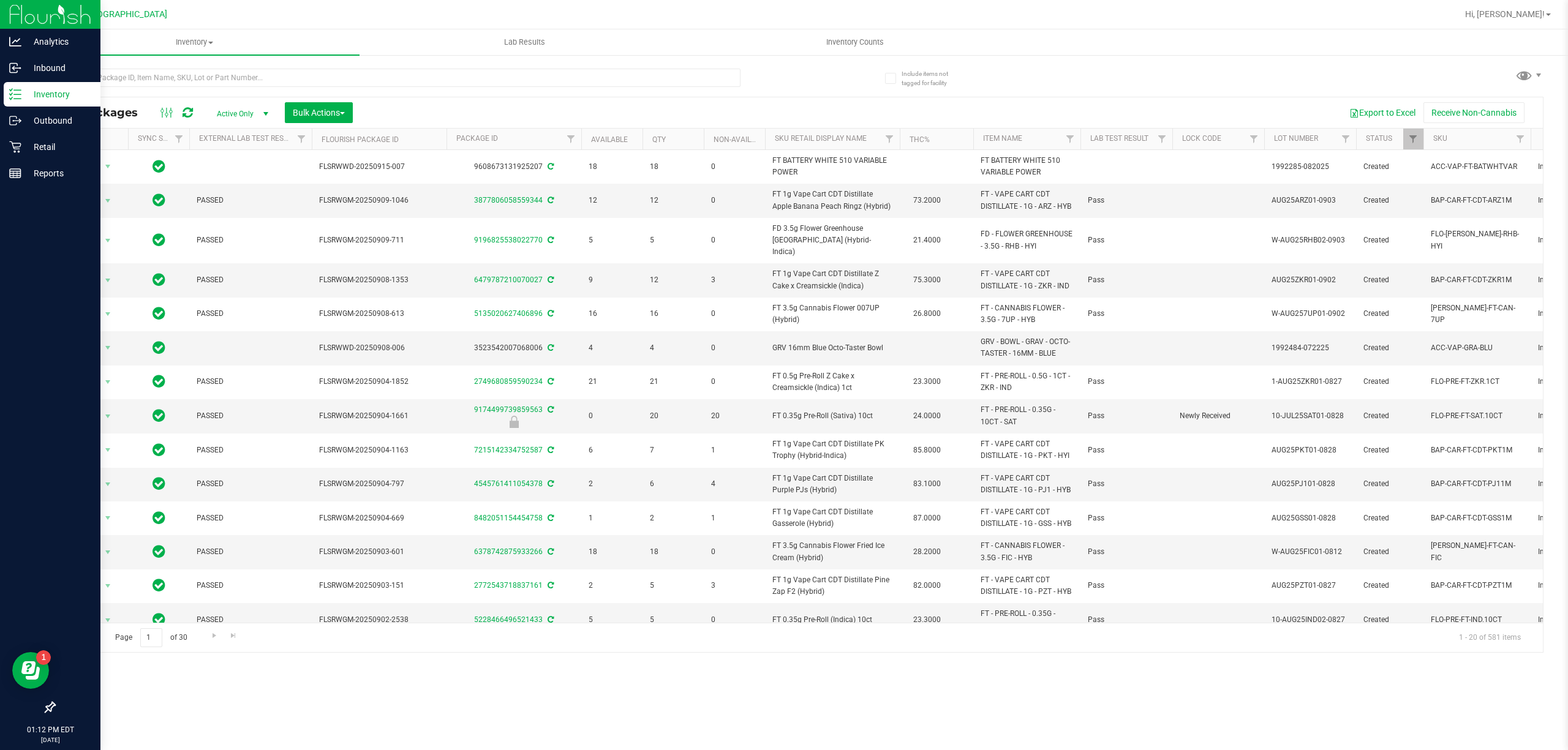
click at [12, 103] on div "Inventory" at bounding box center [52, 94] width 97 height 25
click at [38, 89] on p "Inventory" at bounding box center [58, 94] width 74 height 15
click at [55, 100] on p "Inventory" at bounding box center [58, 94] width 74 height 15
click at [22, 121] on p "Outbound" at bounding box center [58, 120] width 74 height 15
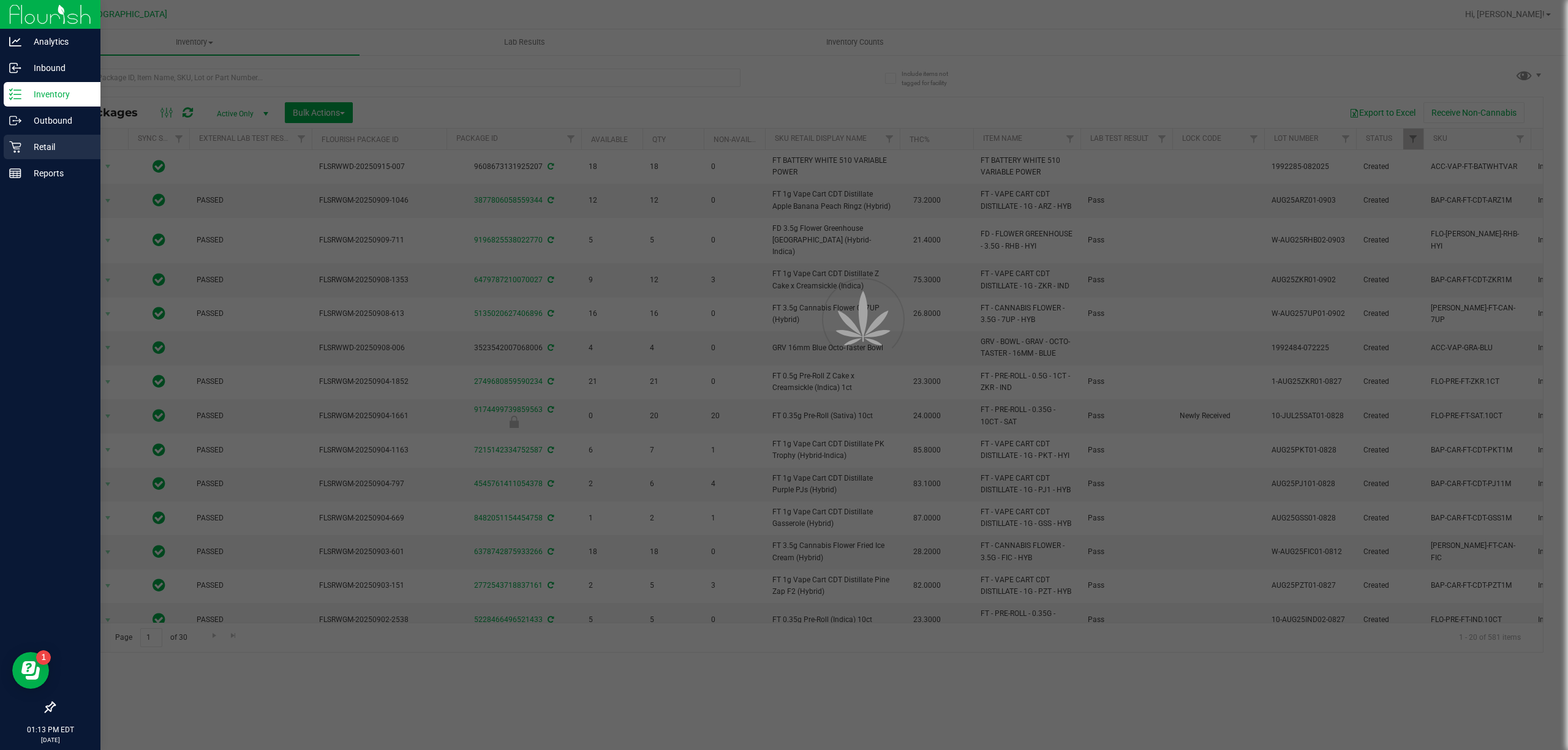
click at [44, 147] on p "Retail" at bounding box center [58, 147] width 74 height 15
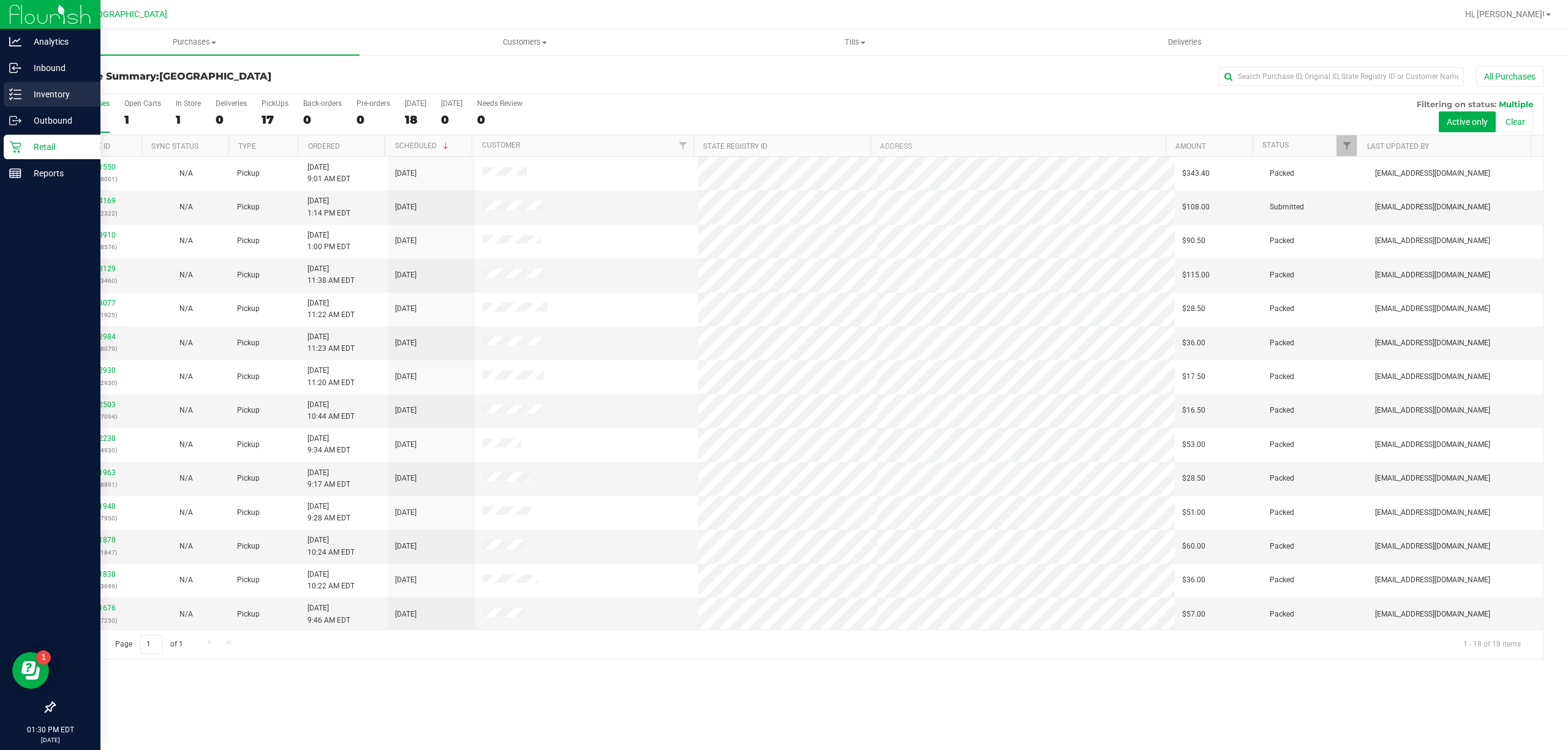
click at [62, 97] on p "Inventory" at bounding box center [58, 94] width 74 height 15
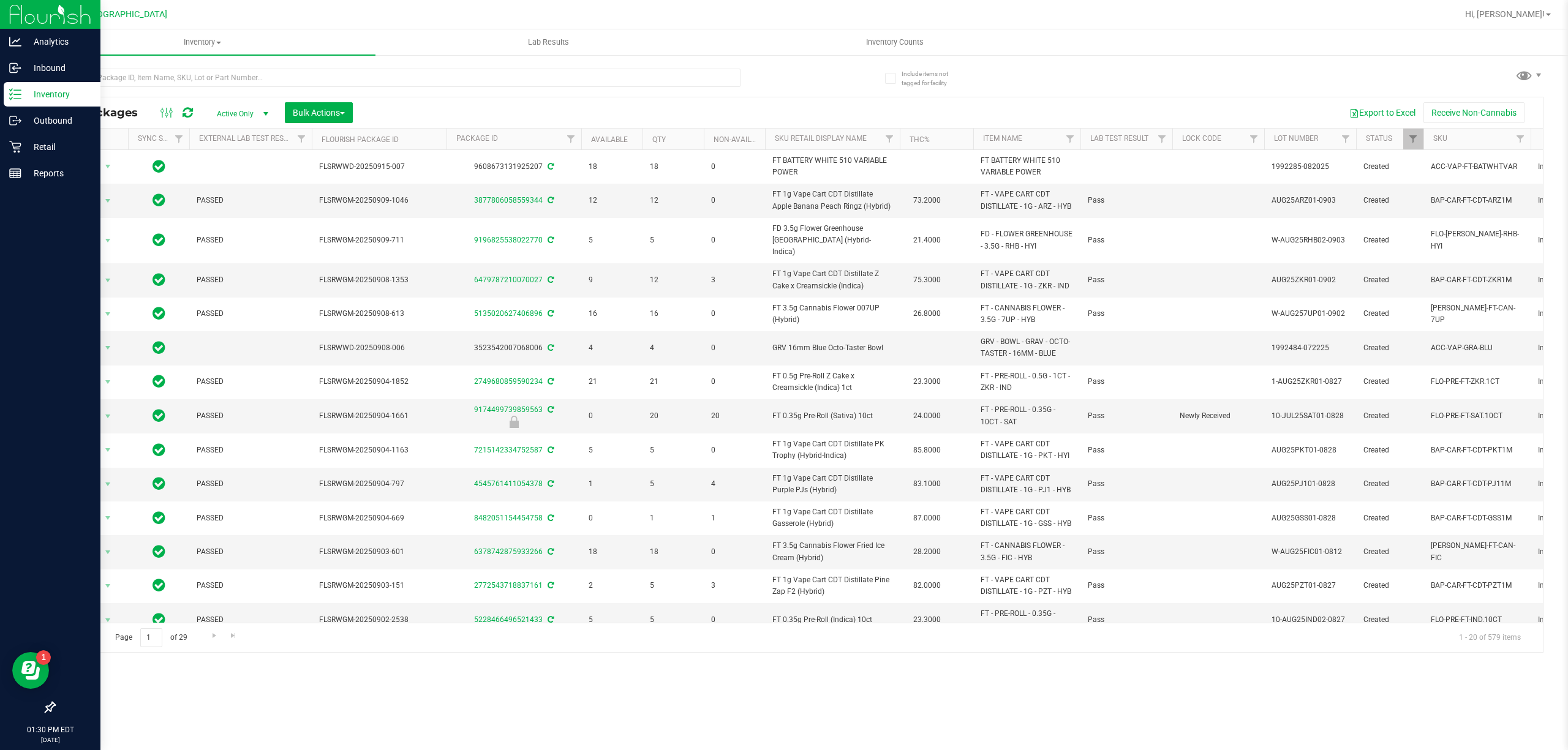
click at [1042, 141] on th "Item Name" at bounding box center [1027, 139] width 107 height 22
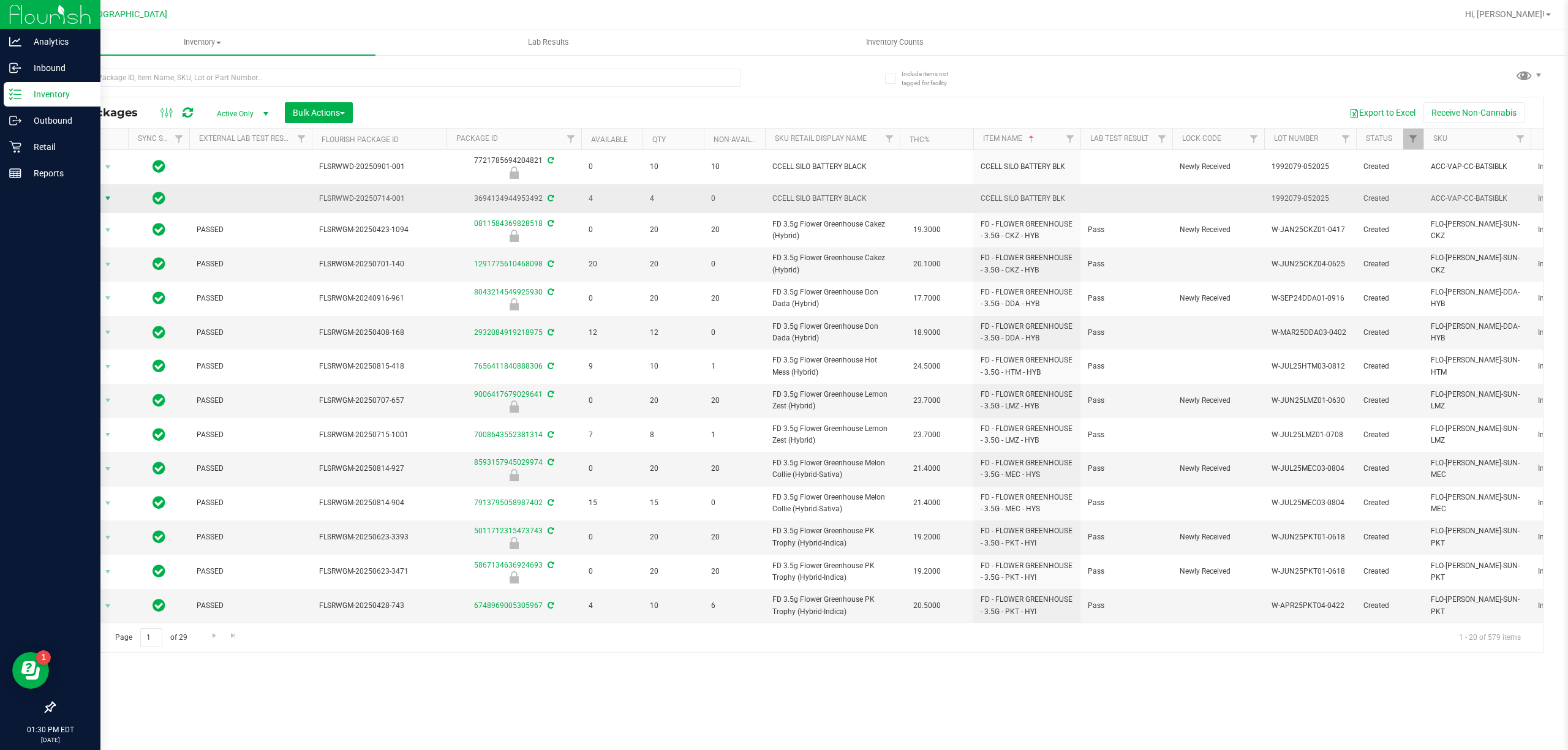
click at [104, 204] on span "select" at bounding box center [108, 199] width 15 height 17
click at [145, 192] on td at bounding box center [158, 199] width 61 height 29
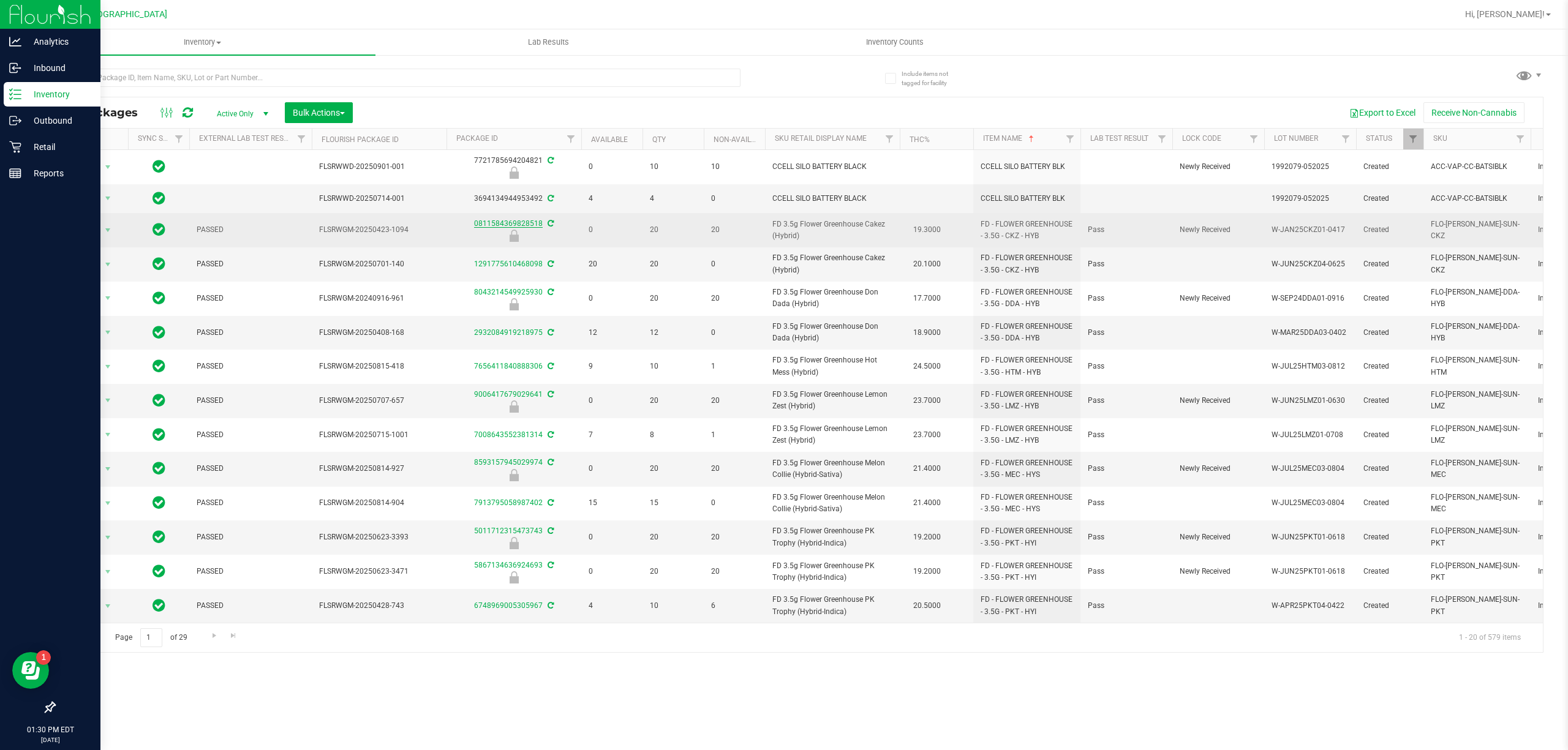
click at [511, 221] on link "0811584369828518" at bounding box center [508, 223] width 69 height 8
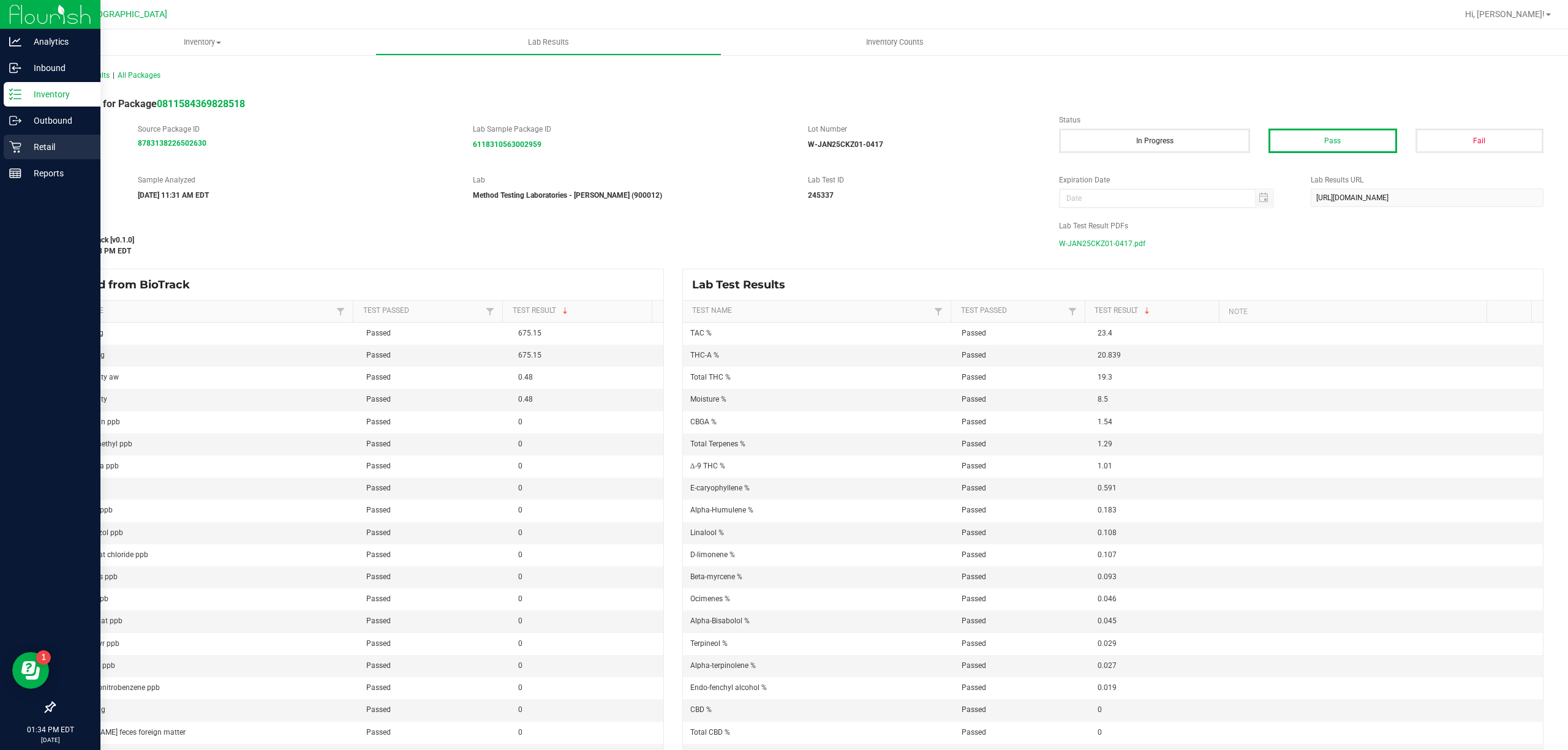
click at [18, 145] on icon at bounding box center [15, 147] width 12 height 12
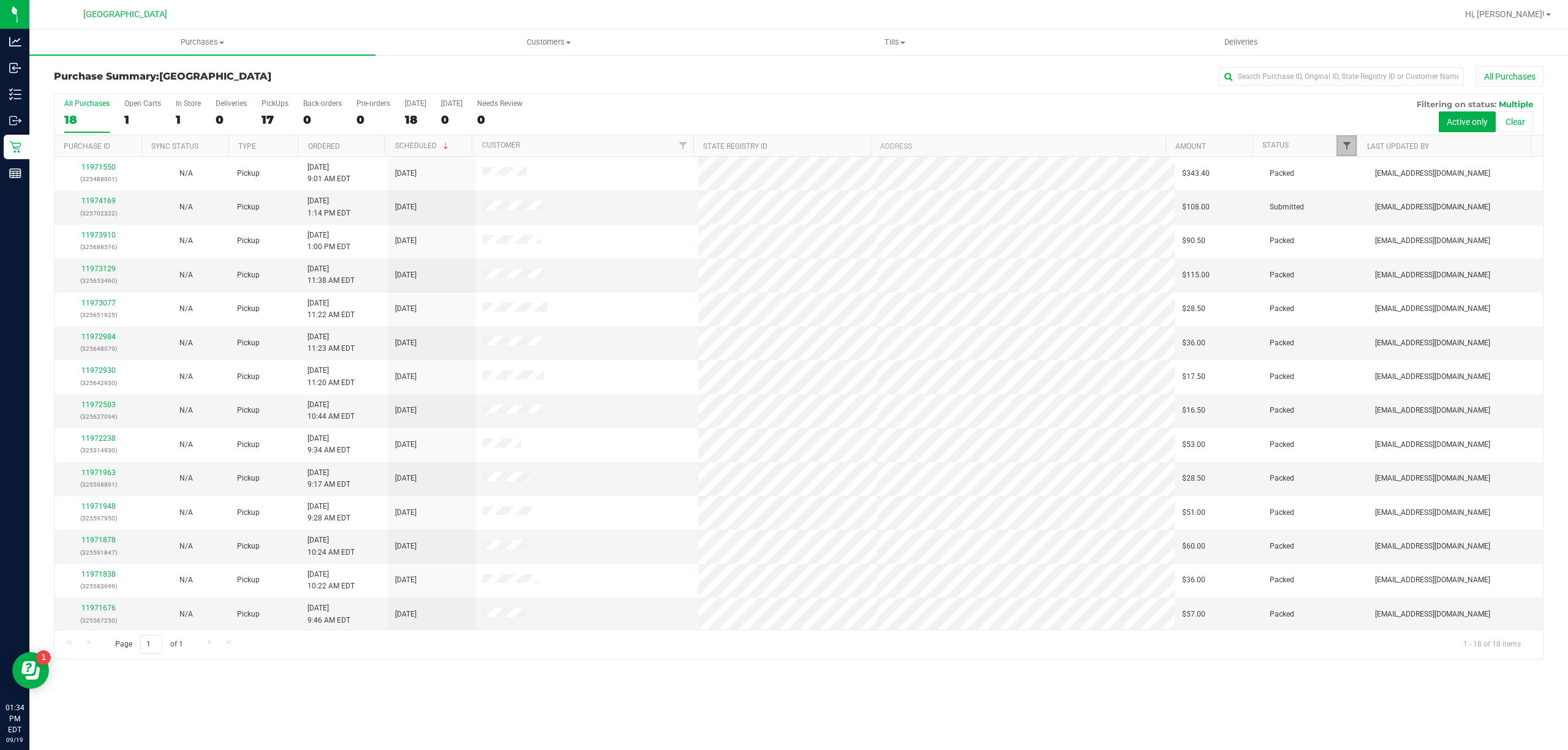
click at [1345, 148] on span "Filter" at bounding box center [1347, 146] width 10 height 10
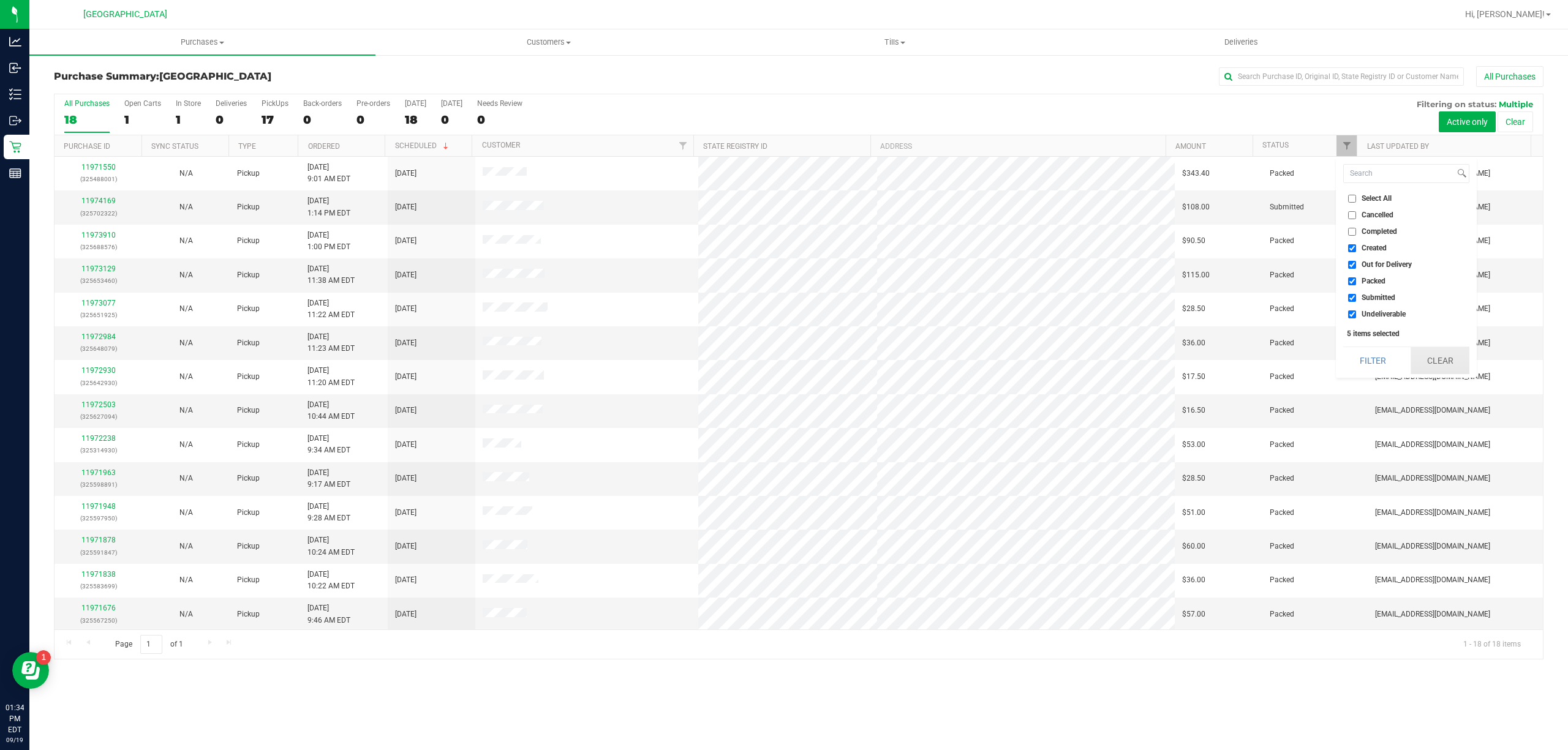
click at [1430, 356] on button "Clear" at bounding box center [1440, 361] width 59 height 27
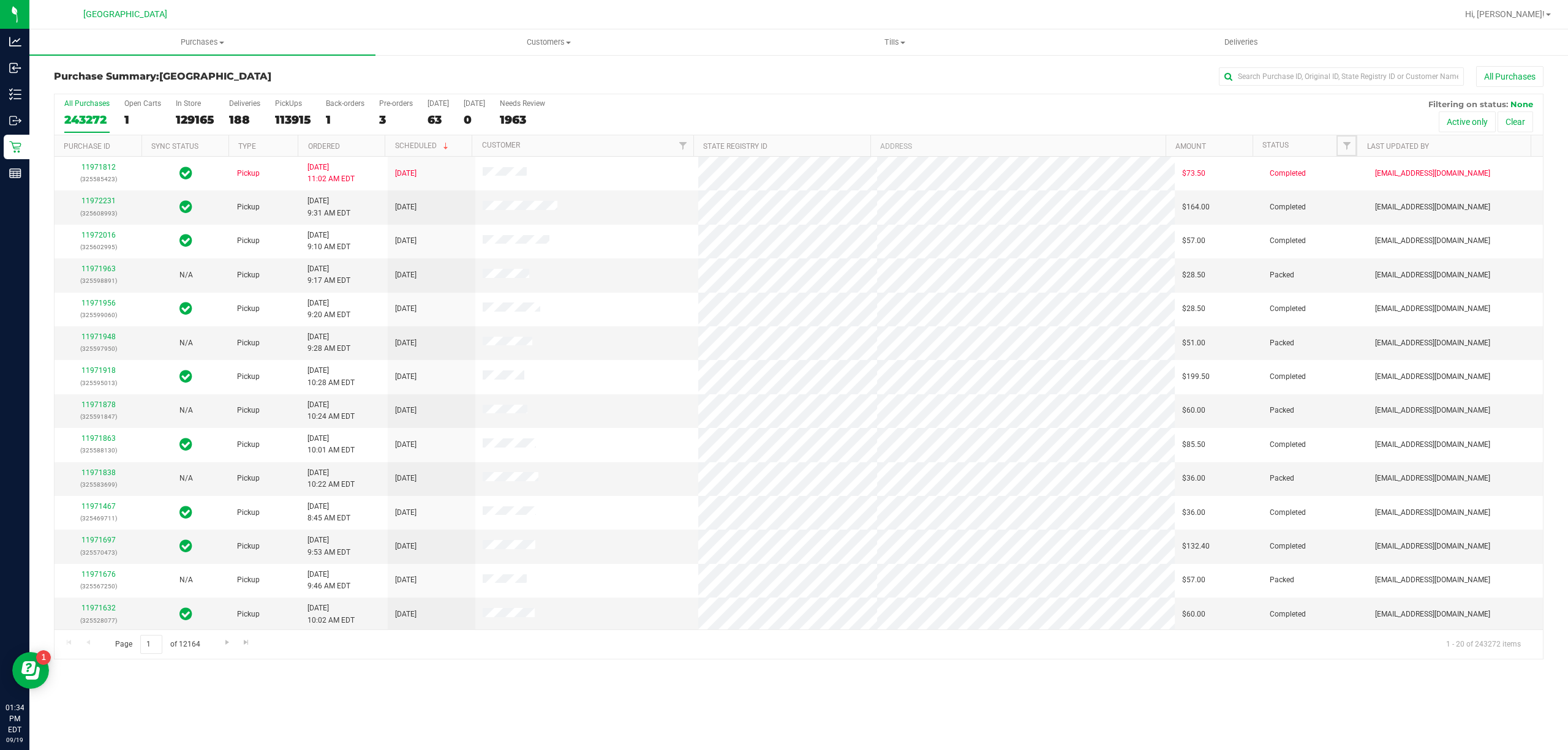
click at [1343, 147] on span "Filter" at bounding box center [1347, 146] width 10 height 10
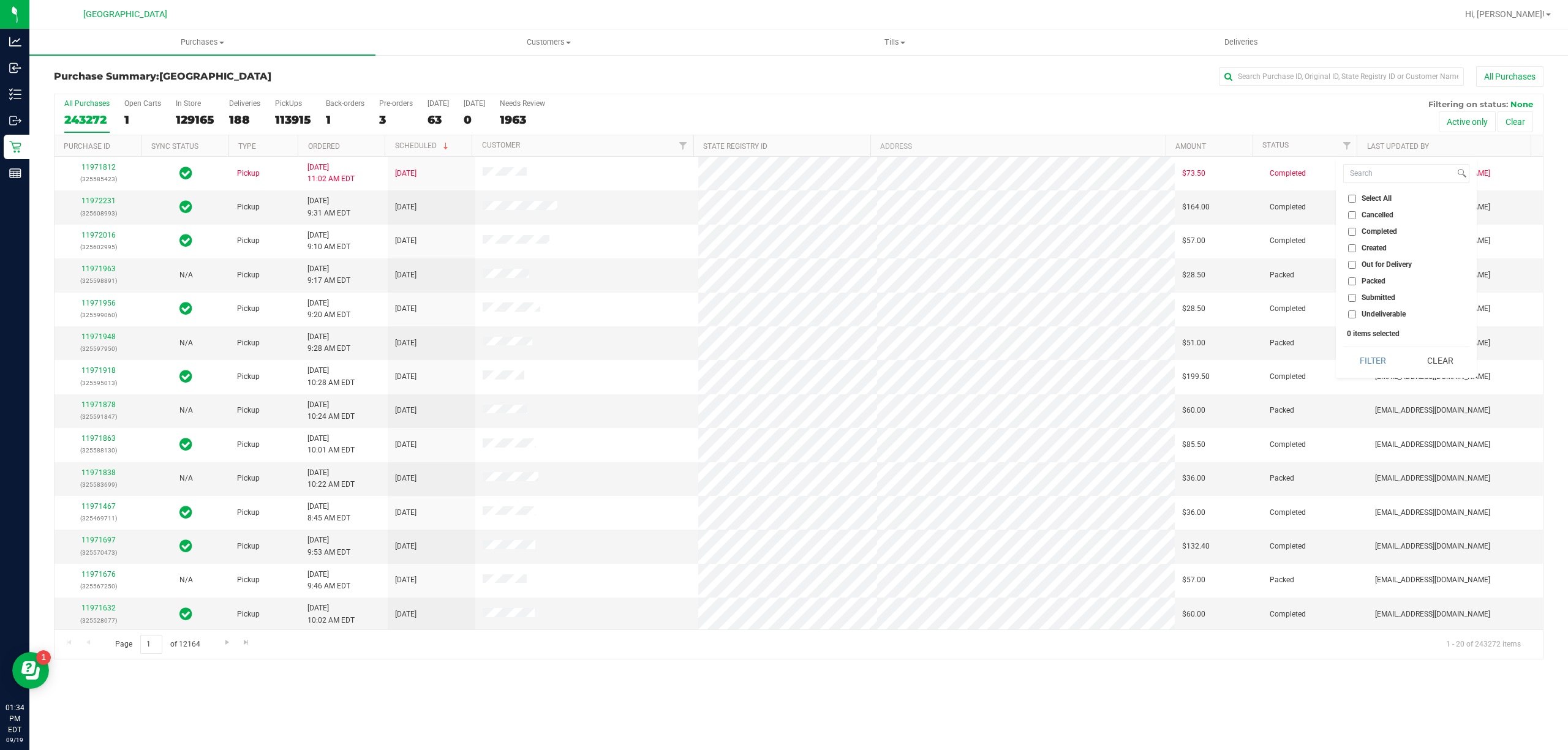
click at [1350, 295] on input "Submitted" at bounding box center [1352, 297] width 8 height 8
checkbox input "true"
click at [1365, 360] on button "Filter" at bounding box center [1373, 361] width 59 height 27
